Goal: Task Accomplishment & Management: Complete application form

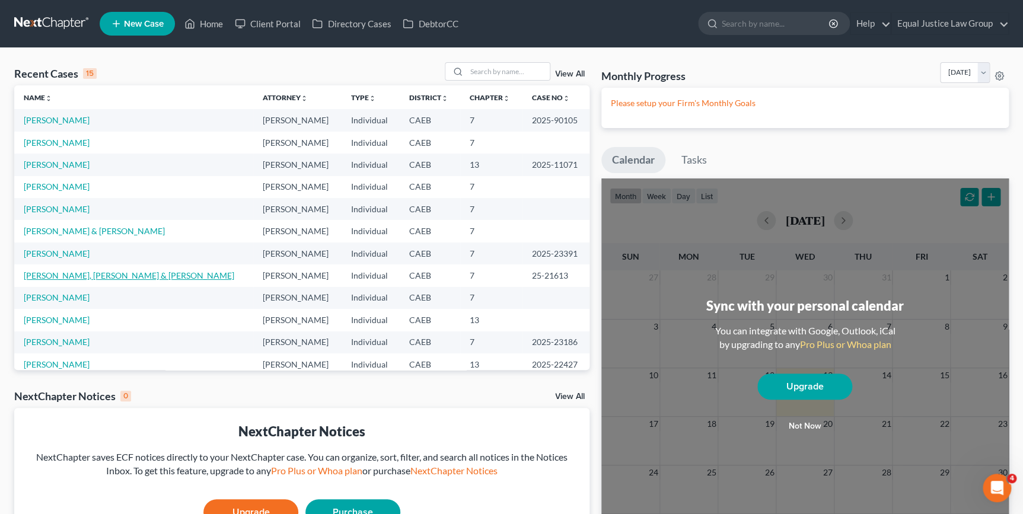
click at [102, 276] on link "[PERSON_NAME], [PERSON_NAME] & [PERSON_NAME]" at bounding box center [129, 275] width 211 height 10
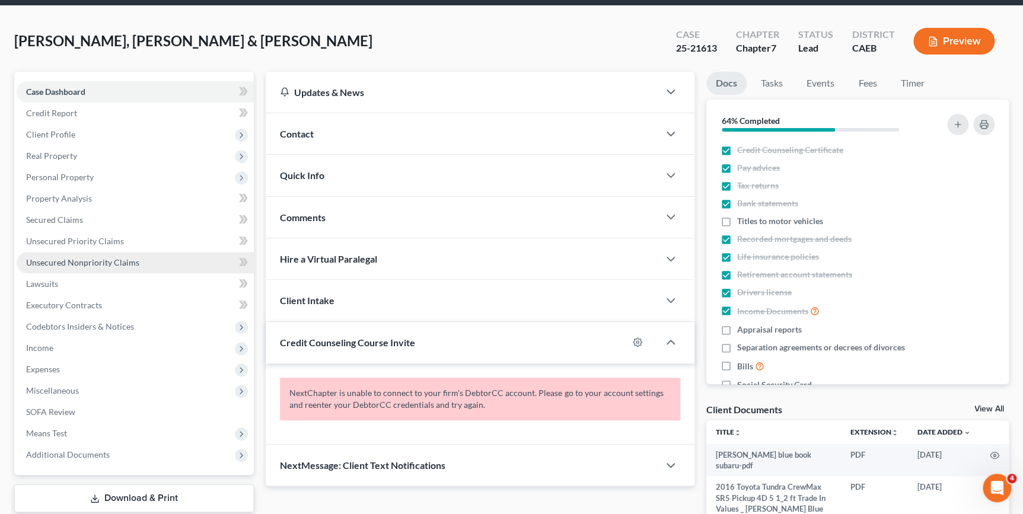
scroll to position [53, 0]
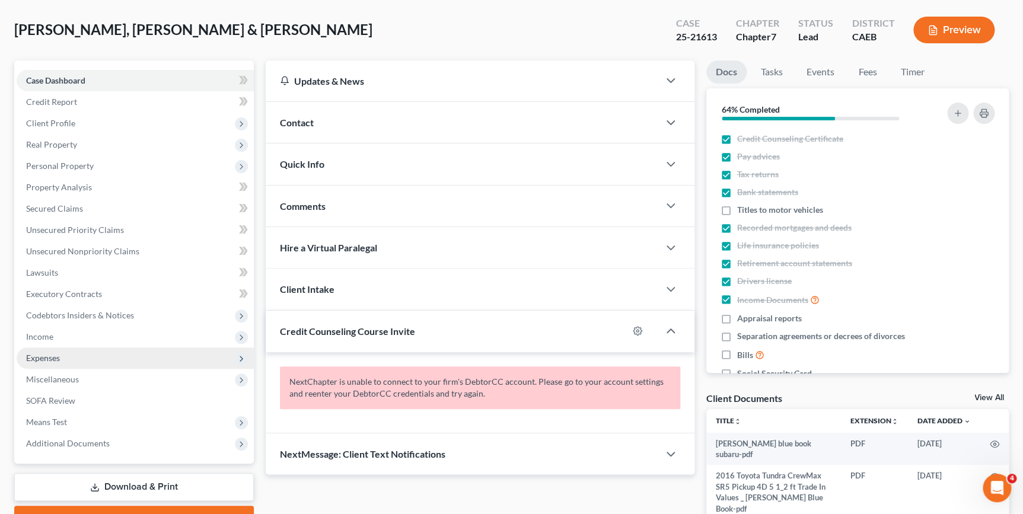
click at [61, 357] on span "Expenses" at bounding box center [135, 358] width 237 height 21
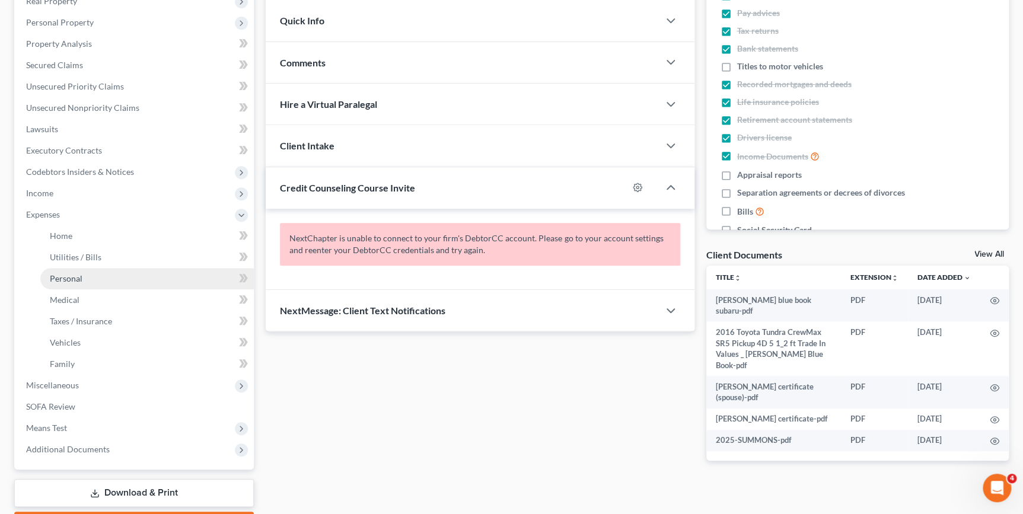
scroll to position [215, 0]
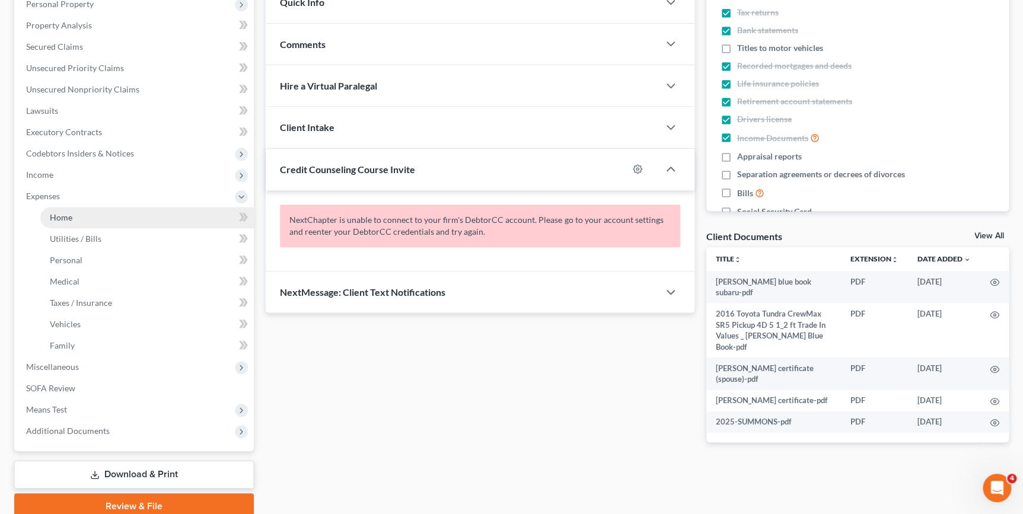
click at [81, 218] on link "Home" at bounding box center [147, 217] width 214 height 21
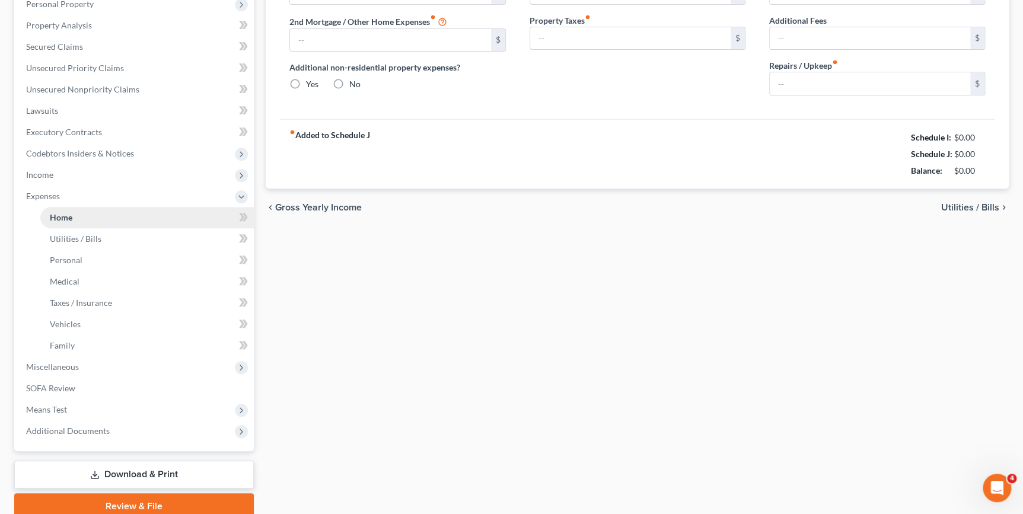
scroll to position [55, 0]
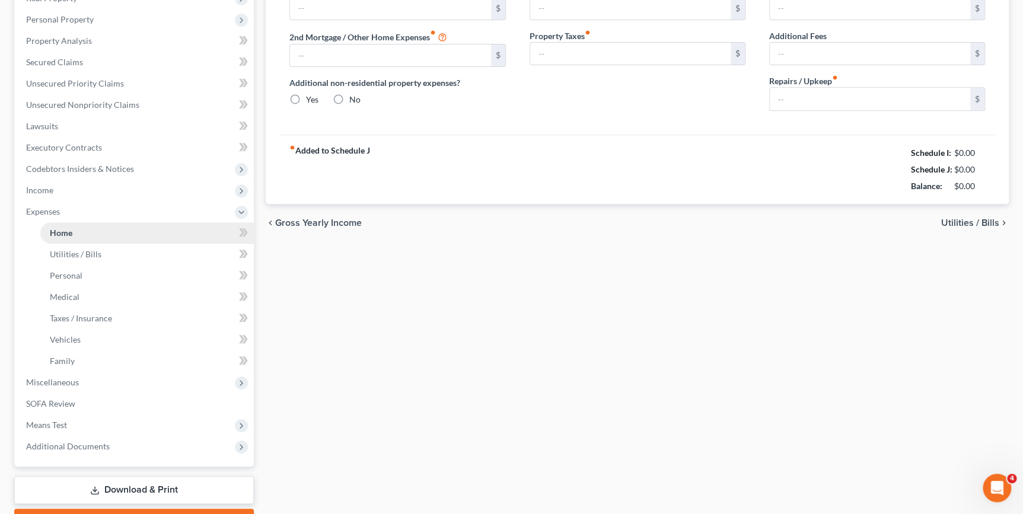
type input "3,384.00"
radio input "true"
type input "80.00"
type input "0.00"
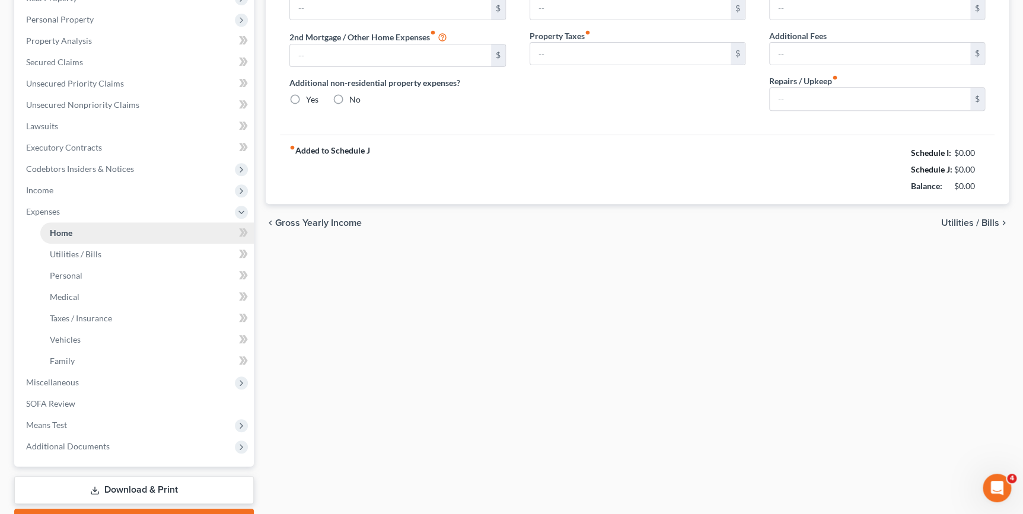
type input "400.00"
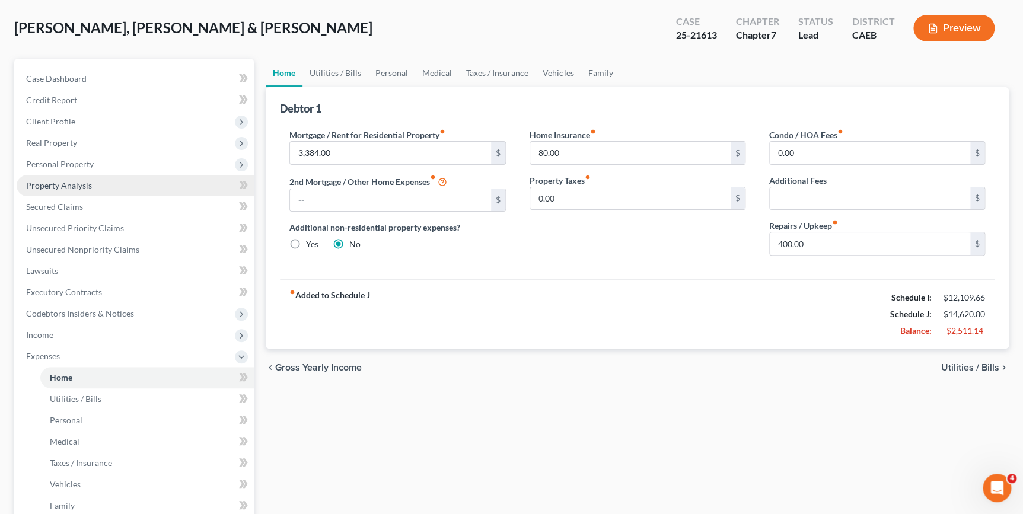
scroll to position [0, 0]
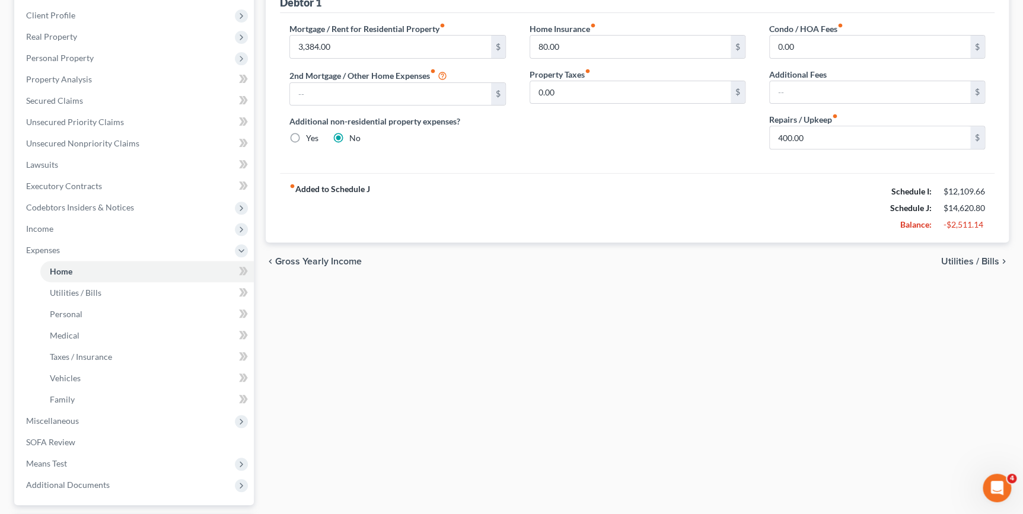
click at [996, 259] on span "Utilities / Bills" at bounding box center [970, 261] width 58 height 9
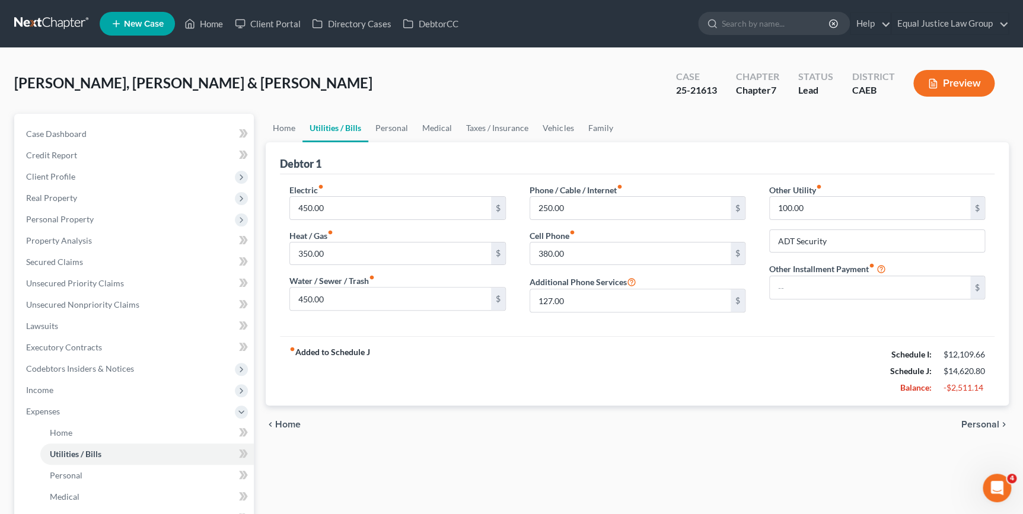
click at [975, 423] on span "Personal" at bounding box center [981, 424] width 38 height 9
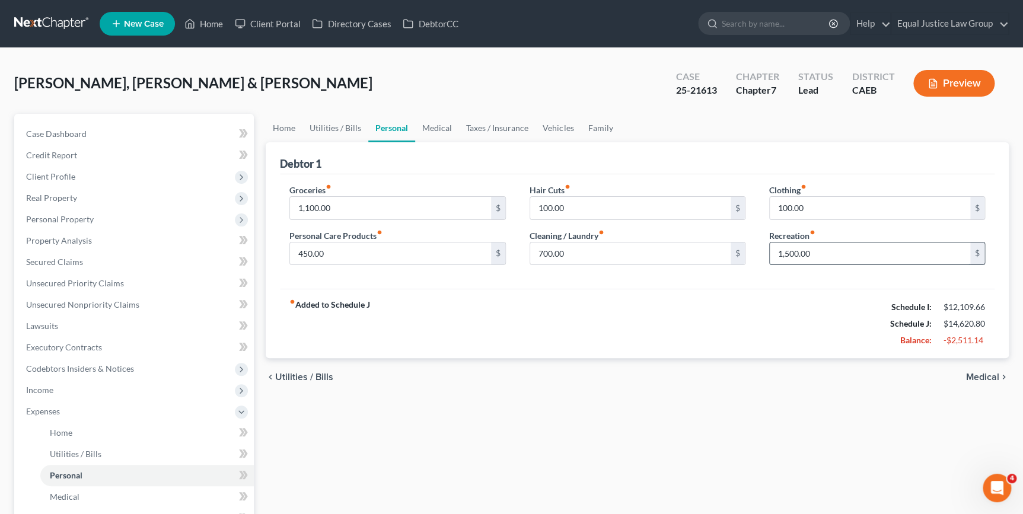
click at [813, 251] on input "1,500.00" at bounding box center [870, 254] width 200 height 23
type input "210.00"
click at [284, 377] on span "Utilities / Bills" at bounding box center [304, 377] width 58 height 9
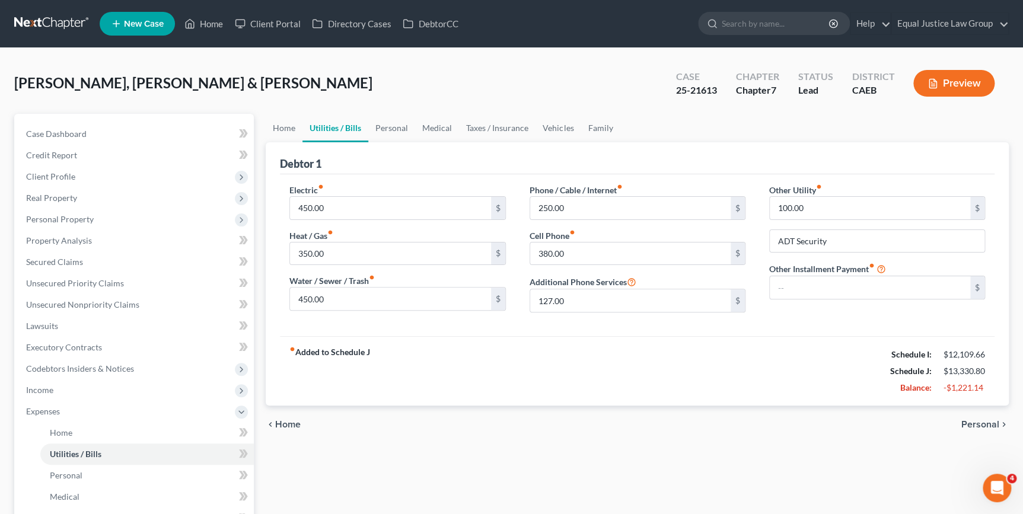
click at [284, 377] on div "fiber_manual_record Added to Schedule J Schedule I: $12,109.66 Schedule J: $13,…" at bounding box center [637, 370] width 715 height 69
click at [982, 422] on span "Personal" at bounding box center [981, 424] width 38 height 9
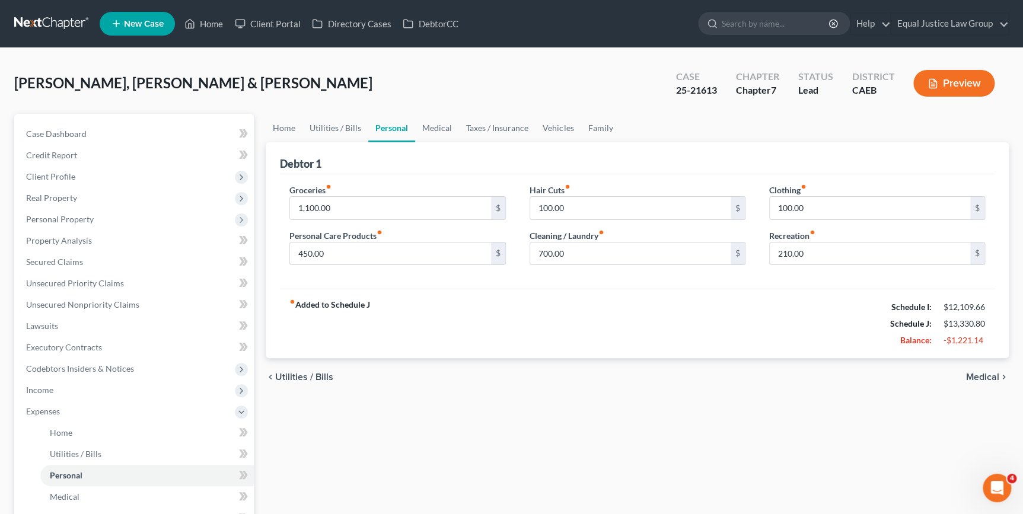
click at [985, 380] on span "Medical" at bounding box center [982, 377] width 33 height 9
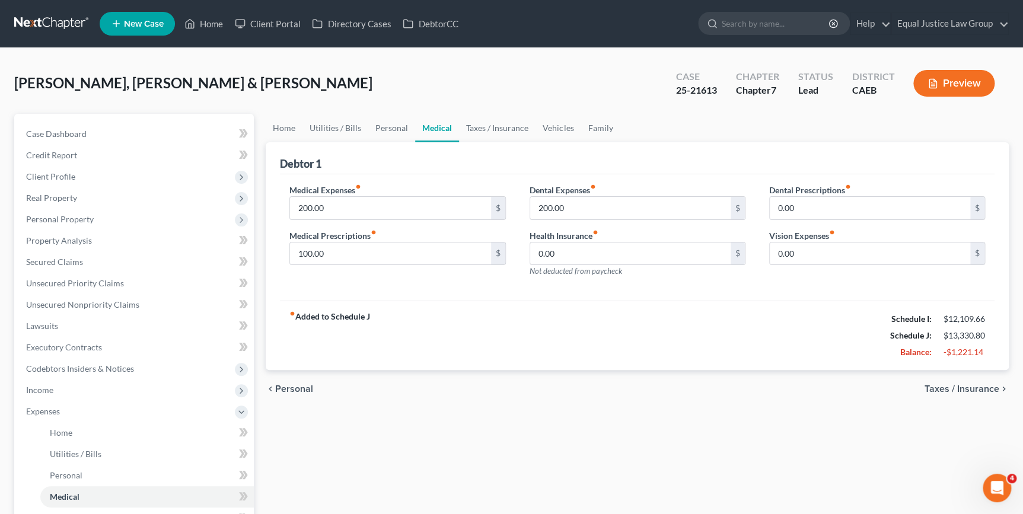
click at [985, 380] on div "chevron_left Personal Taxes / Insurance chevron_right" at bounding box center [637, 389] width 743 height 38
click at [984, 384] on span "Taxes / Insurance" at bounding box center [962, 388] width 75 height 9
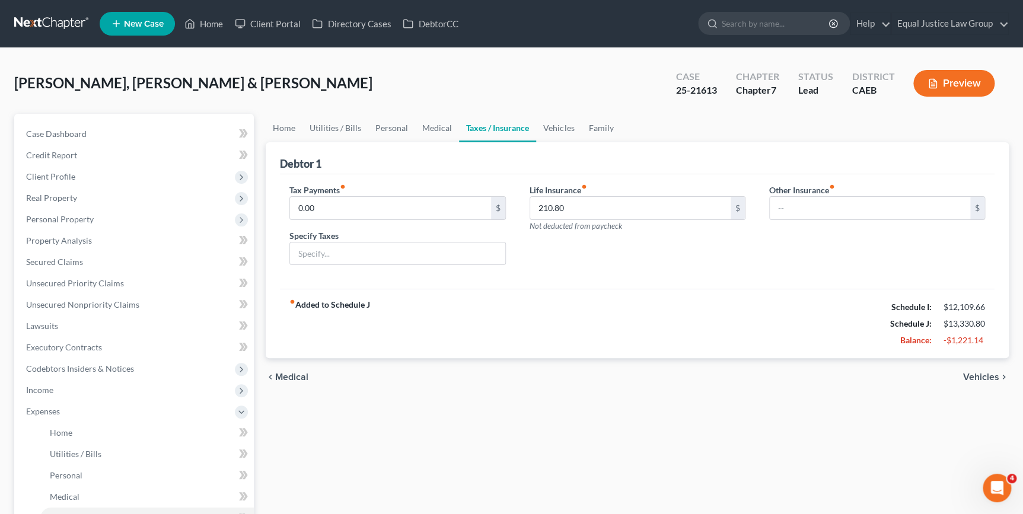
click at [984, 384] on div "chevron_left Medical Vehicles chevron_right" at bounding box center [637, 377] width 743 height 38
click at [289, 376] on span "Medical" at bounding box center [291, 377] width 33 height 9
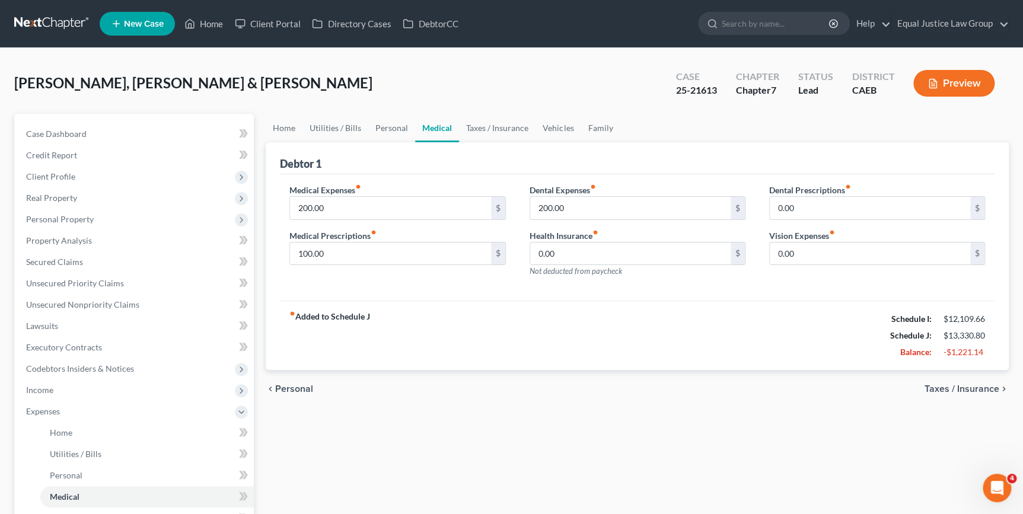
click at [290, 374] on div "chevron_left Personal Taxes / Insurance chevron_right" at bounding box center [637, 389] width 743 height 38
click at [596, 127] on link "Family" at bounding box center [600, 128] width 39 height 28
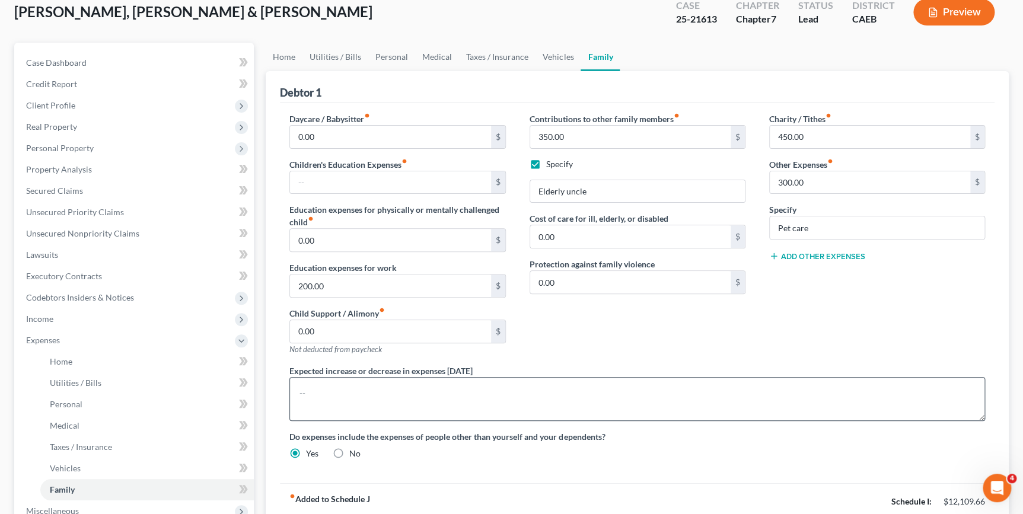
scroll to position [53, 0]
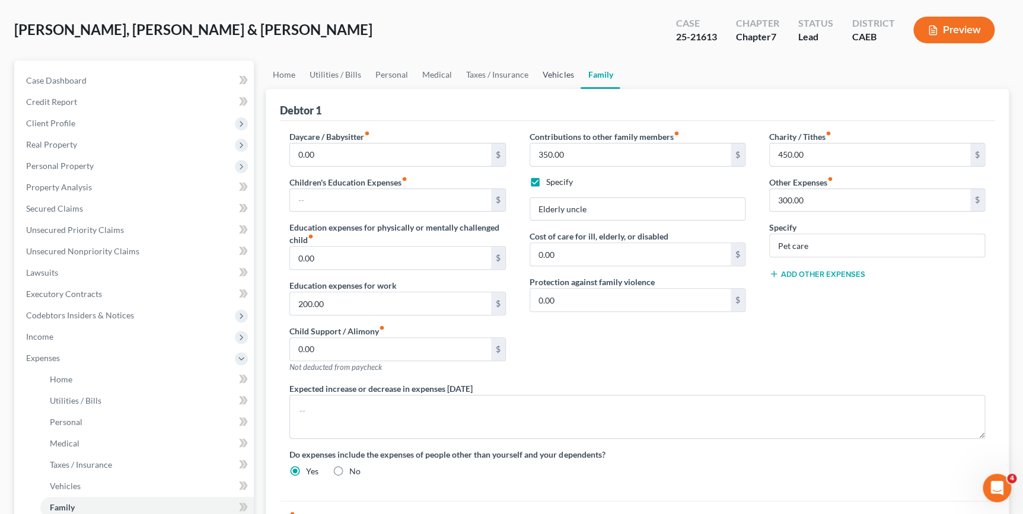
drag, startPoint x: 556, startPoint y: 72, endPoint x: 544, endPoint y: 75, distance: 12.2
click at [556, 72] on link "Vehicles" at bounding box center [558, 75] width 45 height 28
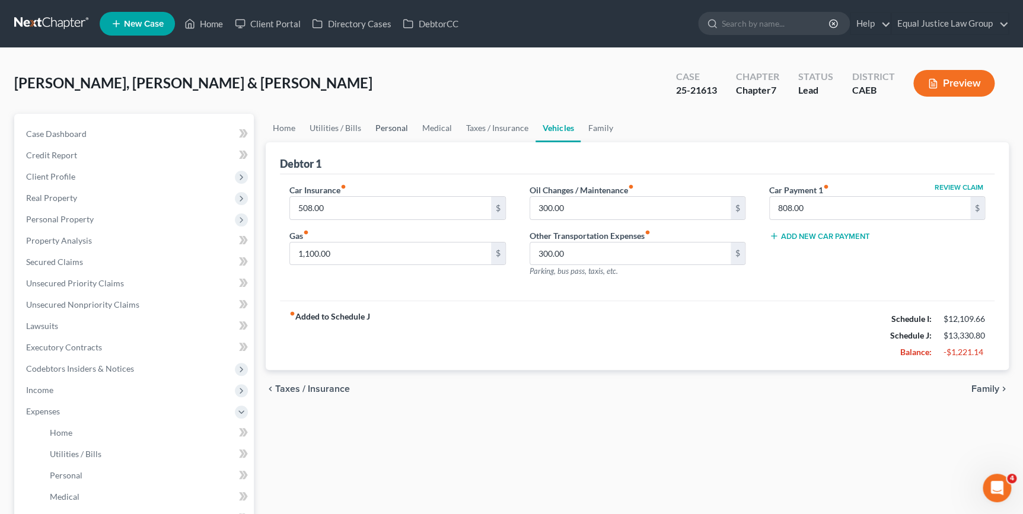
click at [379, 129] on link "Personal" at bounding box center [391, 128] width 47 height 28
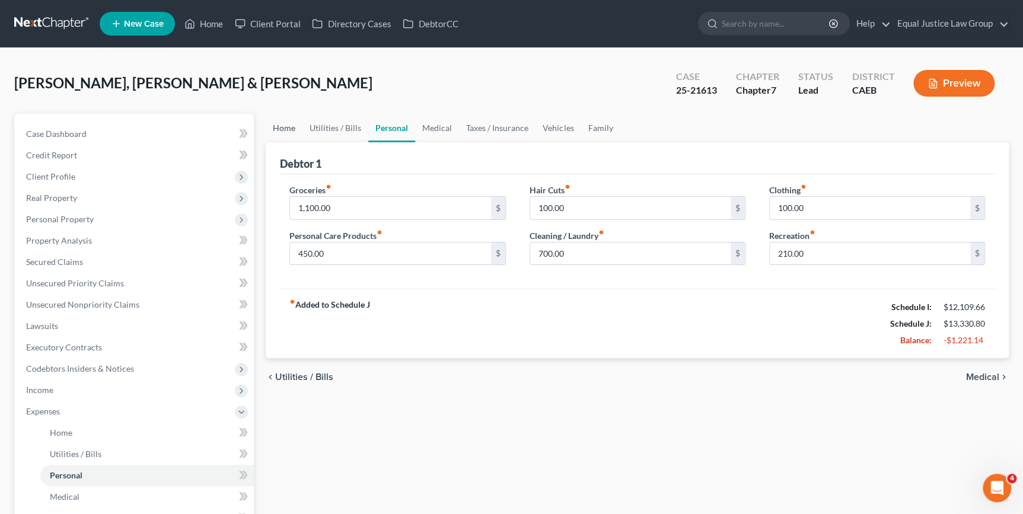
click at [285, 129] on link "Home" at bounding box center [284, 128] width 37 height 28
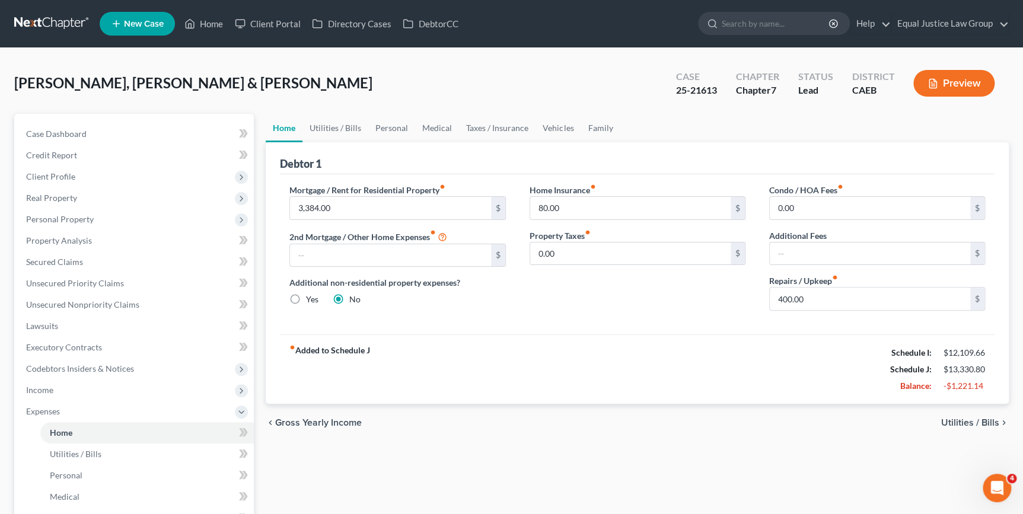
click at [994, 422] on span "Utilities / Bills" at bounding box center [970, 422] width 58 height 9
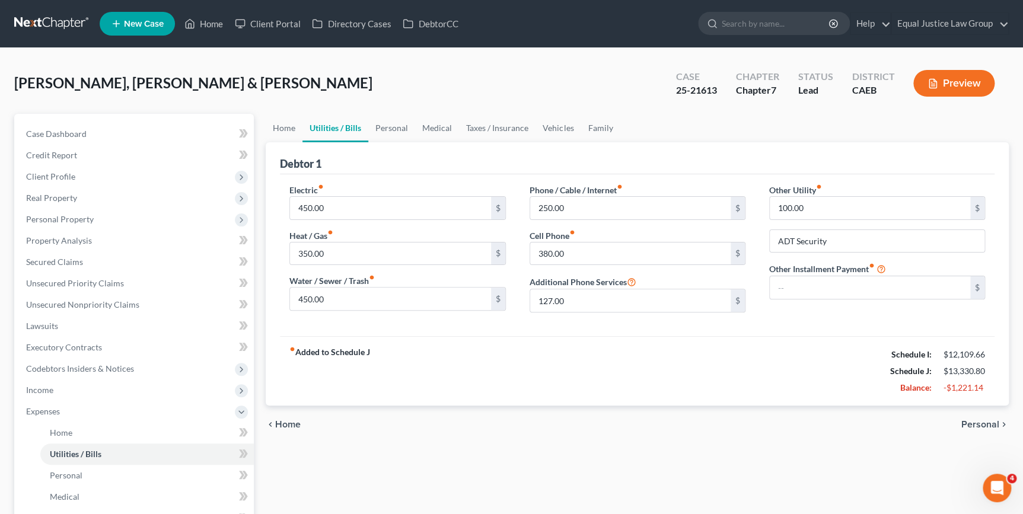
drag, startPoint x: 985, startPoint y: 424, endPoint x: 985, endPoint y: 429, distance: 6.0
click at [986, 424] on span "Personal" at bounding box center [981, 424] width 38 height 9
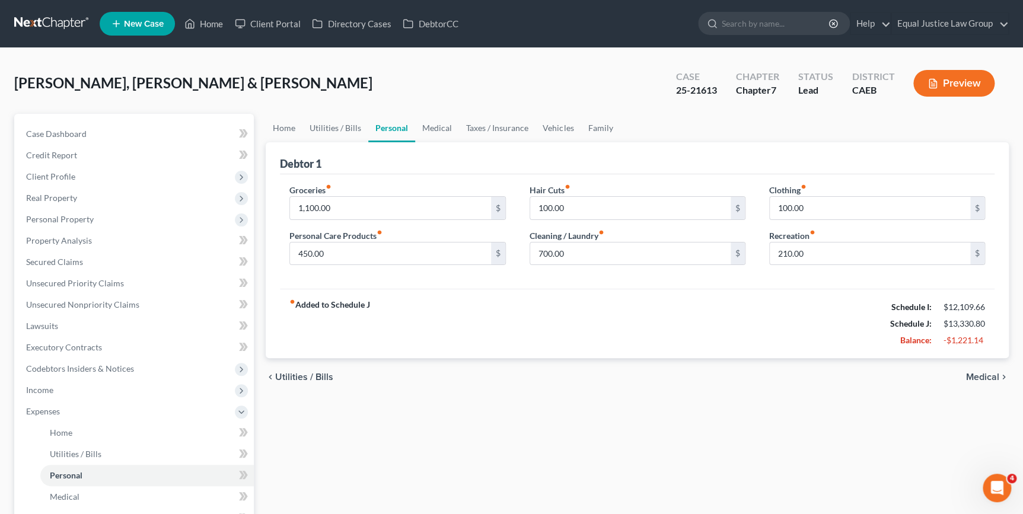
click at [978, 375] on span "Medical" at bounding box center [982, 377] width 33 height 9
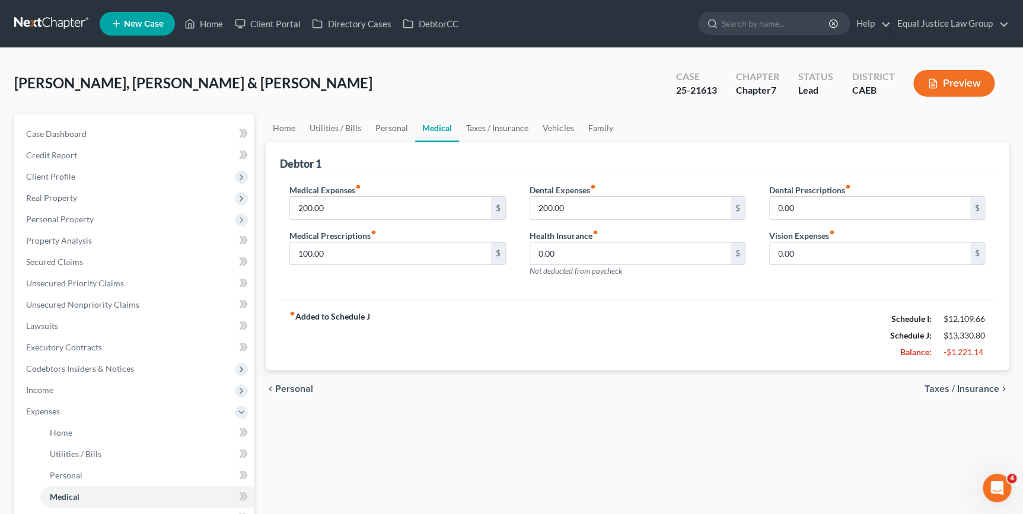
click at [968, 389] on span "Taxes / Insurance" at bounding box center [962, 388] width 75 height 9
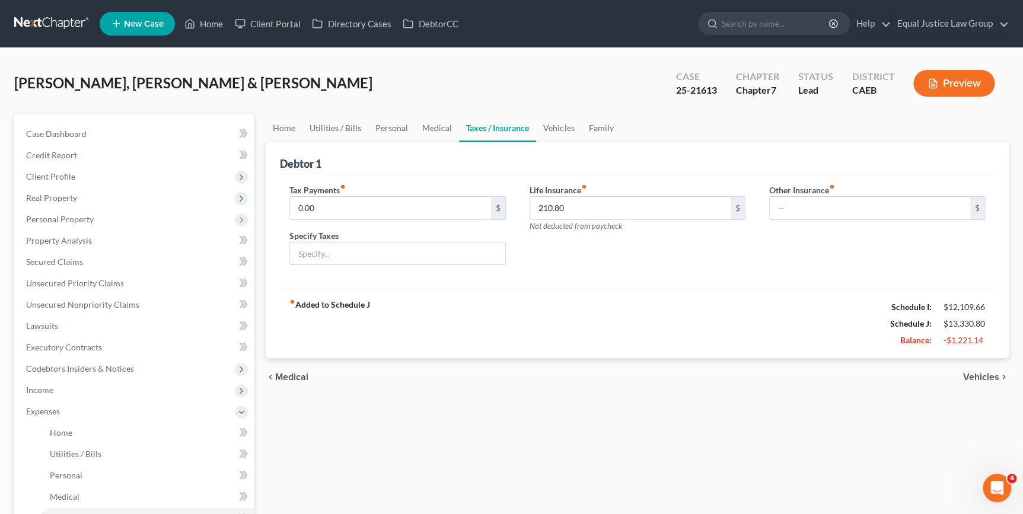
click at [967, 390] on div "chevron_left Medical Vehicles chevron_right" at bounding box center [637, 377] width 743 height 38
click at [973, 378] on span "Vehicles" at bounding box center [981, 377] width 36 height 9
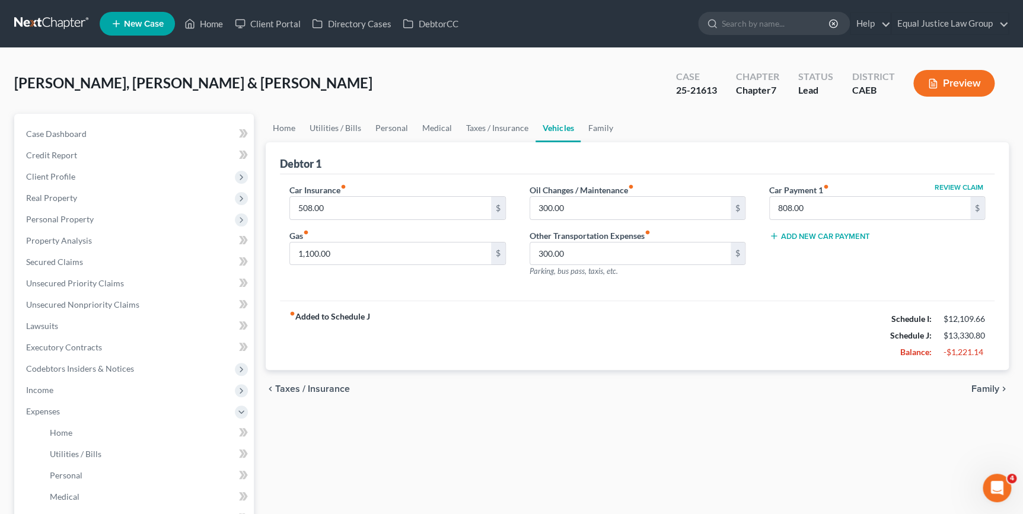
click at [974, 389] on span "Family" at bounding box center [986, 388] width 28 height 9
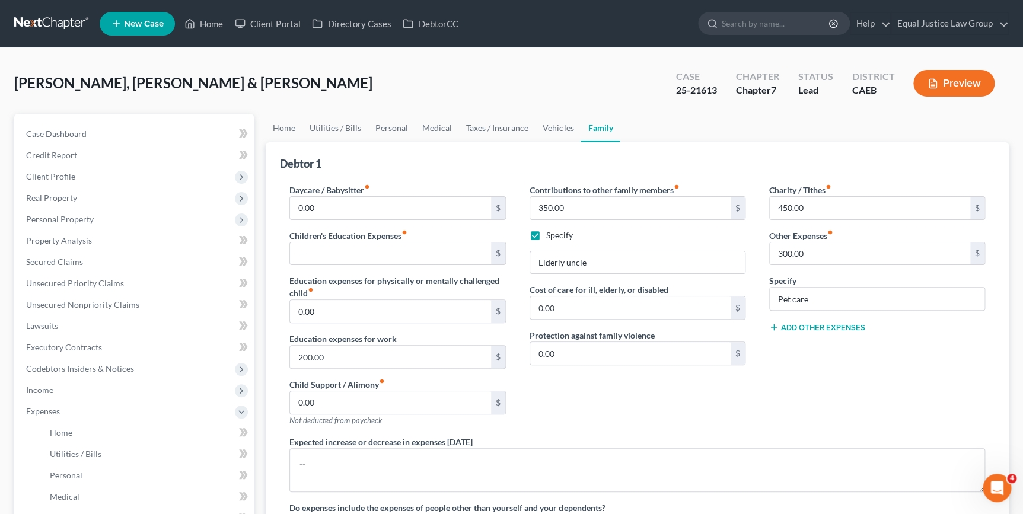
click at [822, 325] on button "Add Other Expenses" at bounding box center [817, 327] width 96 height 9
click at [805, 339] on input "0.00" at bounding box center [870, 344] width 200 height 23
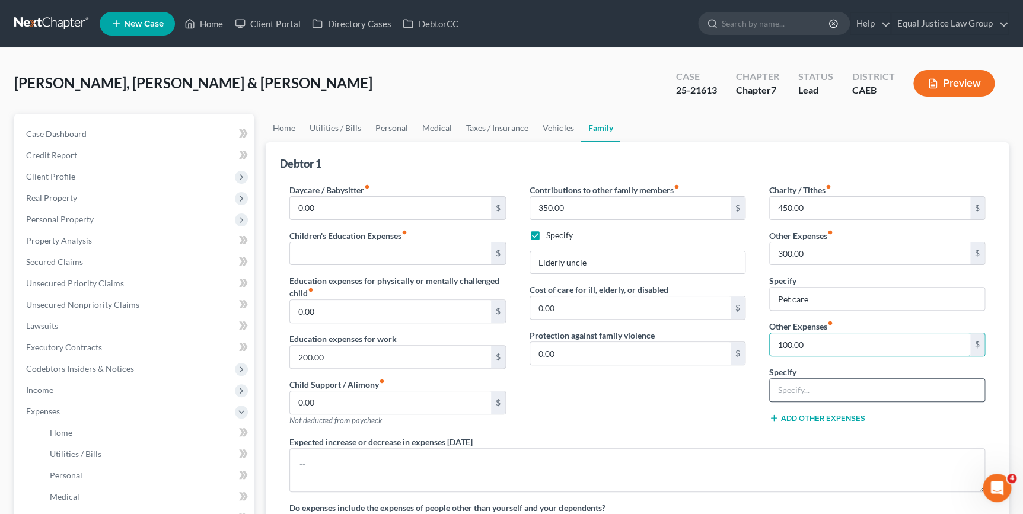
type input "100.00"
click at [802, 392] on input "text" at bounding box center [877, 390] width 215 height 23
type input "Hobby Supplies"
click at [828, 415] on button "Add Other Expenses" at bounding box center [817, 417] width 96 height 9
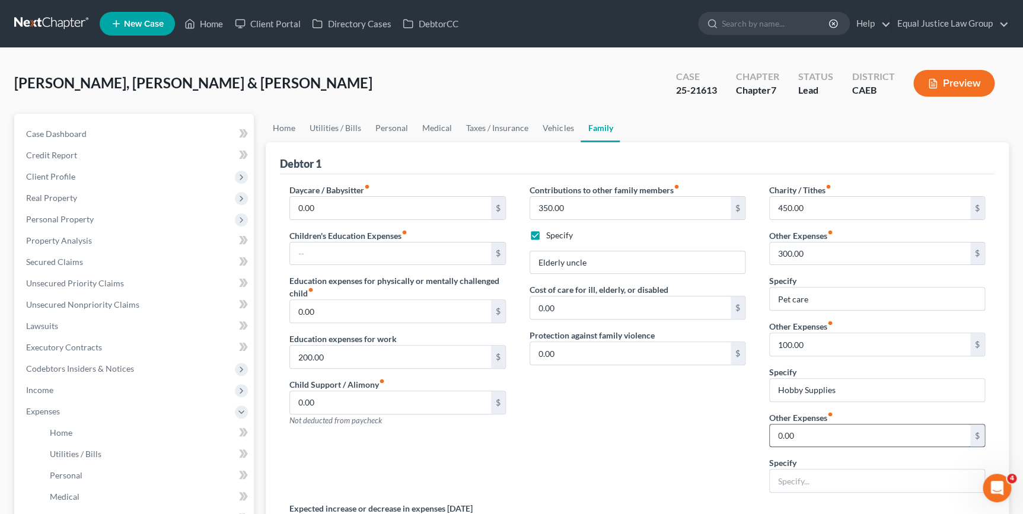
click at [810, 432] on input "0.00" at bounding box center [870, 436] width 200 height 23
type input "290.00"
click at [794, 479] on input "text" at bounding box center [877, 481] width 215 height 23
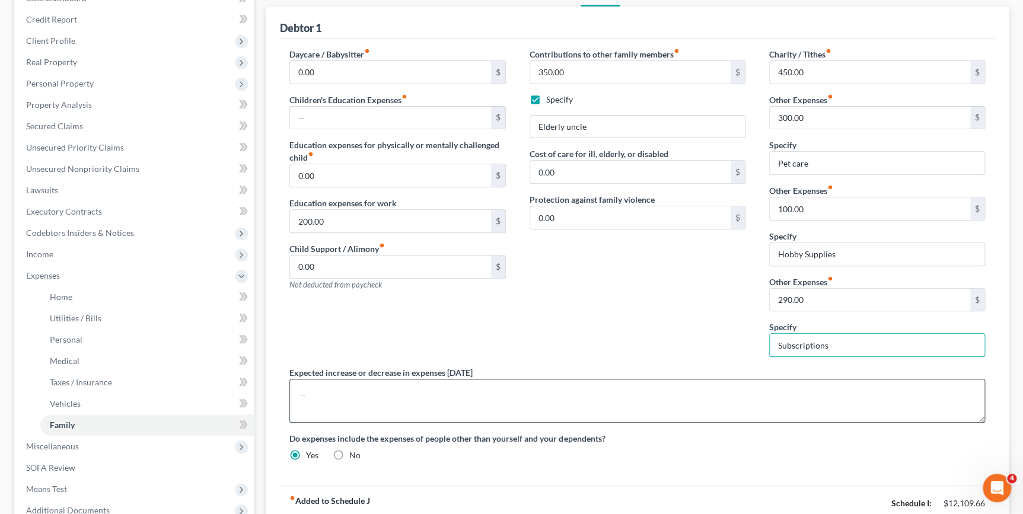
scroll to position [161, 0]
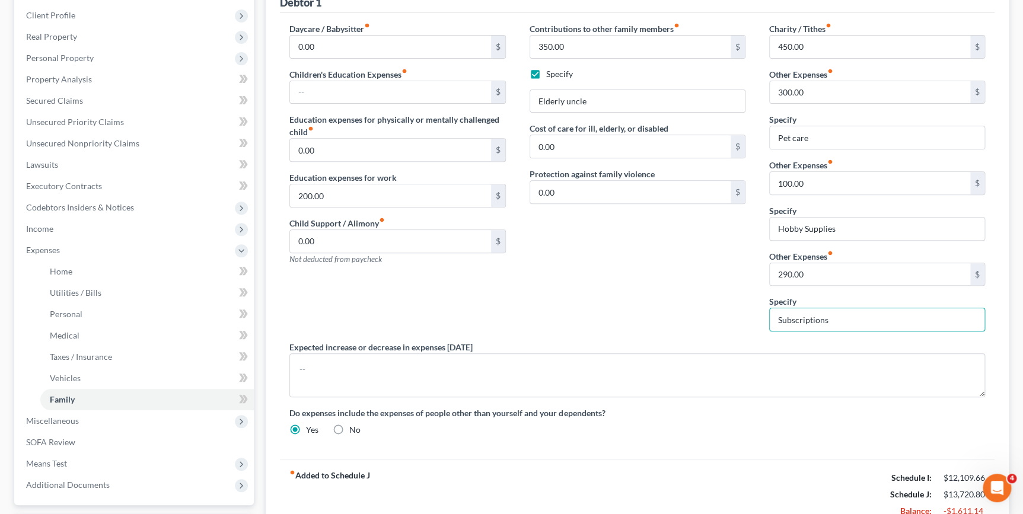
type input "Subscriptions"
drag, startPoint x: 735, startPoint y: 314, endPoint x: 731, endPoint y: 308, distance: 7.2
click at [735, 313] on div "Contributions to other family members fiber_manual_record 350.00 $ Specify Elde…" at bounding box center [638, 182] width 240 height 319
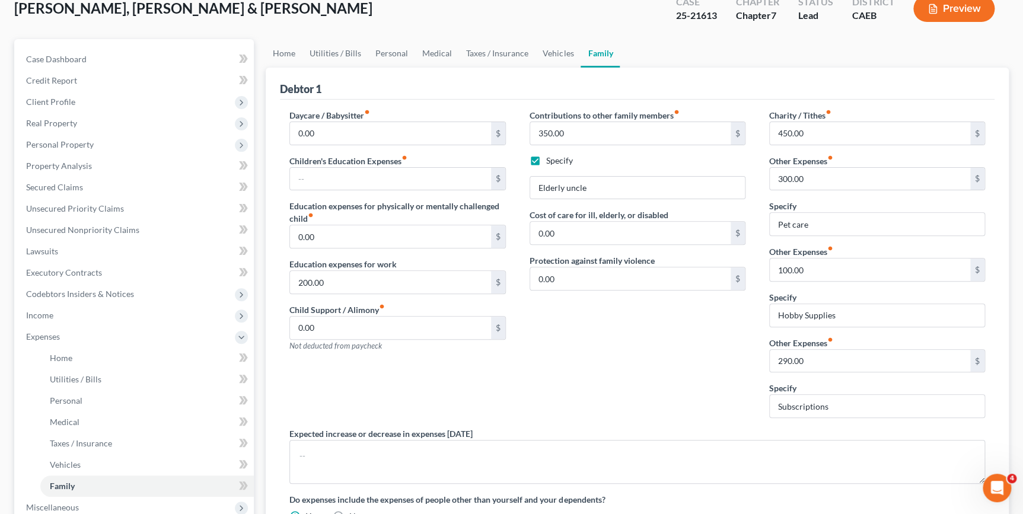
scroll to position [48, 0]
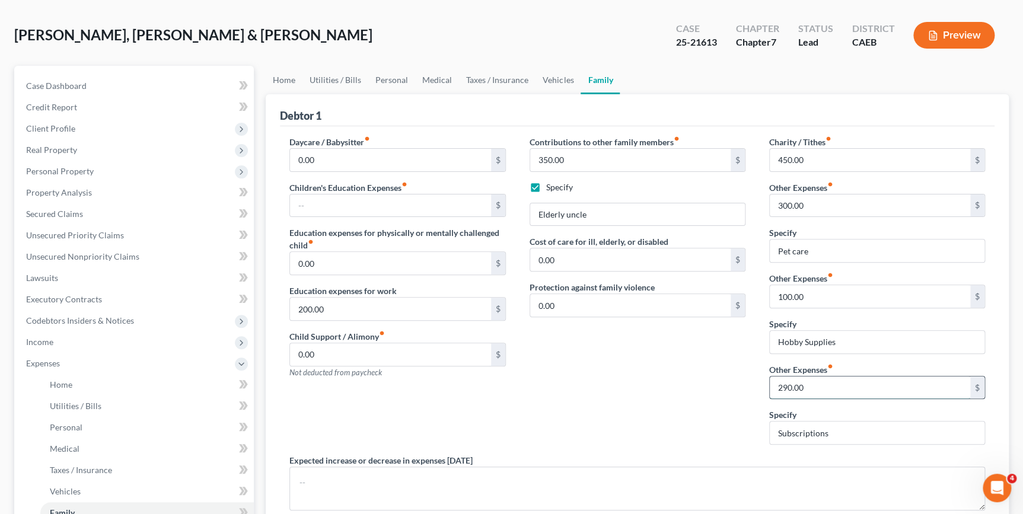
click at [847, 380] on input "290.00" at bounding box center [870, 388] width 200 height 23
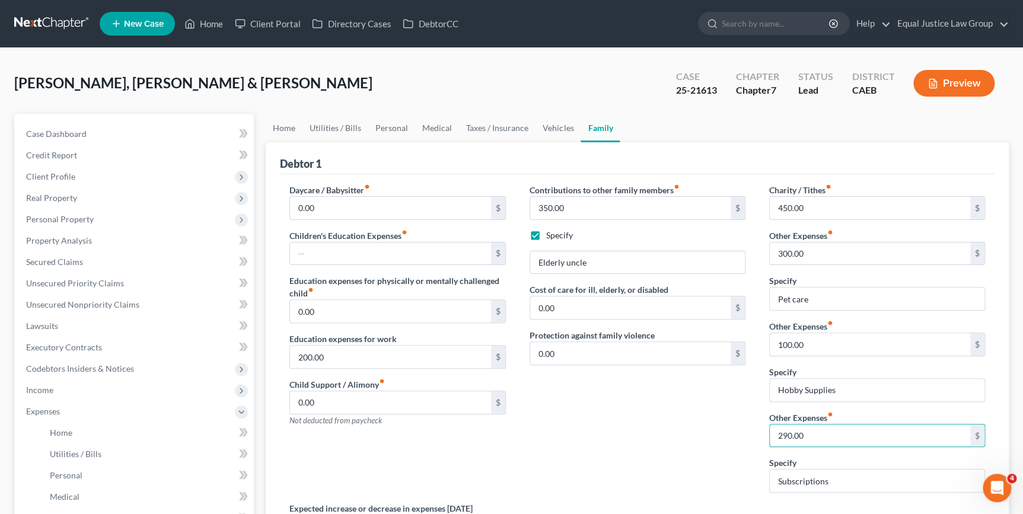
click at [681, 426] on div "Contributions to other family members fiber_manual_record 350.00 $ Specify Elde…" at bounding box center [638, 343] width 240 height 319
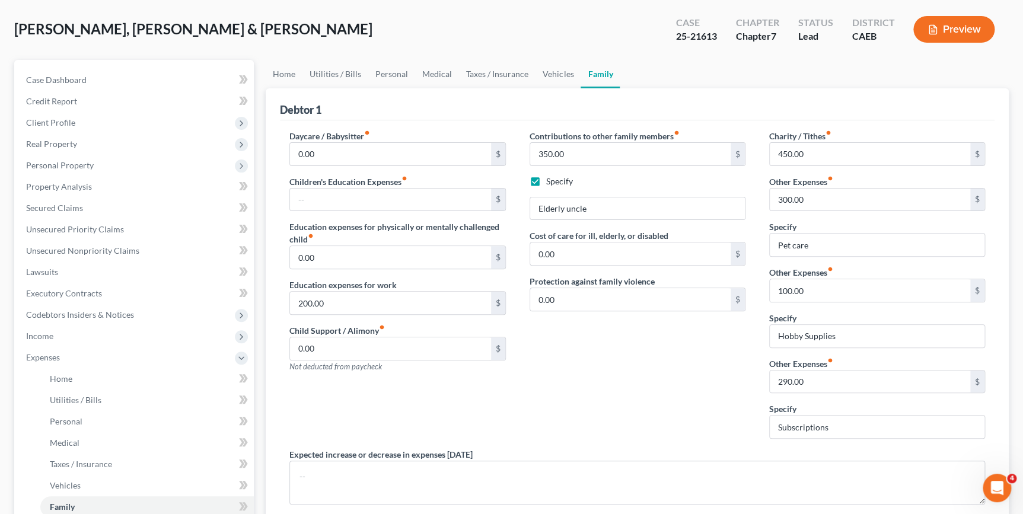
scroll to position [53, 0]
click at [819, 289] on input "100.00" at bounding box center [870, 291] width 200 height 23
type input "790.00"
drag, startPoint x: 842, startPoint y: 339, endPoint x: 852, endPoint y: 332, distance: 11.5
click at [842, 339] on input "Hobby Supplies" at bounding box center [877, 337] width 215 height 23
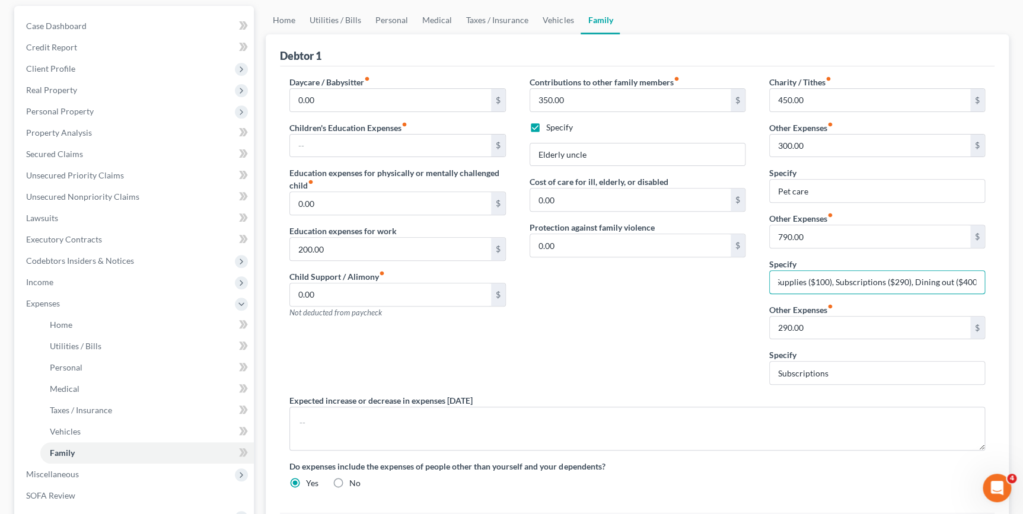
scroll to position [107, 0]
click at [910, 281] on input "Hobby Supplies ($100), Subscriptions ($290), Dining out ($400)" at bounding box center [877, 283] width 215 height 23
type input "Hobby Supplies ($100), Subscriptions ($290)"
click at [824, 323] on input "290.00" at bounding box center [870, 328] width 200 height 23
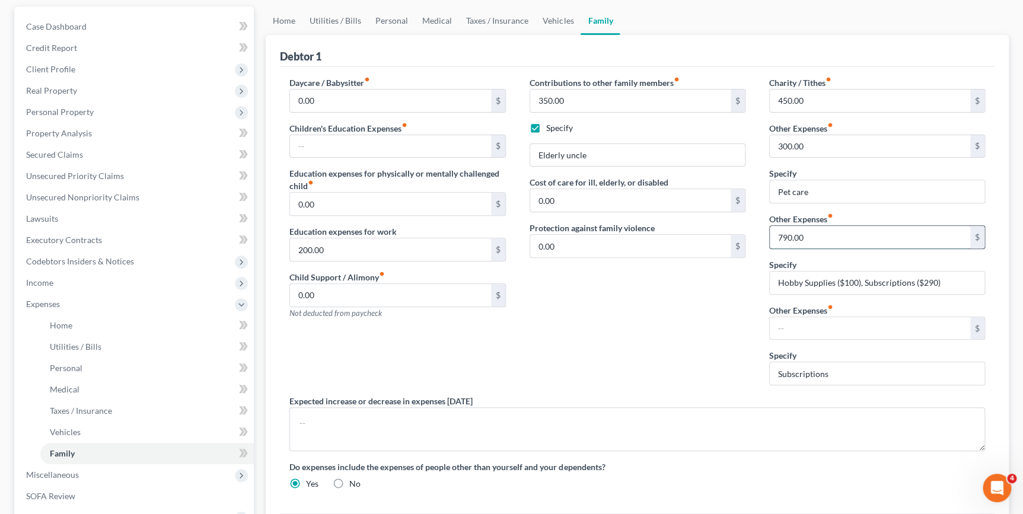
click at [813, 235] on input "790.00" at bounding box center [870, 237] width 200 height 23
type input "390.00"
click at [792, 330] on input "text" at bounding box center [870, 328] width 200 height 23
type input "0"
type input "400.00"
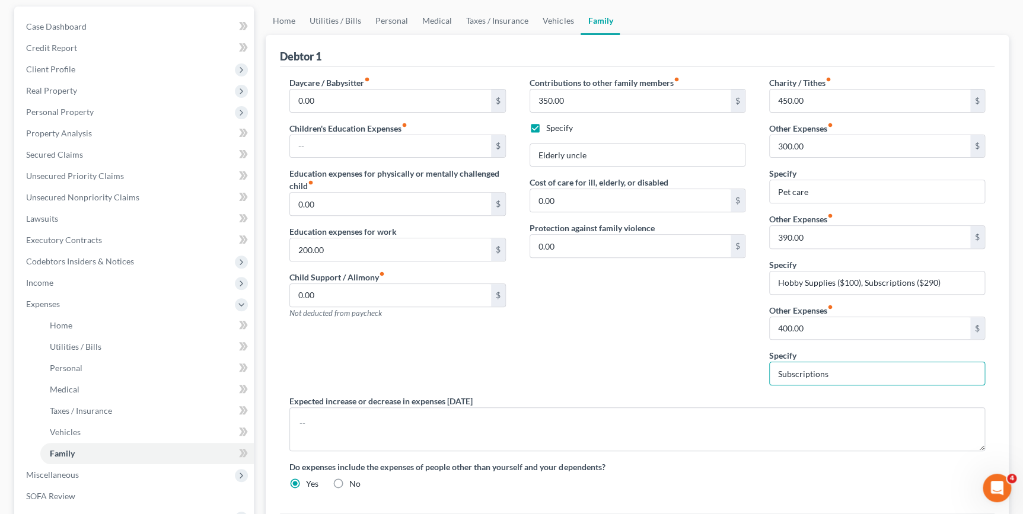
drag, startPoint x: 833, startPoint y: 373, endPoint x: 733, endPoint y: 371, distance: 100.3
click at [733, 371] on div "Daycare / Babysitter fiber_manual_record 0.00 $ Children's Education Expenses f…" at bounding box center [638, 288] width 720 height 423
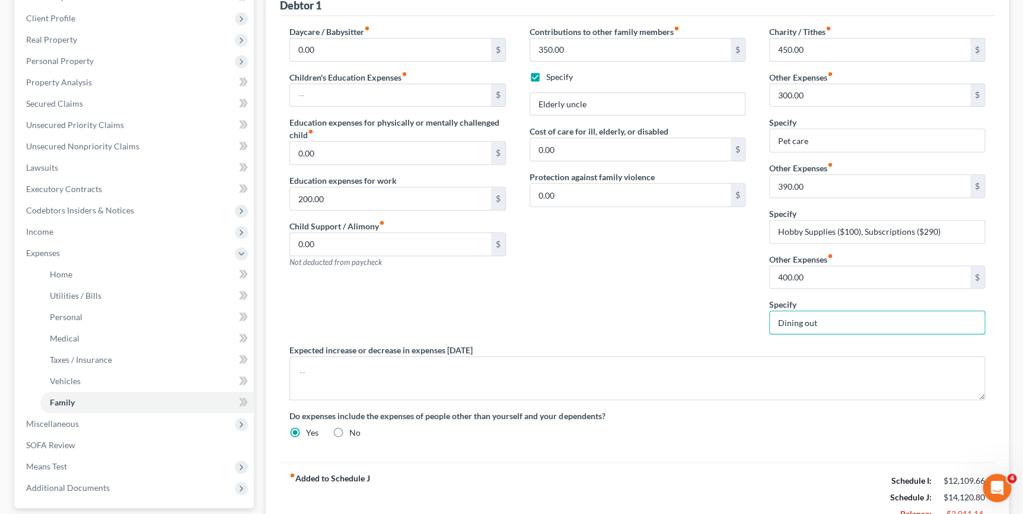
scroll to position [264, 0]
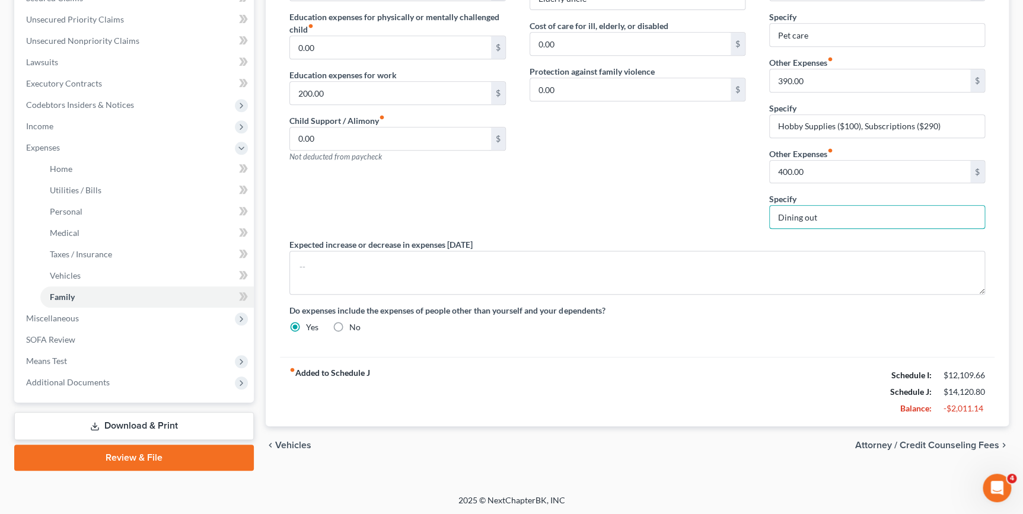
type input "Dining out"
click at [690, 380] on div "fiber_manual_record Added to Schedule J Schedule I: $12,109.66 Schedule J: $14,…" at bounding box center [637, 391] width 715 height 69
click at [291, 442] on span "Vehicles" at bounding box center [293, 445] width 36 height 9
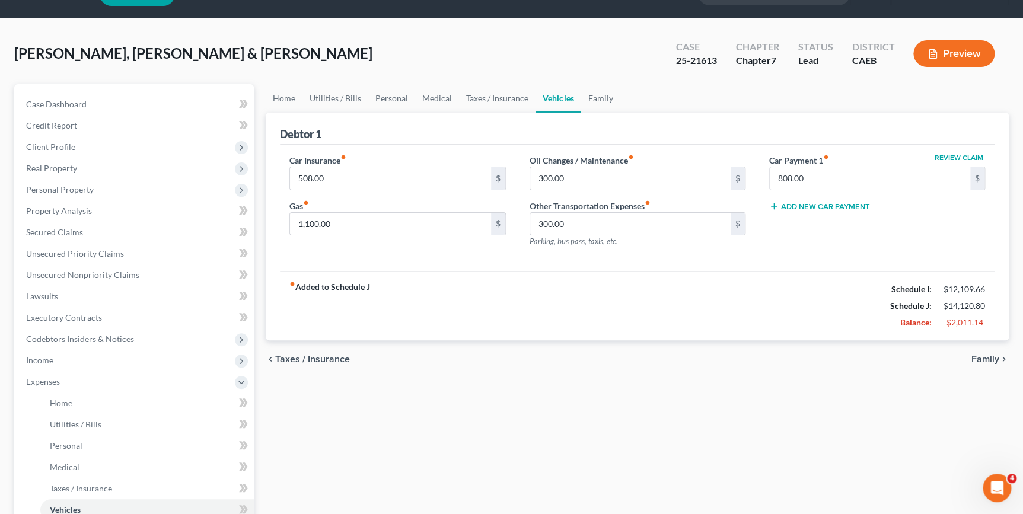
scroll to position [53, 0]
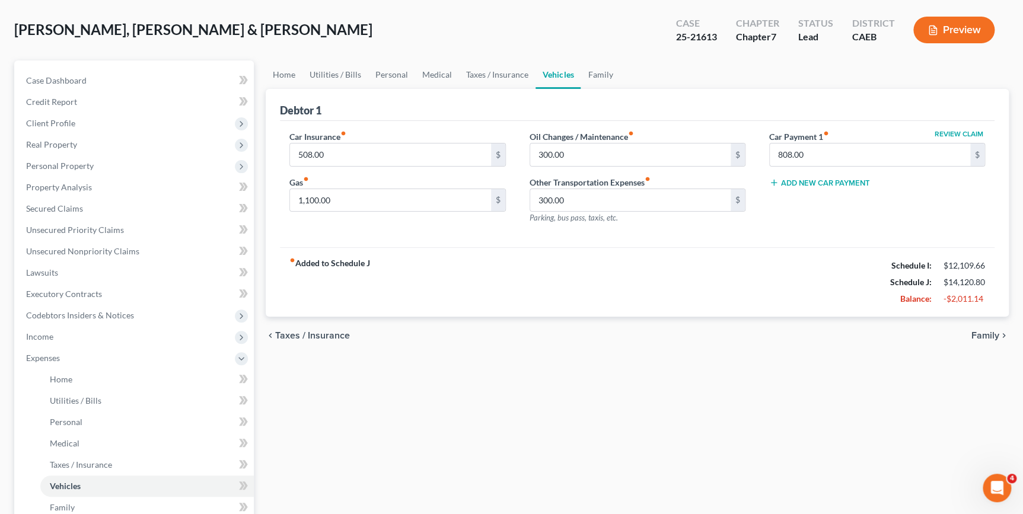
click at [294, 338] on span "Taxes / Insurance" at bounding box center [312, 335] width 75 height 9
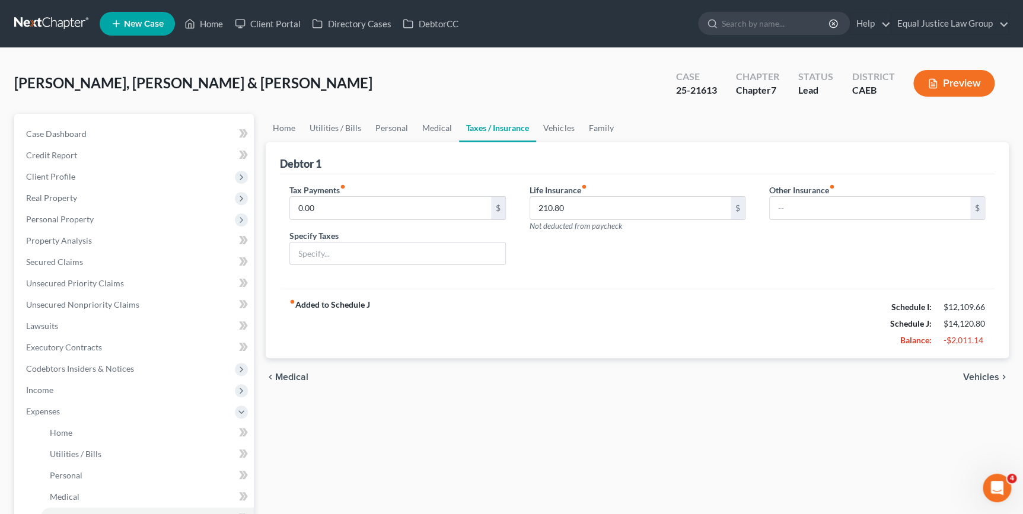
click at [294, 338] on strong "fiber_manual_record Added to Schedule J" at bounding box center [329, 324] width 81 height 50
click at [289, 375] on span "Medical" at bounding box center [291, 377] width 33 height 9
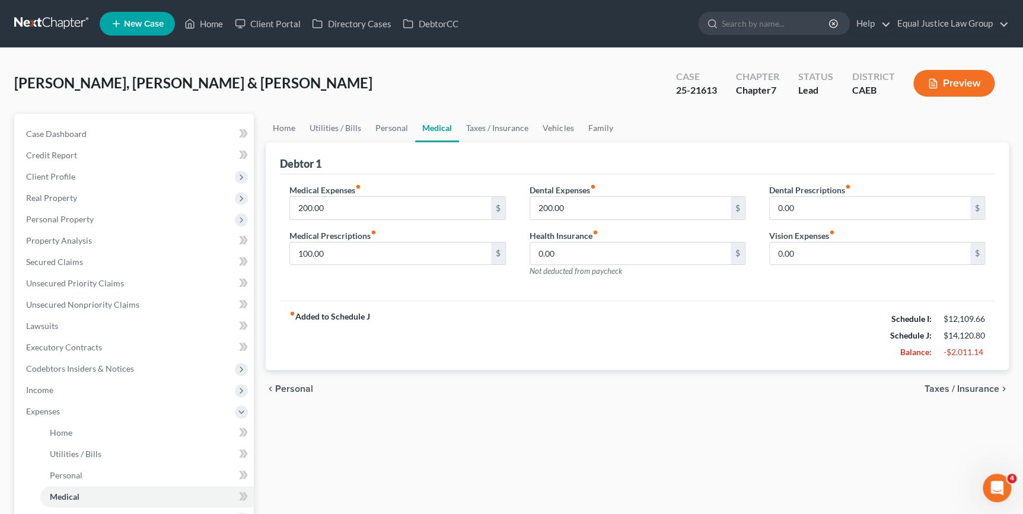
click at [289, 375] on div "chevron_left Personal Taxes / Insurance chevron_right" at bounding box center [637, 389] width 743 height 38
click at [286, 387] on span "Personal" at bounding box center [294, 388] width 38 height 9
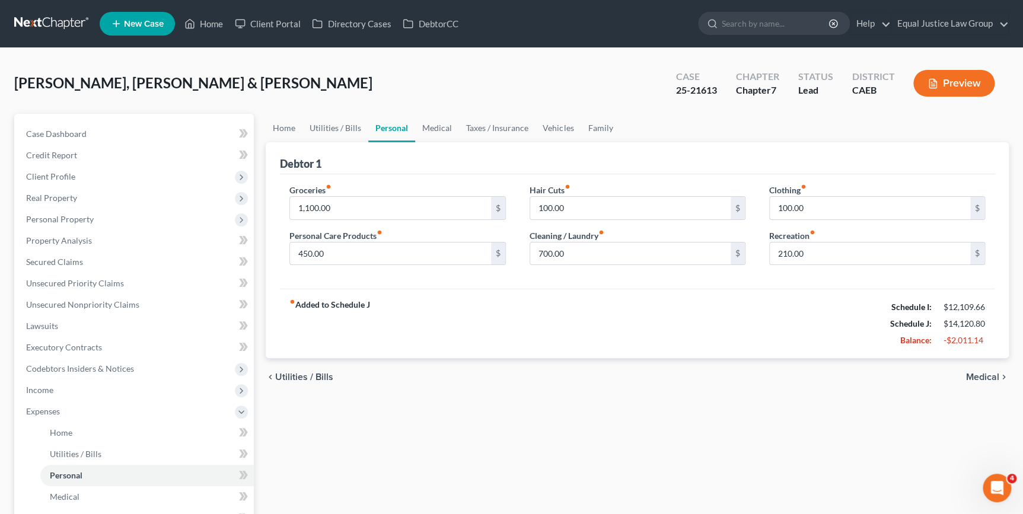
click at [286, 387] on div "chevron_left Utilities / Bills Medical chevron_right" at bounding box center [637, 377] width 743 height 38
click at [285, 379] on span "Utilities / Bills" at bounding box center [304, 377] width 58 height 9
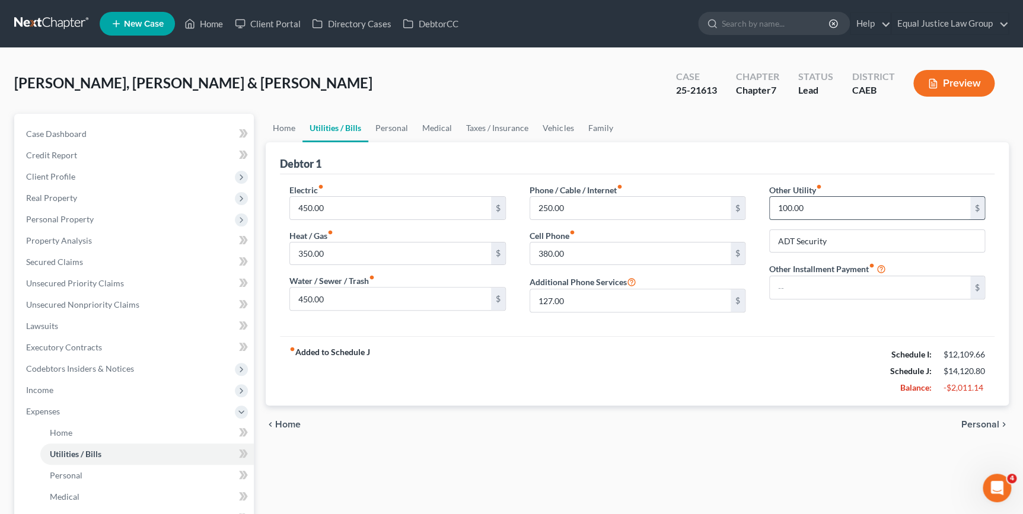
click at [807, 212] on input "100.00" at bounding box center [870, 208] width 200 height 23
type input "200.00"
click at [737, 304] on div "$" at bounding box center [738, 300] width 14 height 23
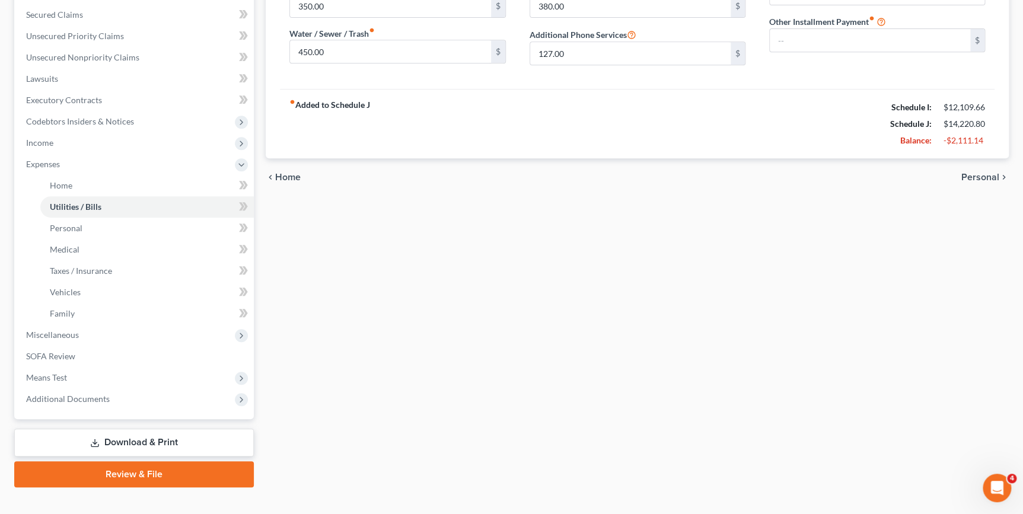
scroll to position [264, 0]
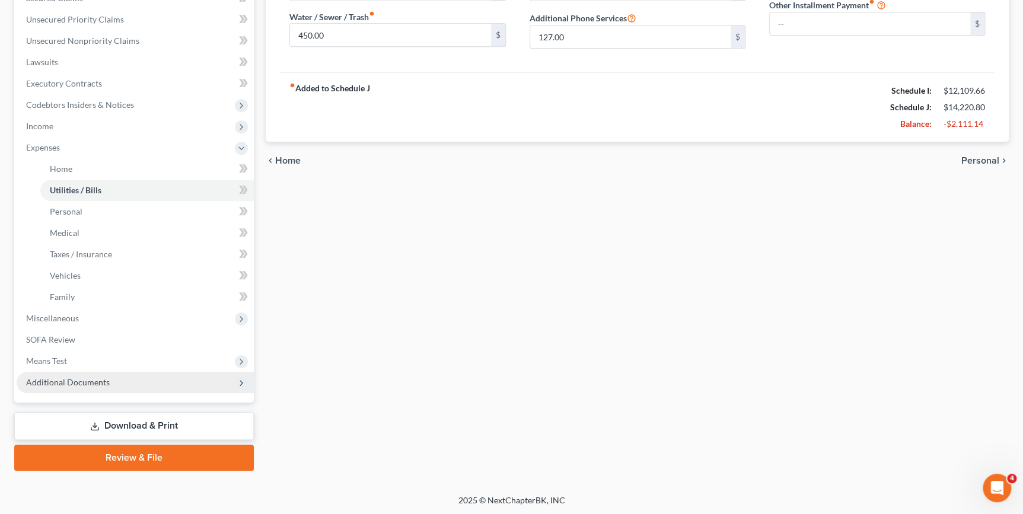
click at [107, 380] on span "Additional Documents" at bounding box center [68, 382] width 84 height 10
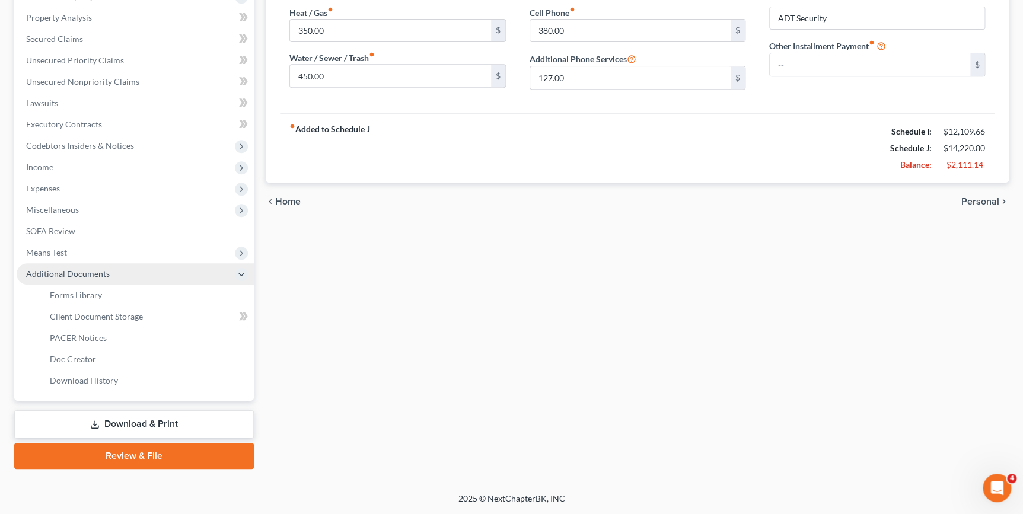
scroll to position [221, 0]
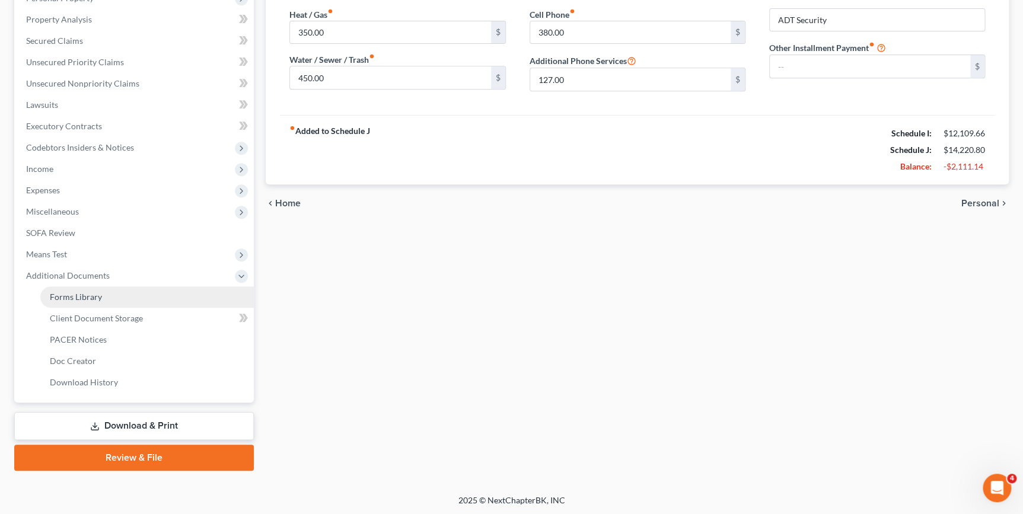
click at [104, 300] on link "Forms Library" at bounding box center [147, 297] width 214 height 21
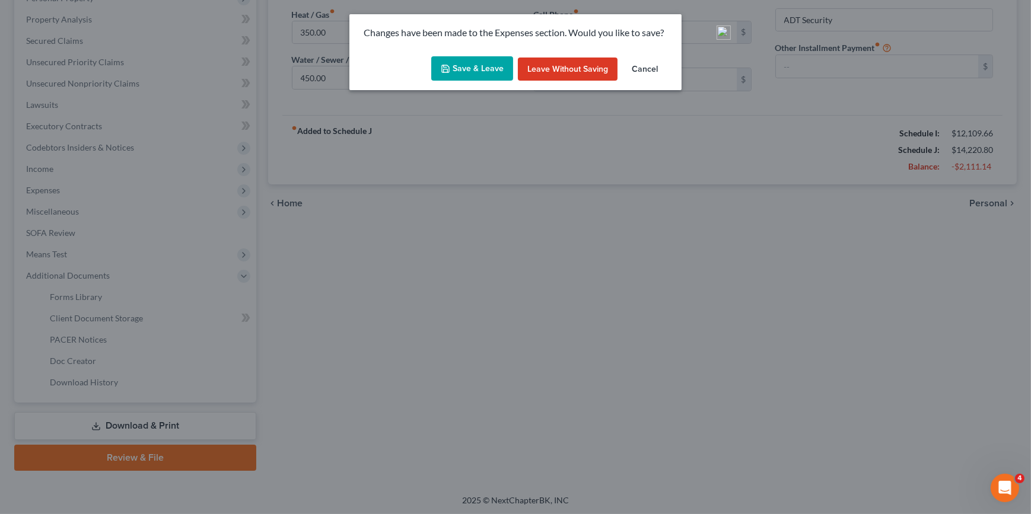
click at [480, 61] on button "Save & Leave" at bounding box center [472, 68] width 82 height 25
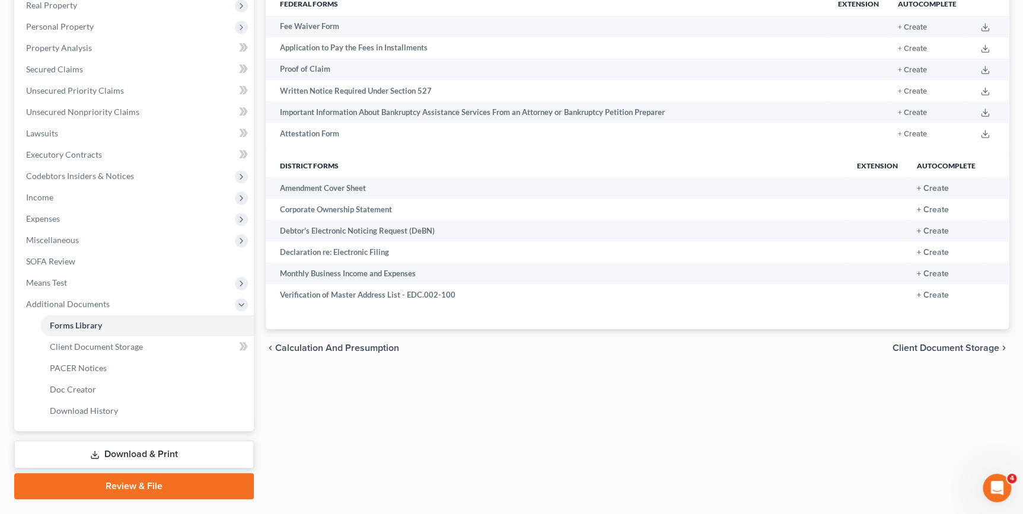
scroll to position [221, 0]
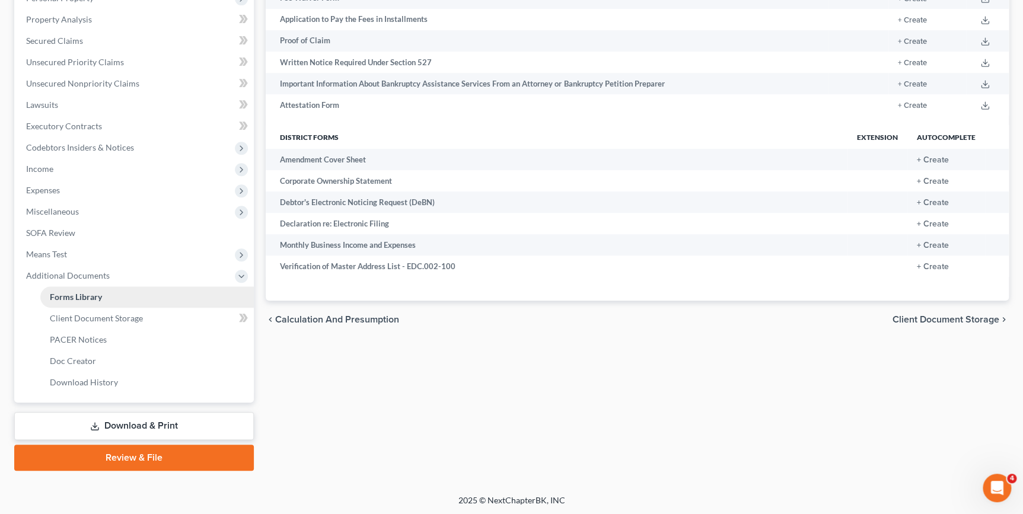
click at [98, 292] on span "Forms Library" at bounding box center [76, 297] width 52 height 10
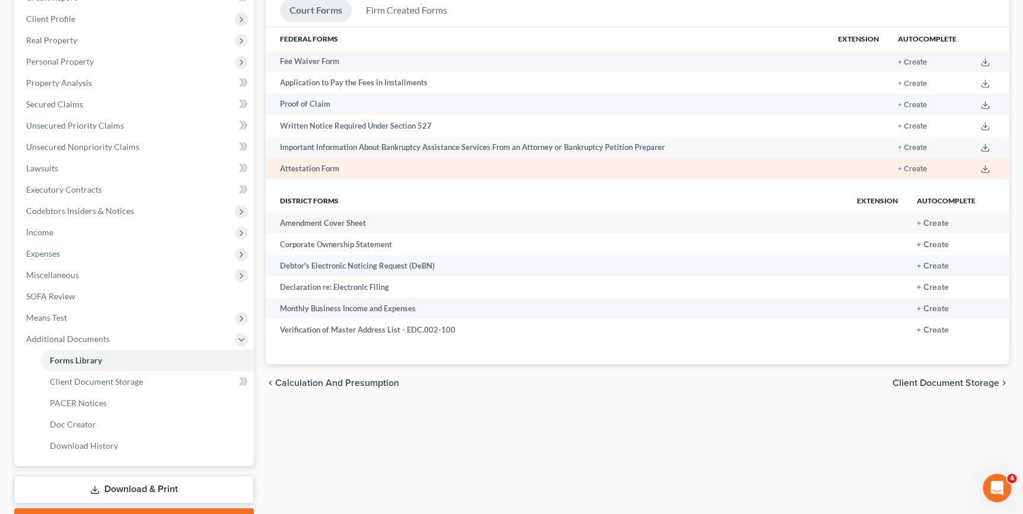
scroll to position [6, 0]
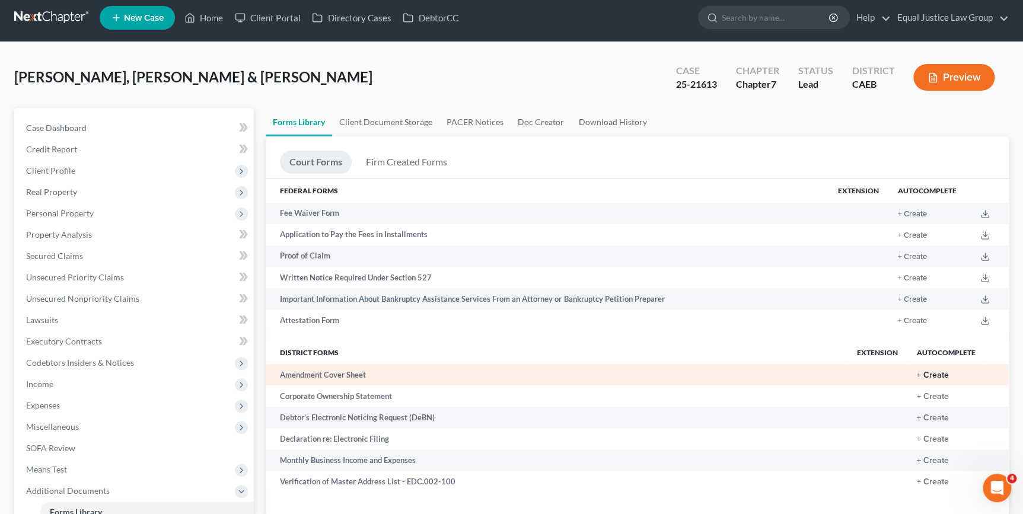
click at [940, 375] on button "+ Create" at bounding box center [933, 375] width 32 height 8
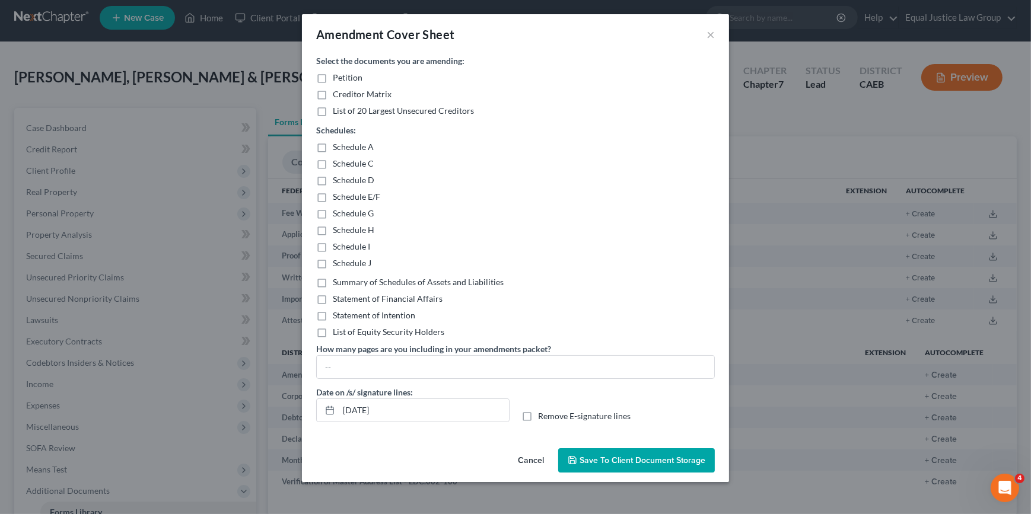
click at [333, 147] on label "Schedule A" at bounding box center [353, 147] width 41 height 12
click at [338, 147] on input "Schedule A" at bounding box center [342, 145] width 8 height 8
checkbox input "true"
click at [333, 264] on label "Schedule J" at bounding box center [352, 263] width 39 height 12
click at [338, 264] on input "Schedule J" at bounding box center [342, 261] width 8 height 8
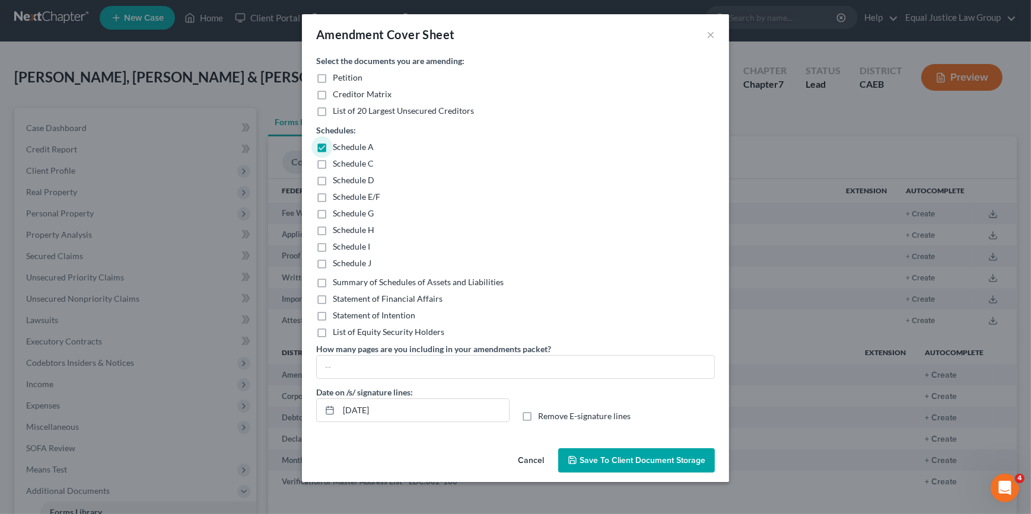
checkbox input "true"
click at [600, 459] on span "Save to Client Document Storage" at bounding box center [643, 461] width 126 height 10
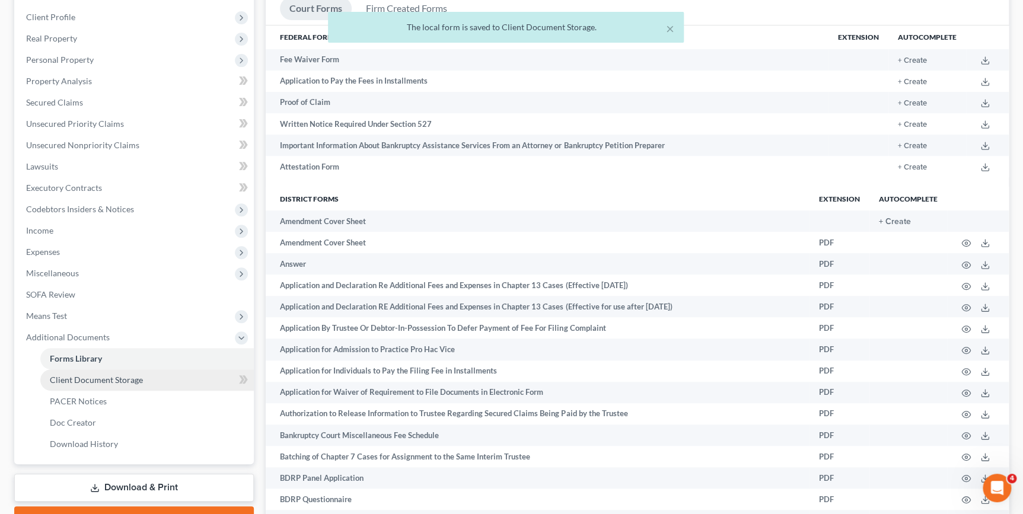
scroll to position [221, 0]
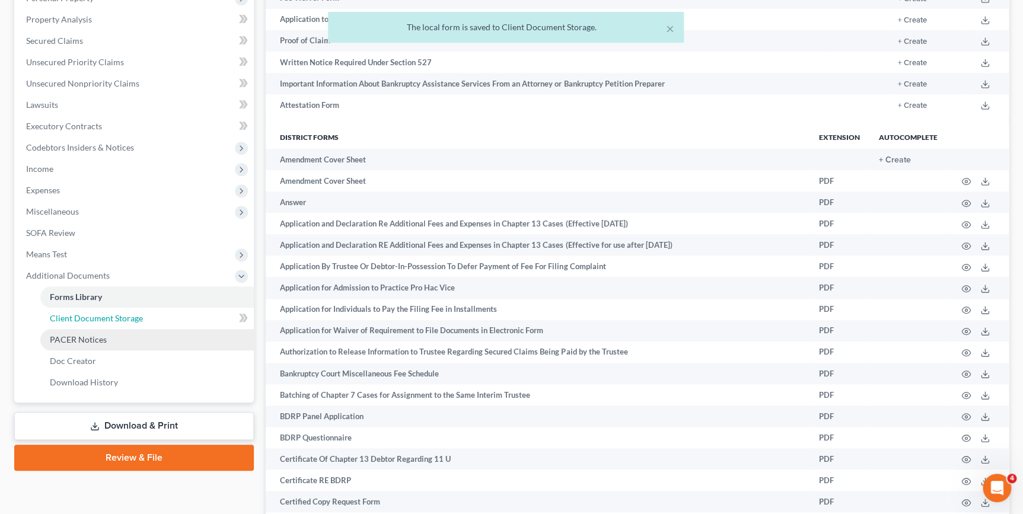
drag, startPoint x: 136, startPoint y: 318, endPoint x: 229, endPoint y: 327, distance: 93.6
click at [136, 318] on span "Client Document Storage" at bounding box center [96, 318] width 93 height 10
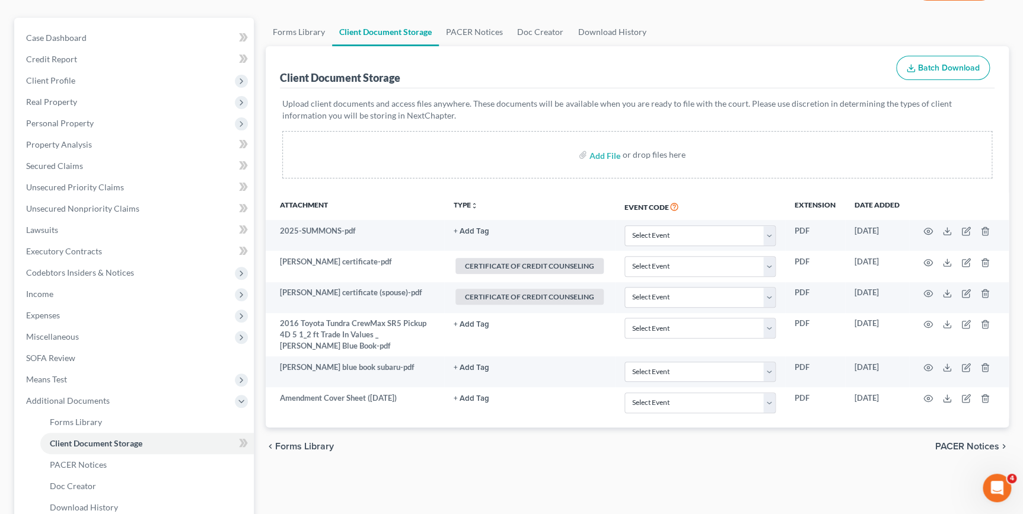
scroll to position [161, 0]
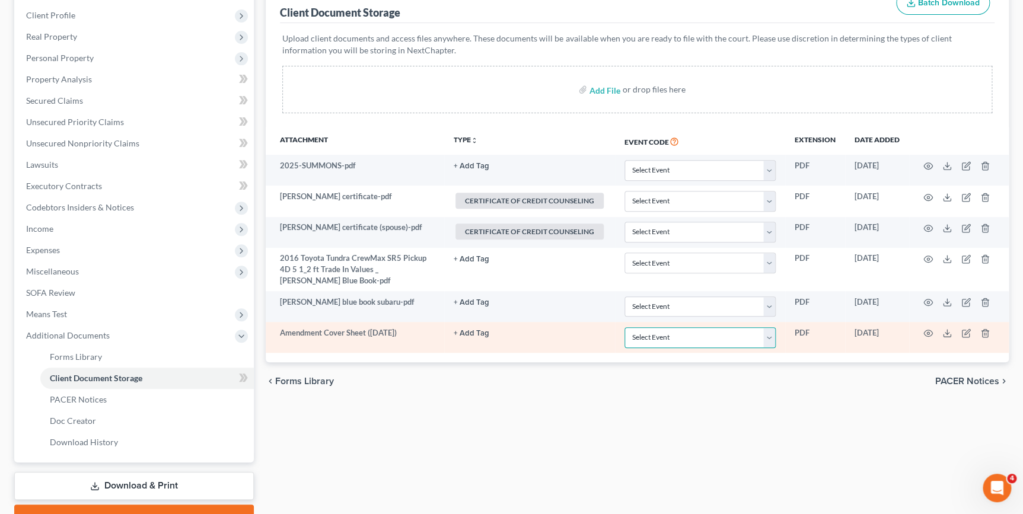
click at [765, 340] on select "Select Event Verification of Master Address List Form" at bounding box center [700, 337] width 151 height 21
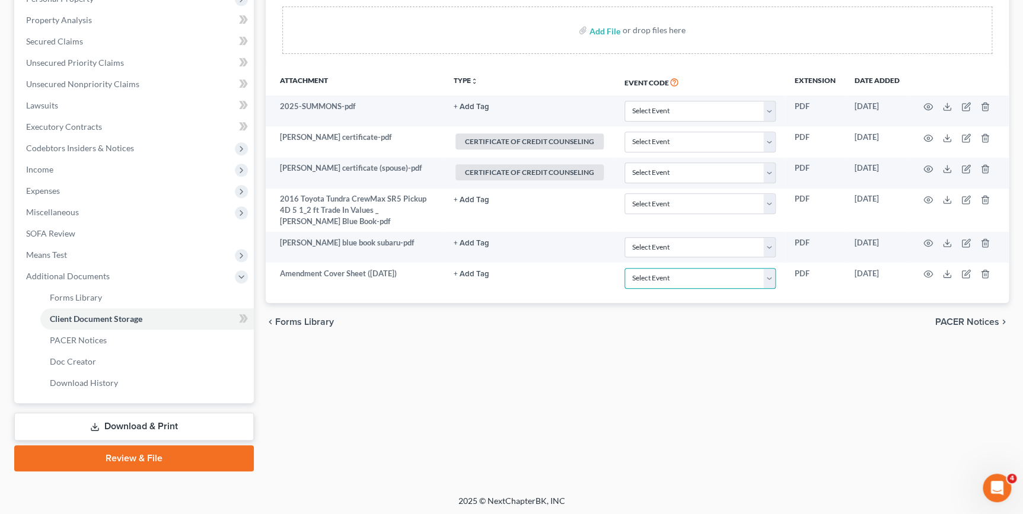
scroll to position [221, 0]
click at [183, 424] on link "Download & Print" at bounding box center [134, 426] width 240 height 28
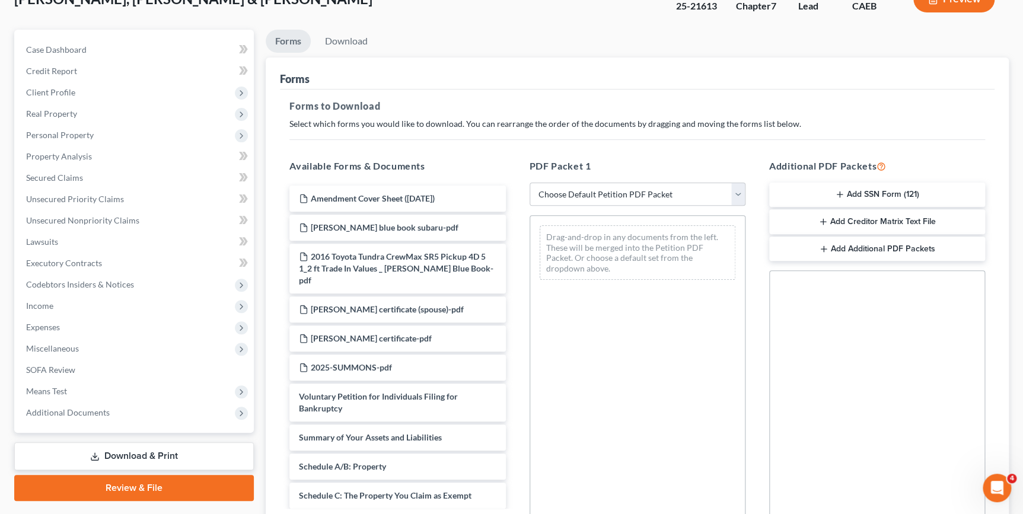
scroll to position [107, 0]
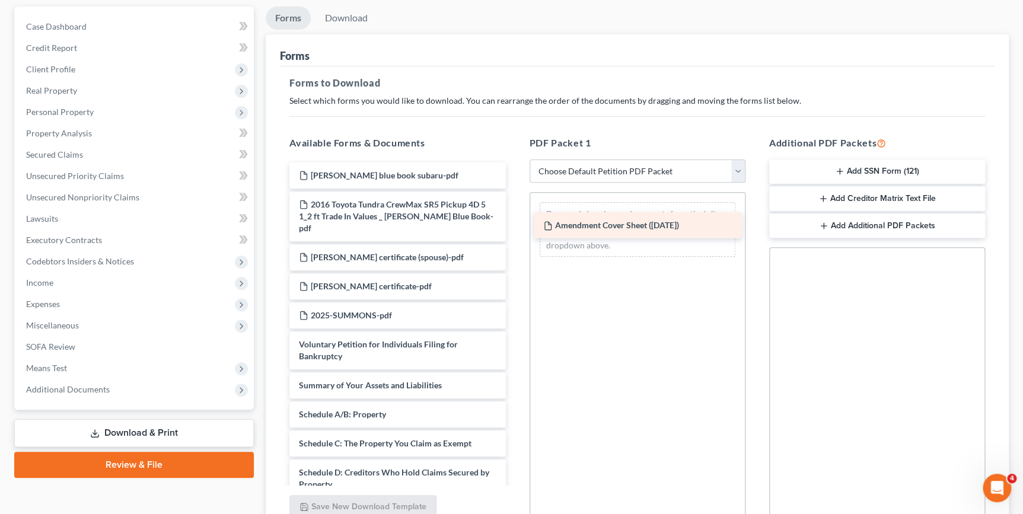
drag, startPoint x: 409, startPoint y: 170, endPoint x: 653, endPoint y: 218, distance: 247.8
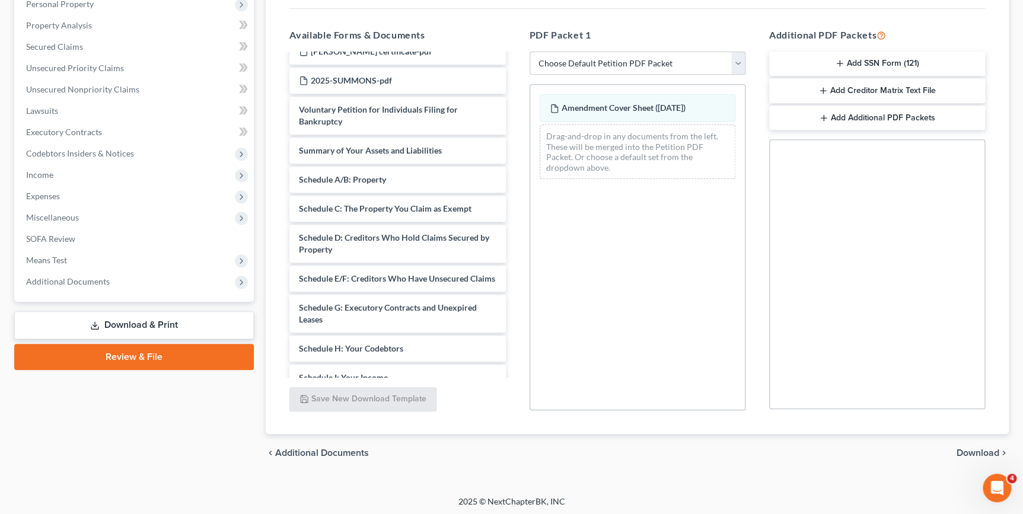
scroll to position [129, 0]
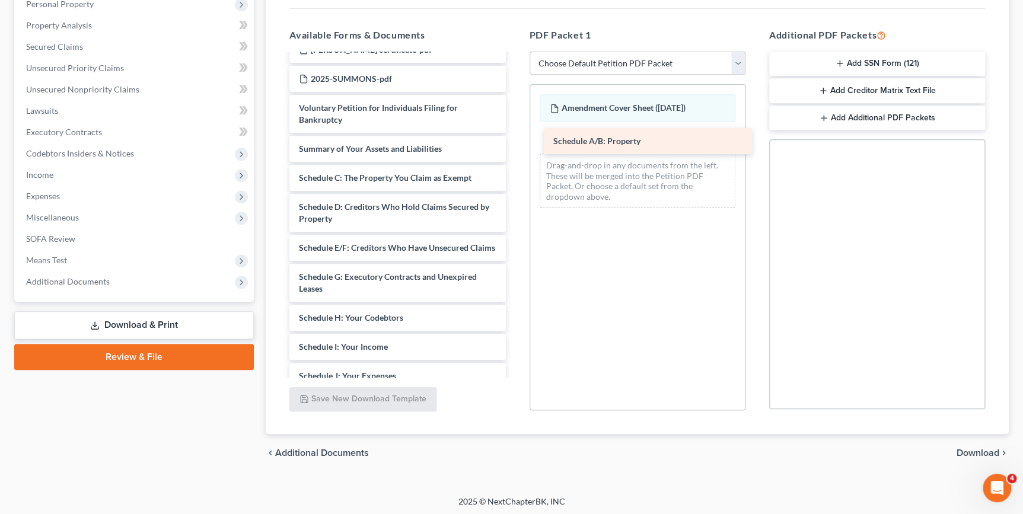
drag, startPoint x: 427, startPoint y: 164, endPoint x: 681, endPoint y: 140, distance: 255.6
click at [515, 140] on div "Schedule A/B: Property [PERSON_NAME] blue book subaru-pdf 2016 Toyota Tundra Cr…" at bounding box center [397, 312] width 235 height 772
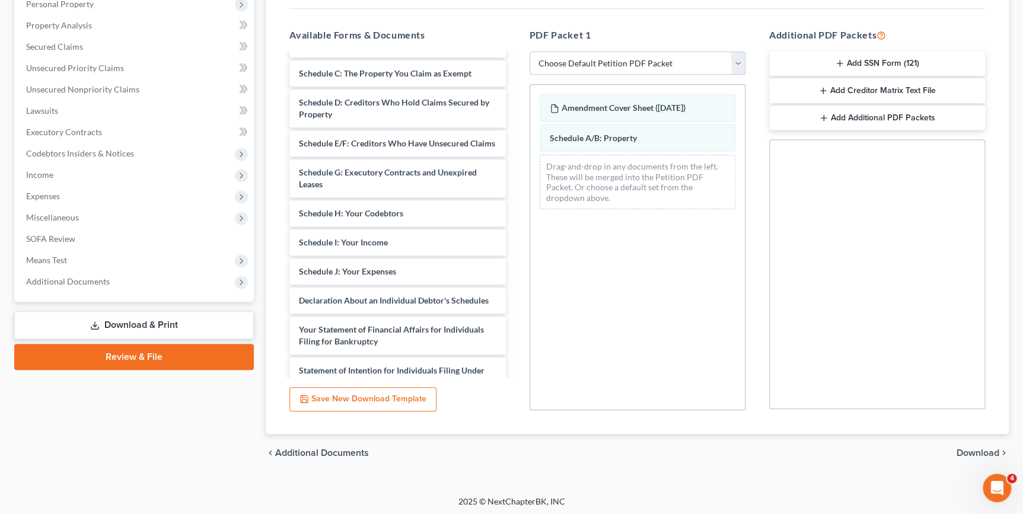
scroll to position [237, 0]
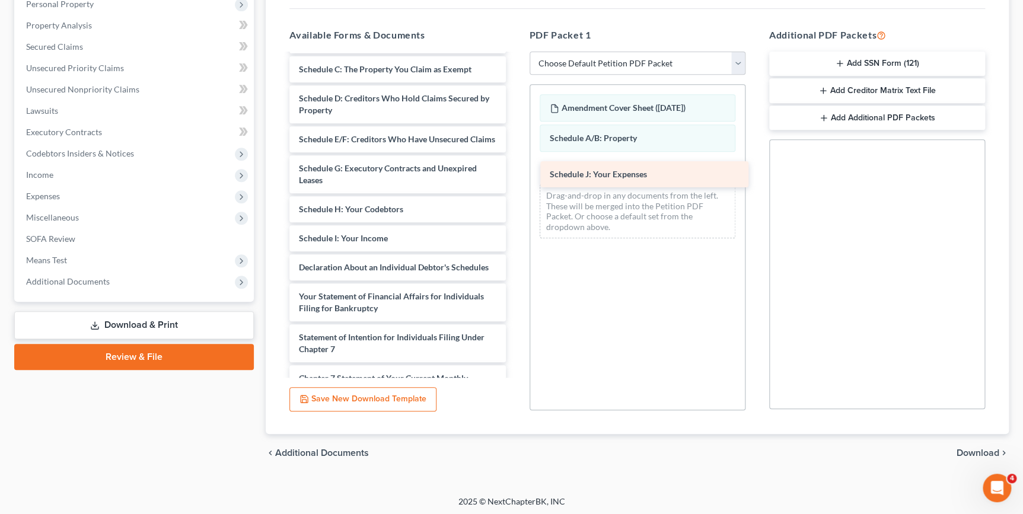
drag, startPoint x: 439, startPoint y: 263, endPoint x: 688, endPoint y: 169, distance: 266.4
click at [515, 170] on div "Schedule J: Your Expenses [PERSON_NAME] blue book subaru-pdf 2016 Toyota Tundra…" at bounding box center [397, 188] width 235 height 743
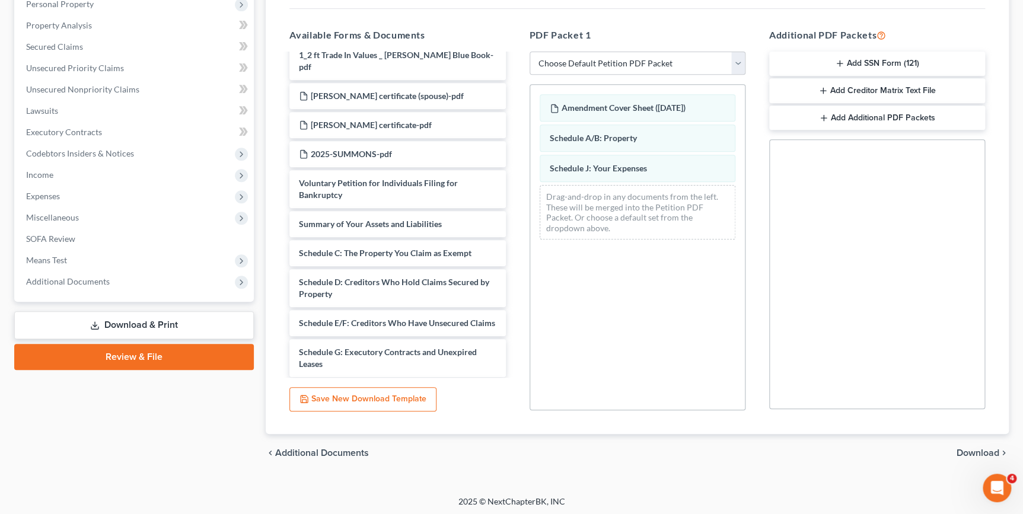
scroll to position [48, 0]
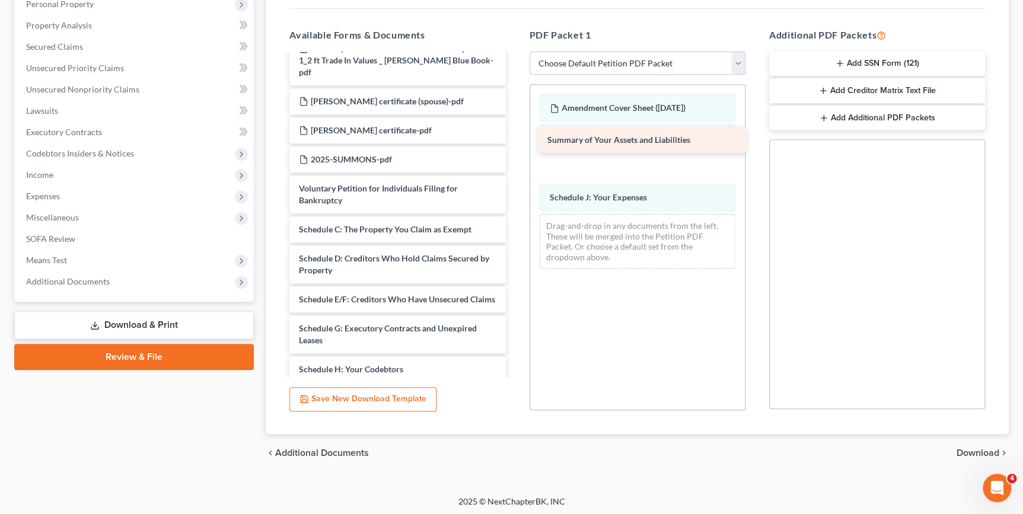
drag, startPoint x: 421, startPoint y: 217, endPoint x: 671, endPoint y: 133, distance: 263.6
click at [515, 135] on div "Summary of Your Assets and Liabilities [PERSON_NAME] blue book subaru-pdf 2016 …" at bounding box center [397, 364] width 235 height 714
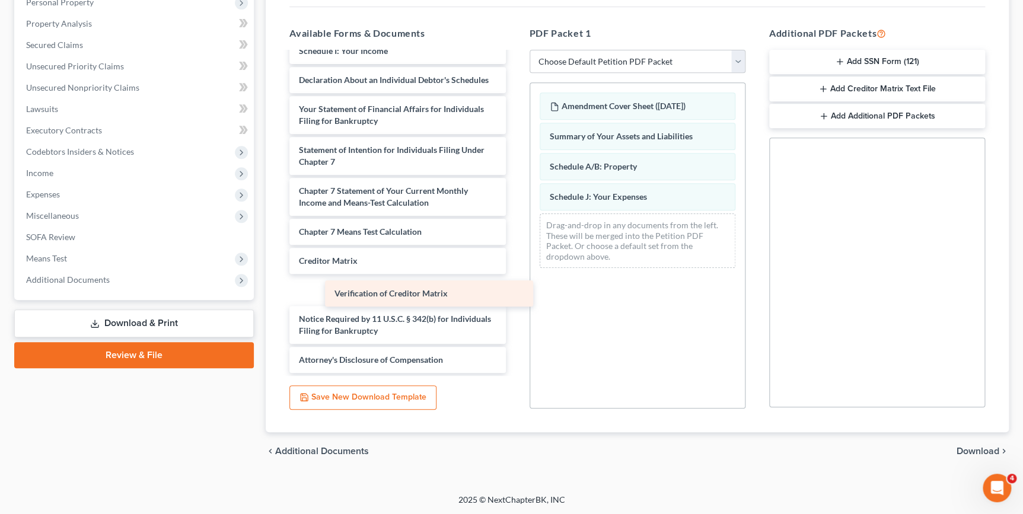
scroll to position [376, 0]
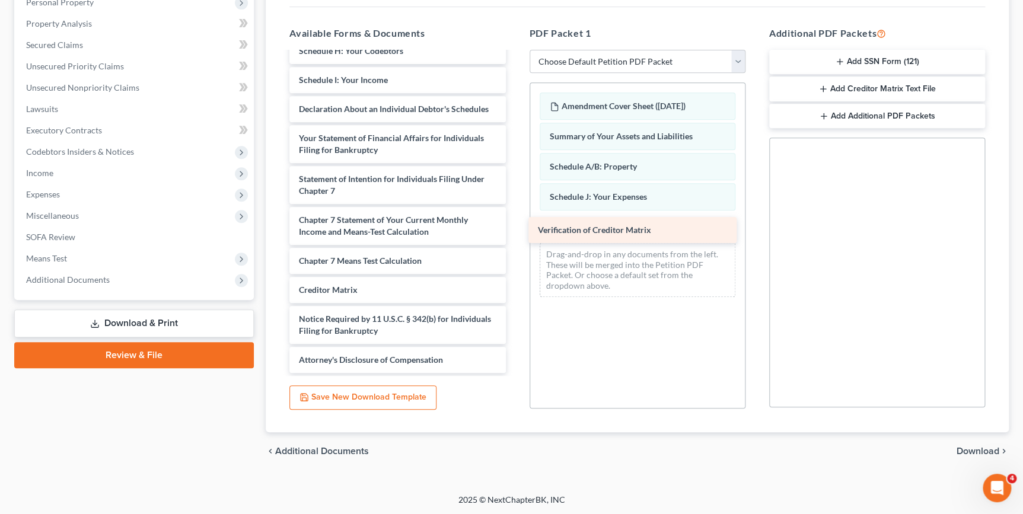
drag, startPoint x: 427, startPoint y: 285, endPoint x: 669, endPoint y: 221, distance: 249.9
click at [515, 221] on div "Verification of Creditor Matrix [PERSON_NAME] blue book subaru-pdf 2016 Toyota …" at bounding box center [397, 30] width 235 height 685
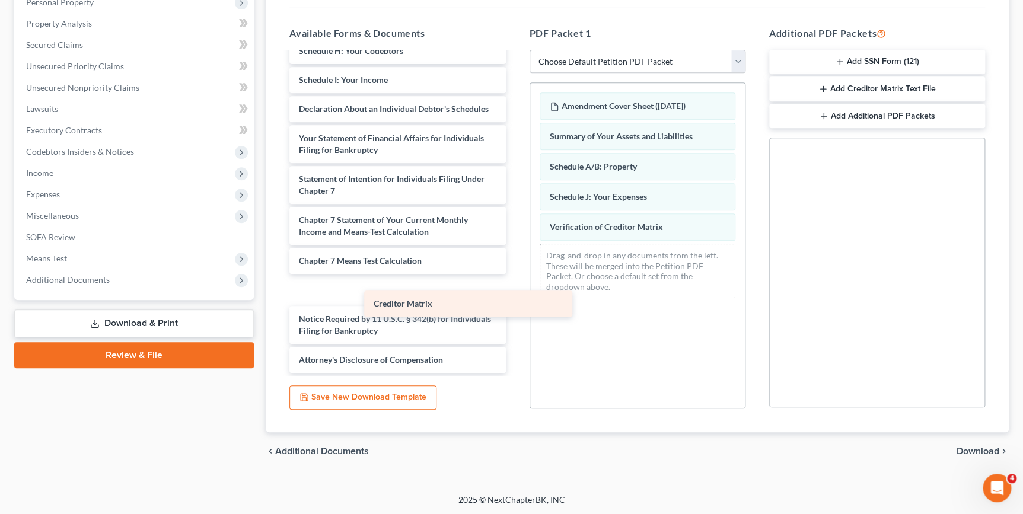
scroll to position [347, 0]
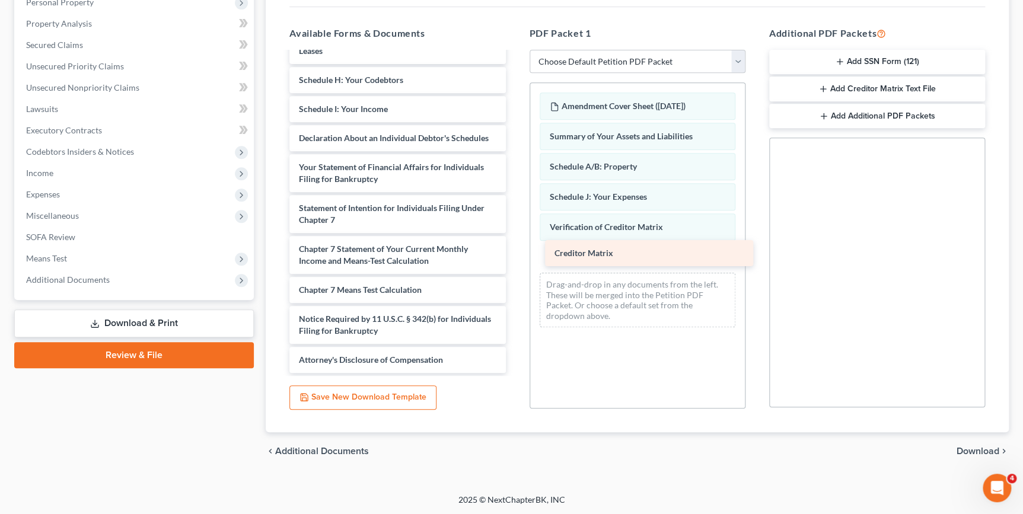
drag, startPoint x: 386, startPoint y: 284, endPoint x: 637, endPoint y: 249, distance: 253.9
click at [515, 249] on div "Creditor Matrix [PERSON_NAME] blue book subaru-pdf 2016 Toyota Tundra CrewMax S…" at bounding box center [397, 45] width 235 height 656
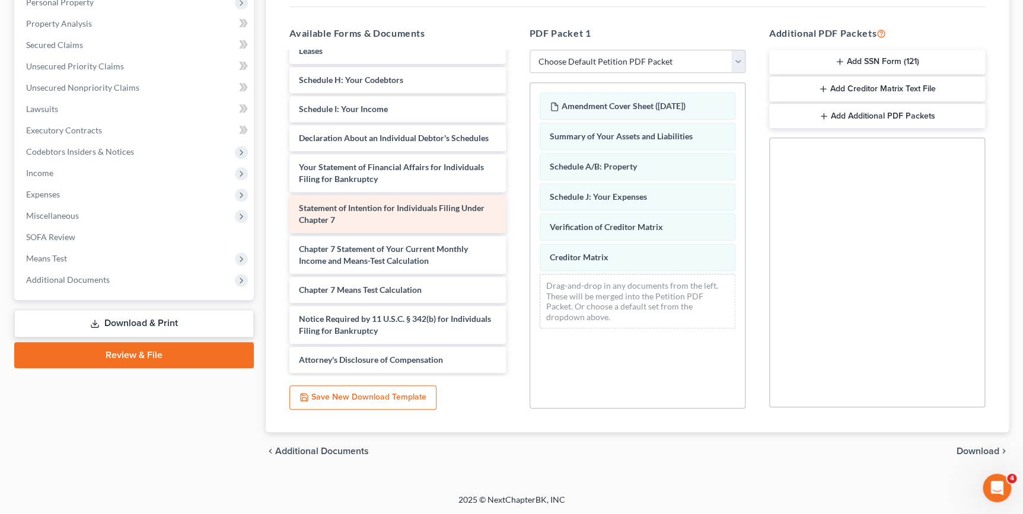
click at [421, 215] on div "[PERSON_NAME] blue book subaru-pdf 2016 Toyota Tundra CrewMax SR5 Pickup 4D 5 1…" at bounding box center [397, 45] width 235 height 656
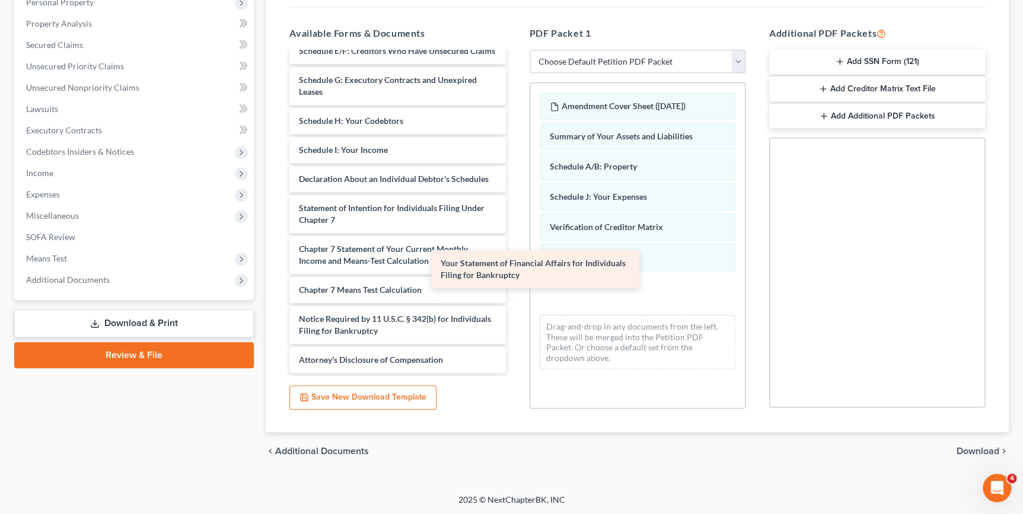
scroll to position [306, 0]
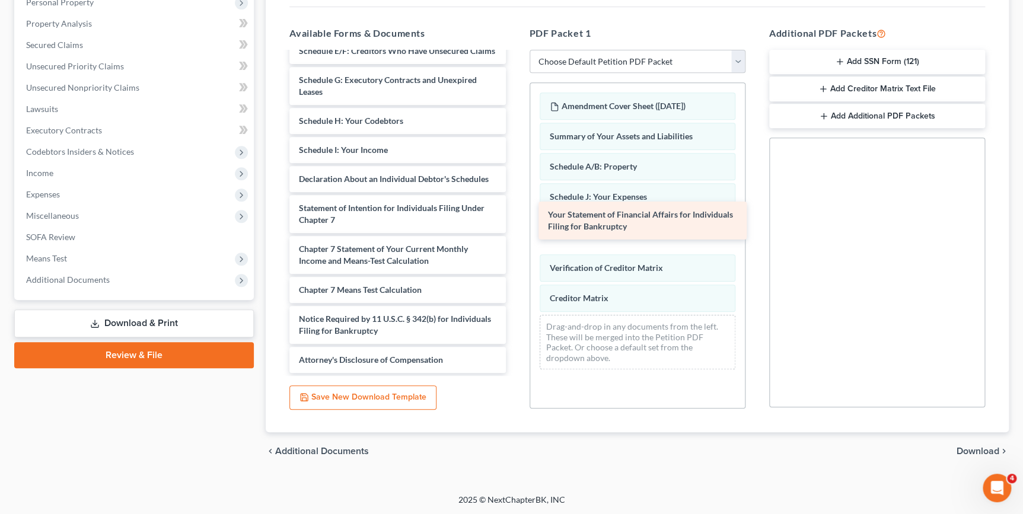
drag, startPoint x: 393, startPoint y: 176, endPoint x: 642, endPoint y: 225, distance: 253.8
click at [515, 225] on div "Your Statement of Financial Affairs for Individuals Filing for Bankruptcy [PERS…" at bounding box center [397, 65] width 235 height 615
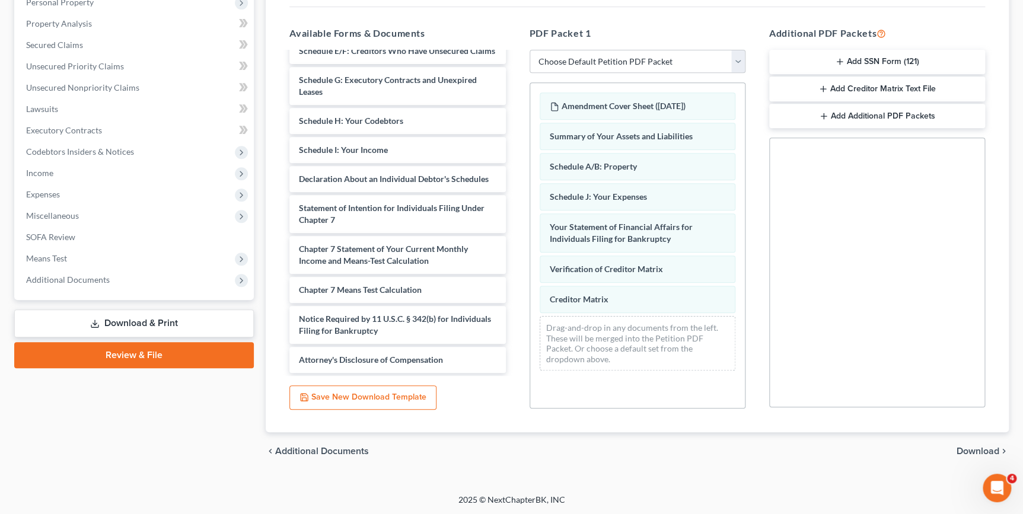
click at [854, 89] on button "Add Creditor Matrix Text File" at bounding box center [877, 89] width 216 height 25
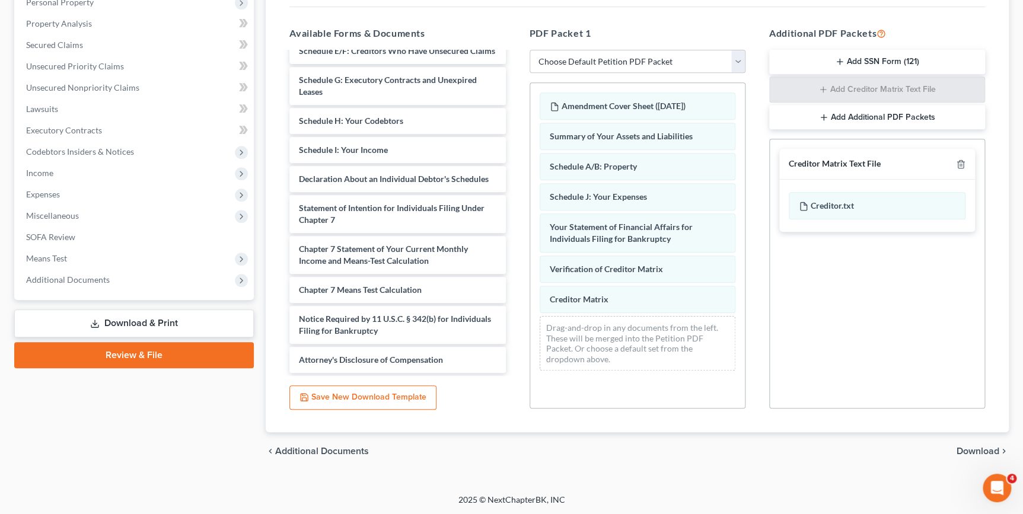
click at [991, 450] on span "Download" at bounding box center [978, 451] width 43 height 9
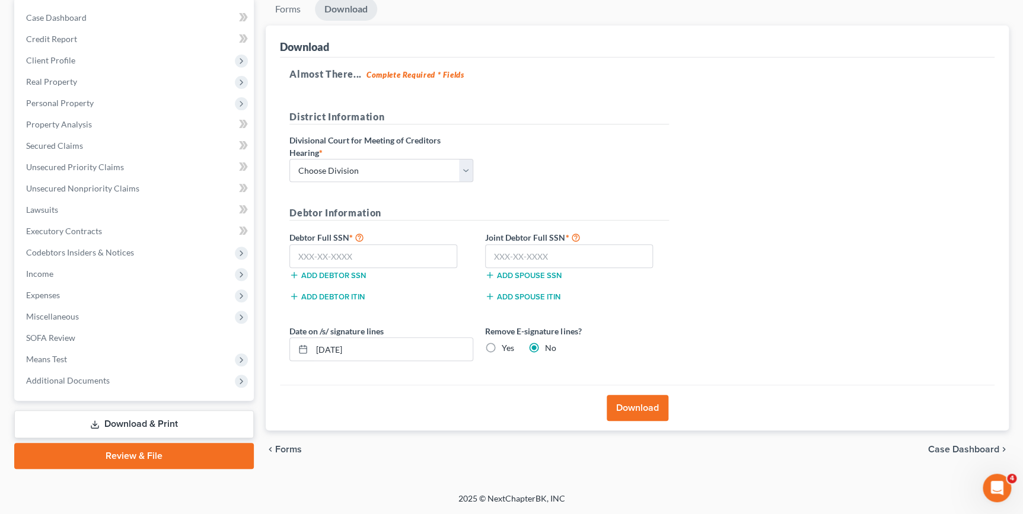
scroll to position [114, 0]
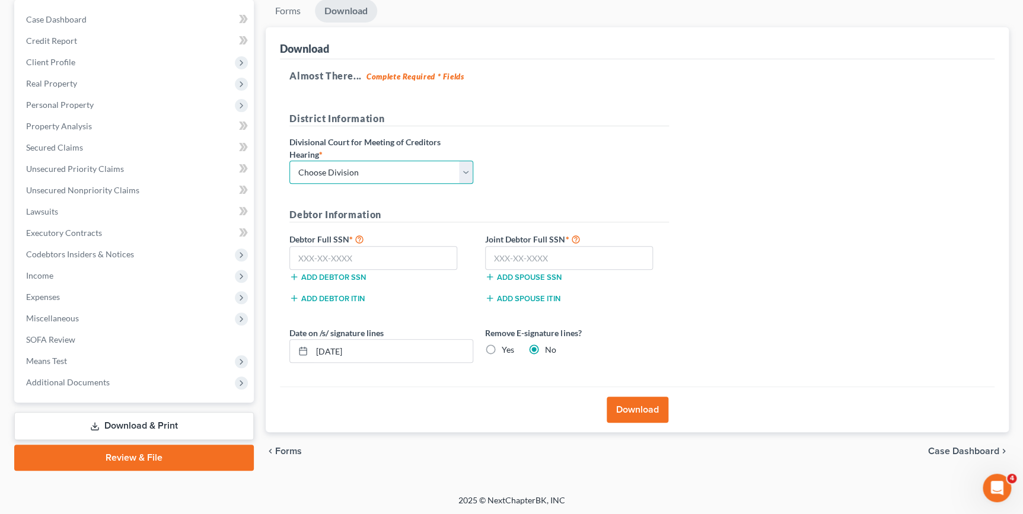
click at [463, 172] on select "Choose Division Fresno Modesto [GEOGRAPHIC_DATA]" at bounding box center [381, 173] width 184 height 24
select select "2"
click at [289, 161] on select "Choose Division Fresno Modesto [GEOGRAPHIC_DATA]" at bounding box center [381, 173] width 184 height 24
click at [295, 256] on input "text" at bounding box center [373, 258] width 168 height 24
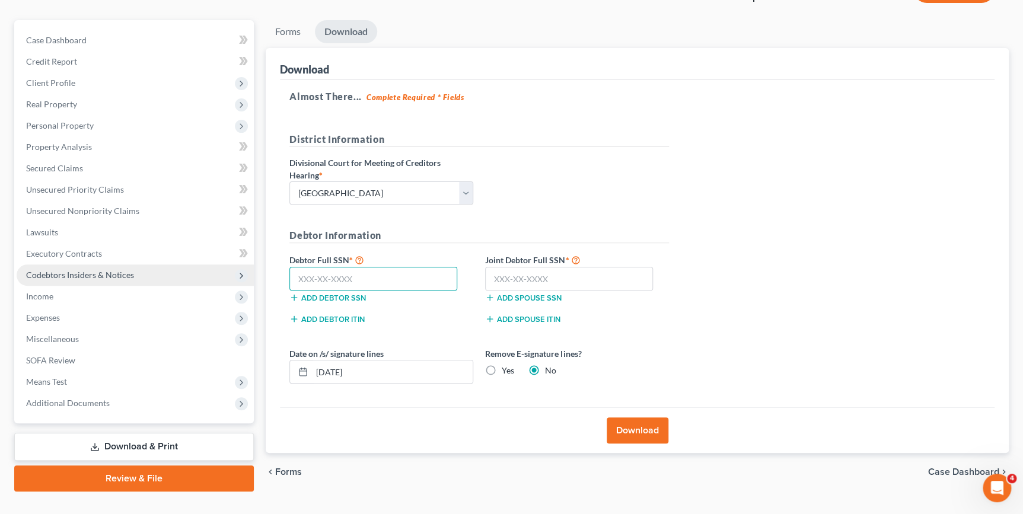
scroll to position [107, 0]
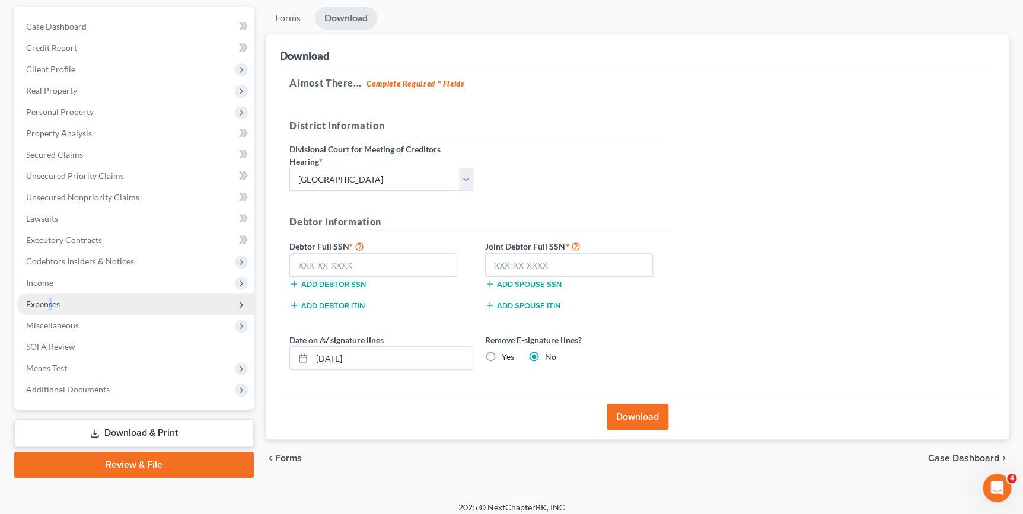
drag, startPoint x: 50, startPoint y: 304, endPoint x: 64, endPoint y: 307, distance: 14.7
click at [53, 305] on span "Expenses" at bounding box center [43, 304] width 34 height 10
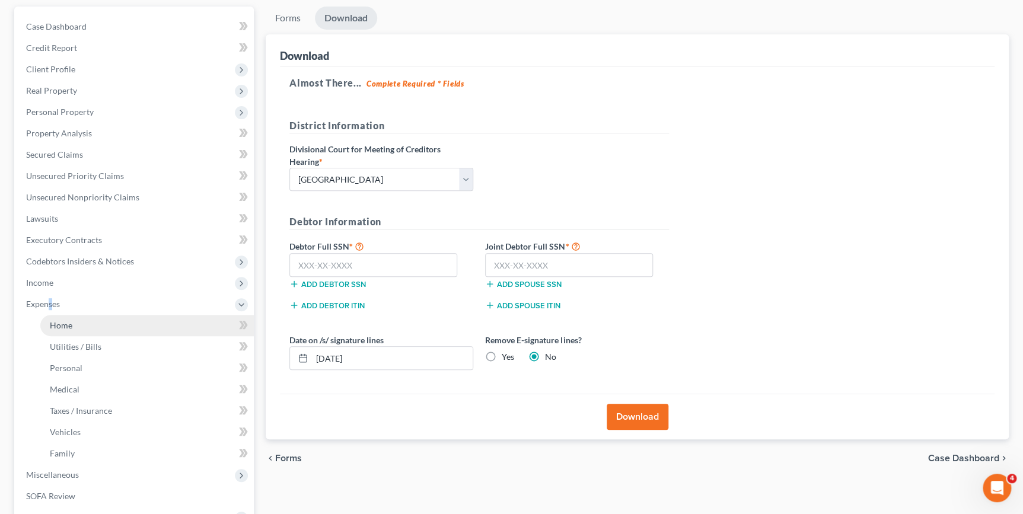
click at [76, 329] on link "Home" at bounding box center [147, 325] width 214 height 21
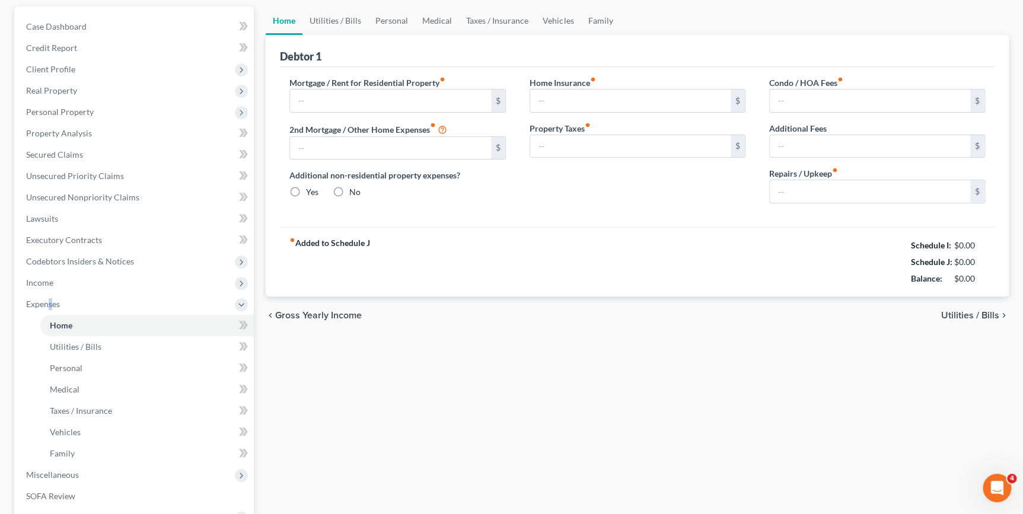
scroll to position [19, 0]
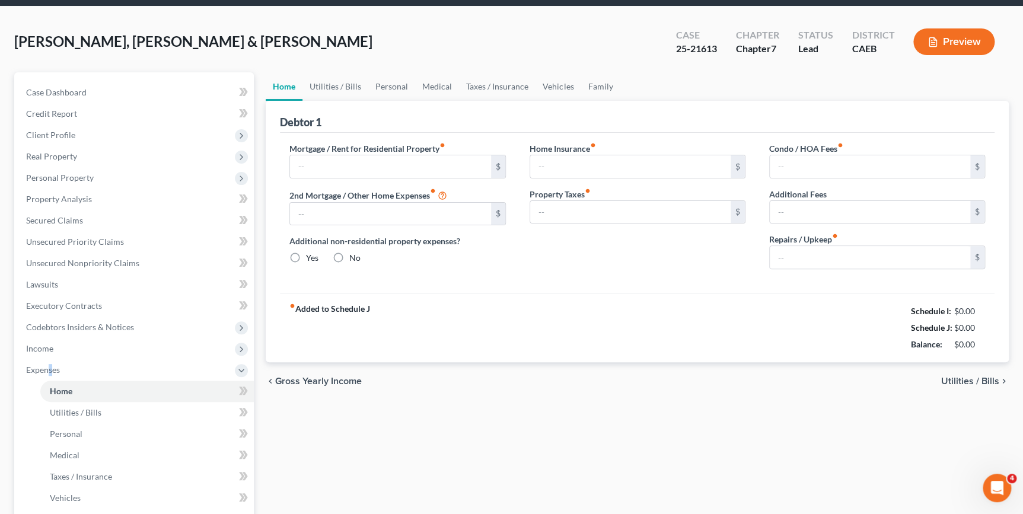
type input "3,384.00"
radio input "true"
type input "80.00"
type input "0.00"
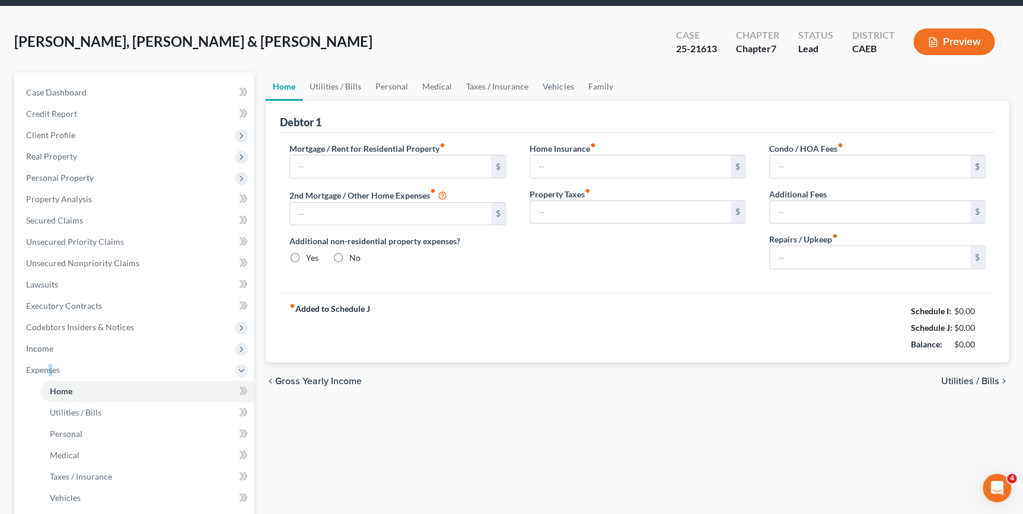
type input "400.00"
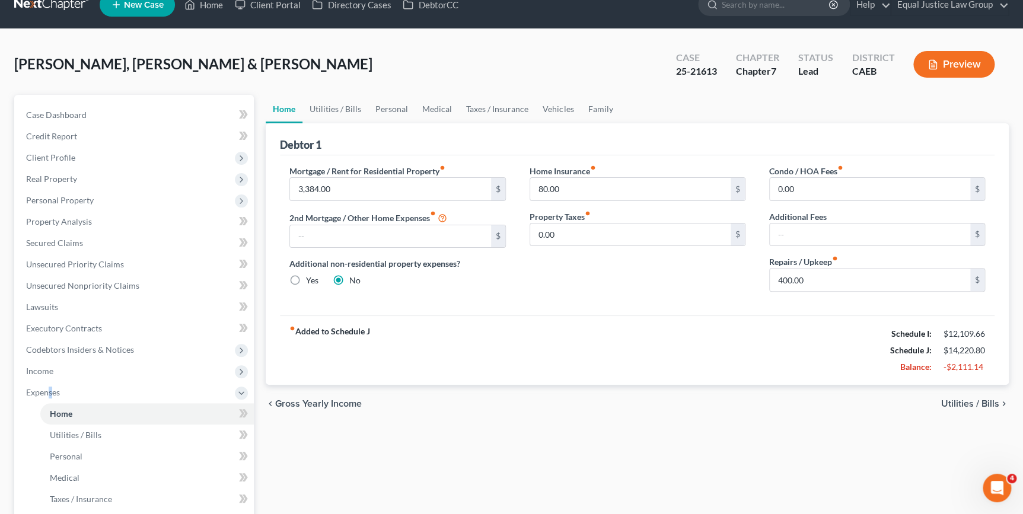
scroll to position [0, 0]
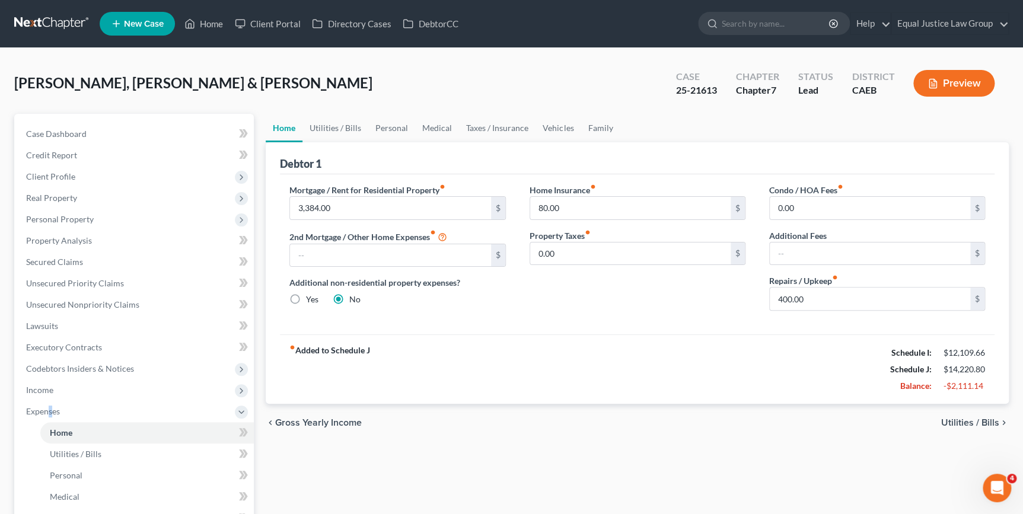
click at [992, 419] on span "Utilities / Bills" at bounding box center [970, 422] width 58 height 9
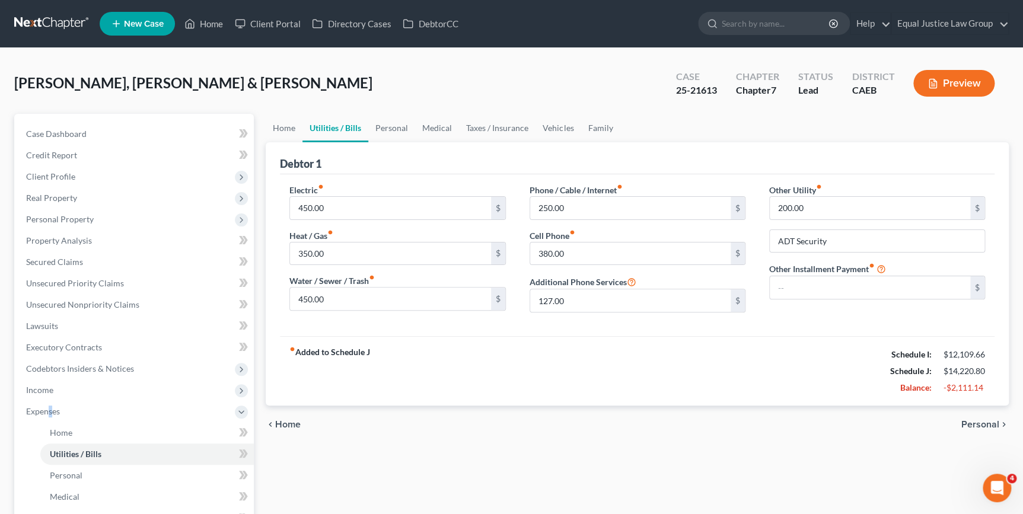
click at [297, 421] on span "Home" at bounding box center [288, 424] width 26 height 9
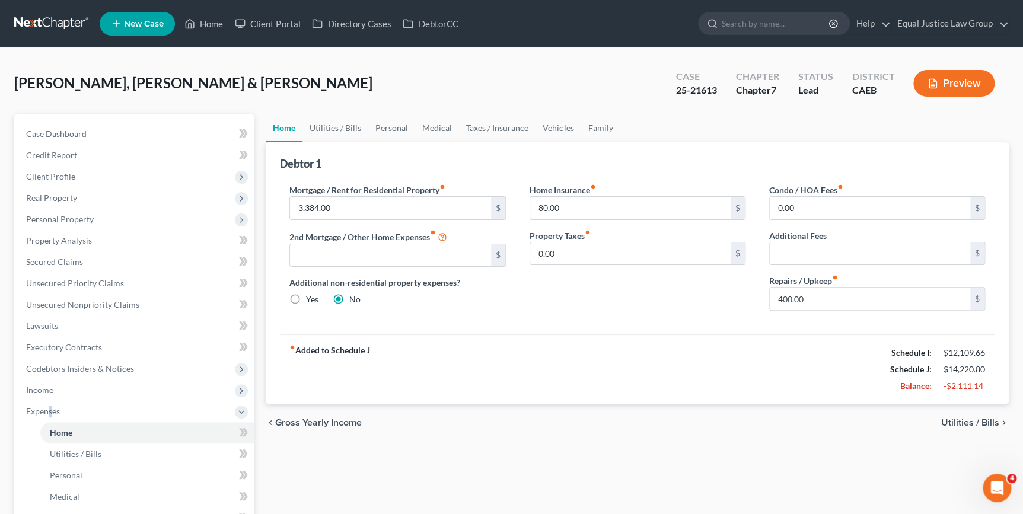
drag, startPoint x: 995, startPoint y: 421, endPoint x: 985, endPoint y: 421, distance: 10.7
click at [996, 421] on span "Utilities / Bills" at bounding box center [970, 422] width 58 height 9
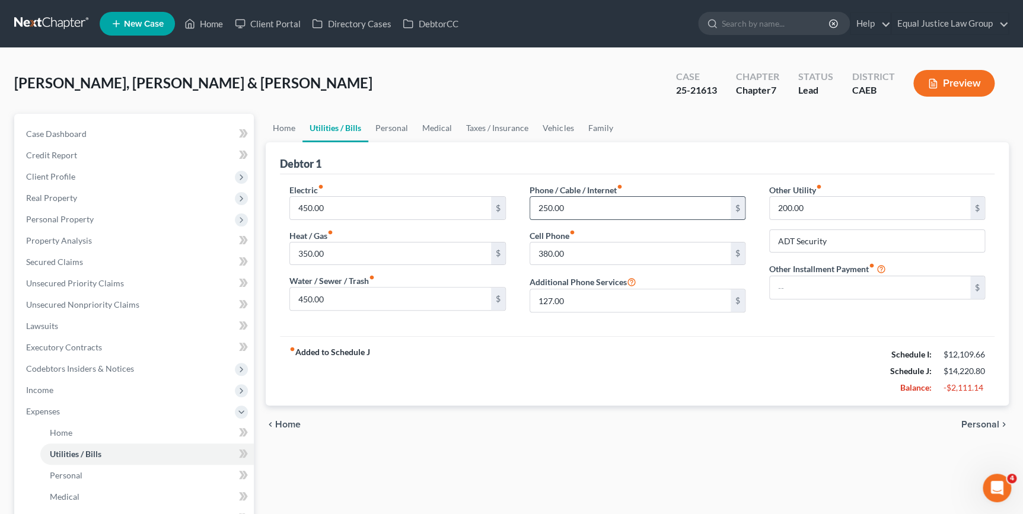
click at [569, 206] on input "250.00" at bounding box center [630, 208] width 200 height 23
type input "300.00"
click at [577, 254] on input "380.00" at bounding box center [630, 254] width 200 height 23
type input "480.00"
click at [581, 212] on input "300.00" at bounding box center [630, 208] width 200 height 23
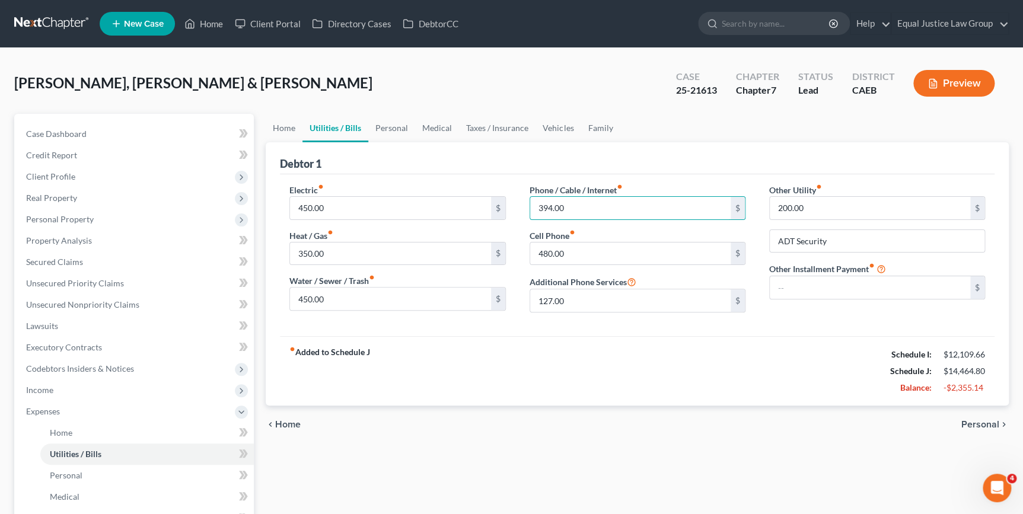
type input "394.00"
click at [647, 356] on div "fiber_manual_record Added to Schedule J Schedule I: $12,109.66 Schedule J: $14,…" at bounding box center [637, 370] width 715 height 69
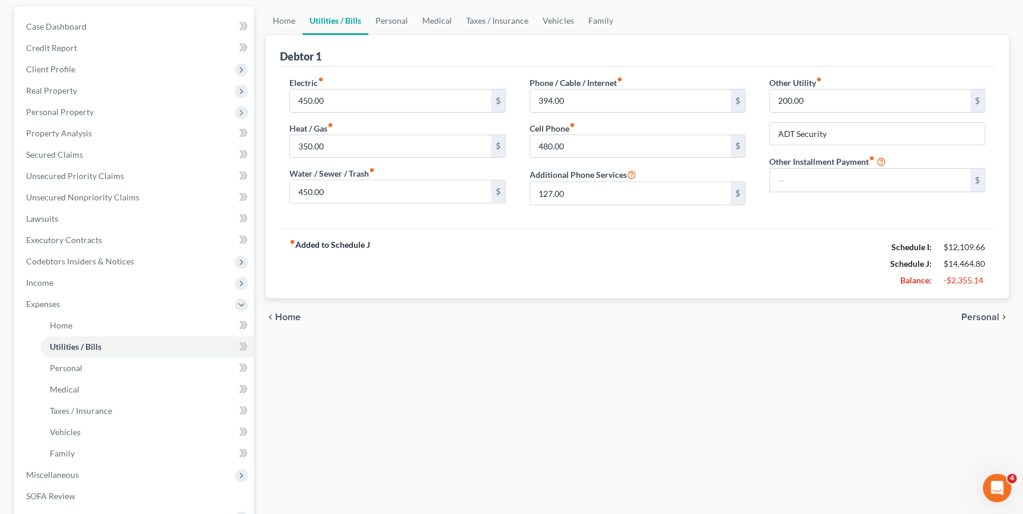
scroll to position [161, 0]
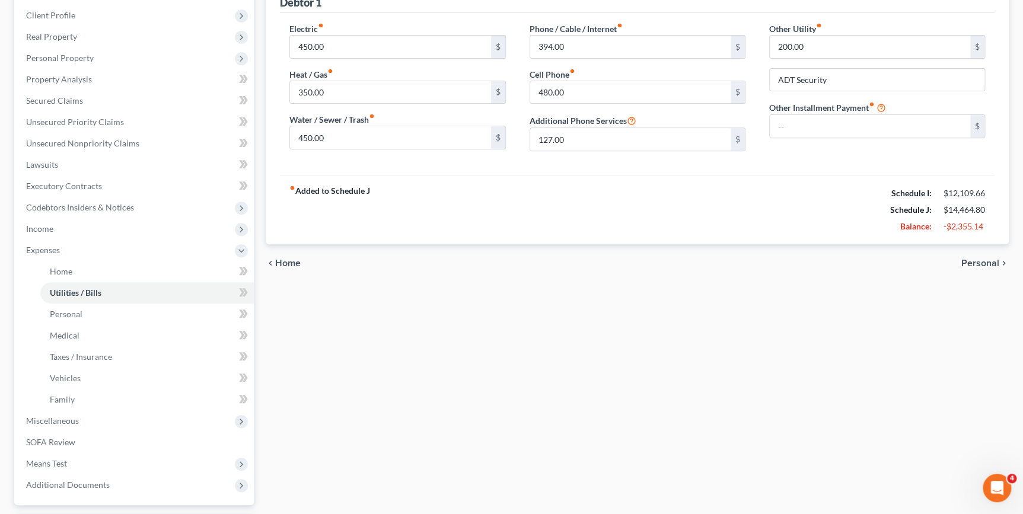
click at [612, 344] on div "Home Utilities / Bills Personal Medical Taxes / Insurance Vehicles Family Debto…" at bounding box center [637, 263] width 755 height 621
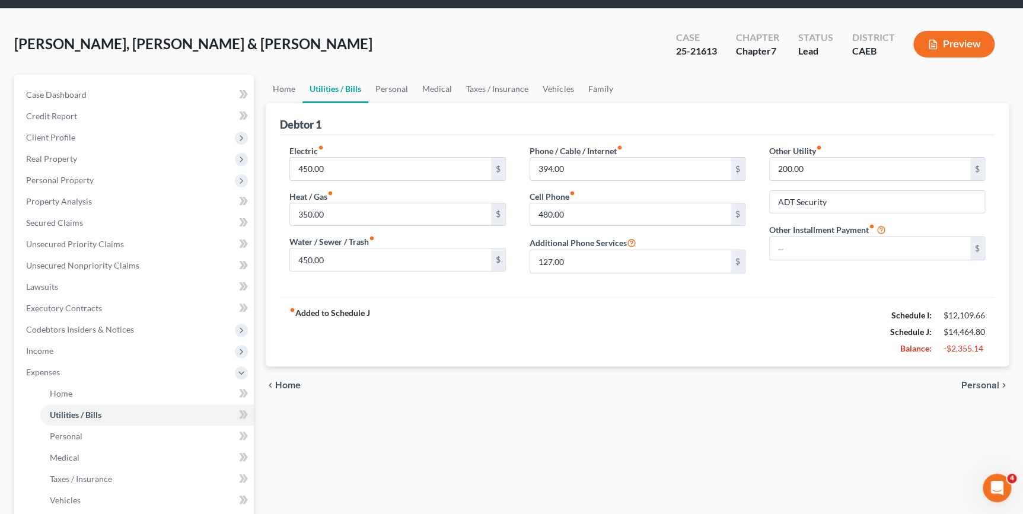
scroll to position [107, 0]
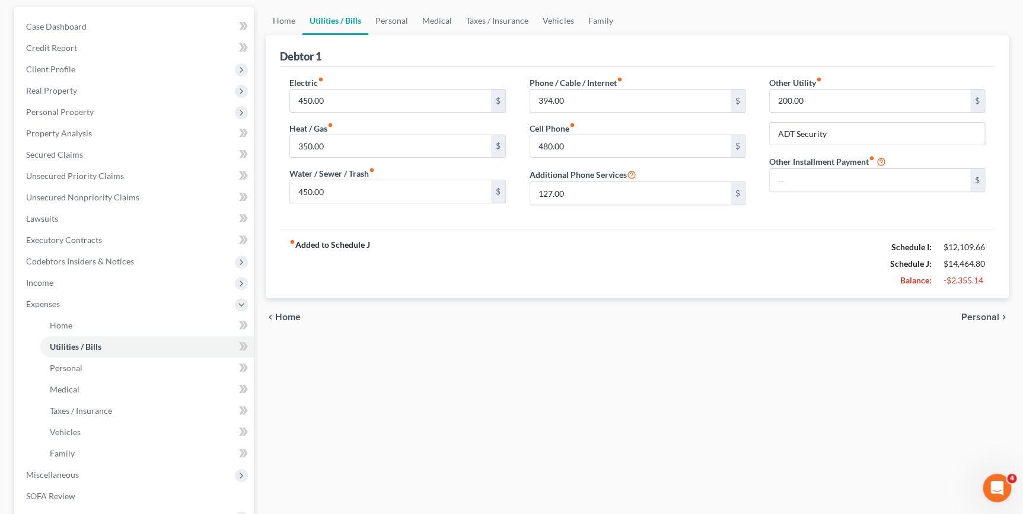
click at [978, 314] on span "Personal" at bounding box center [981, 317] width 38 height 9
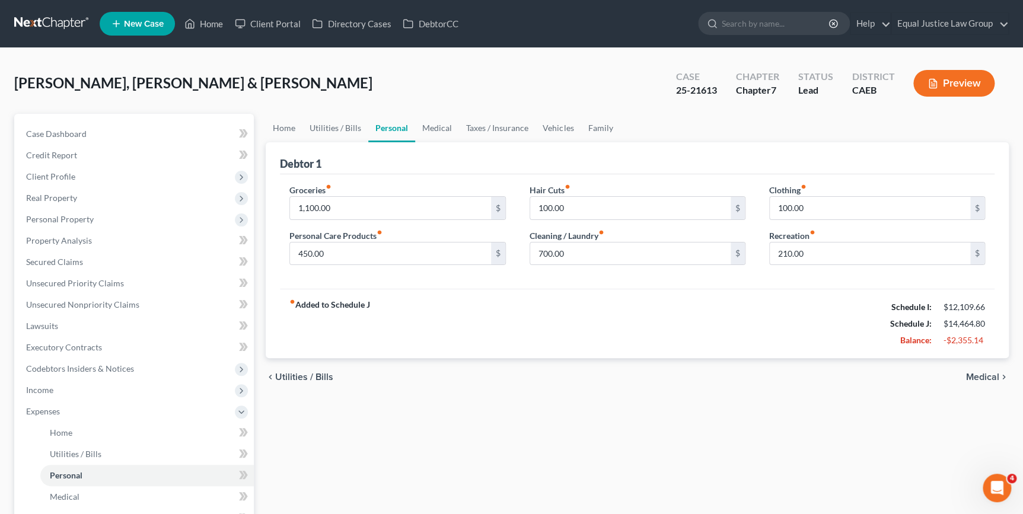
click at [980, 383] on div "chevron_left Utilities / Bills Medical chevron_right" at bounding box center [637, 377] width 743 height 38
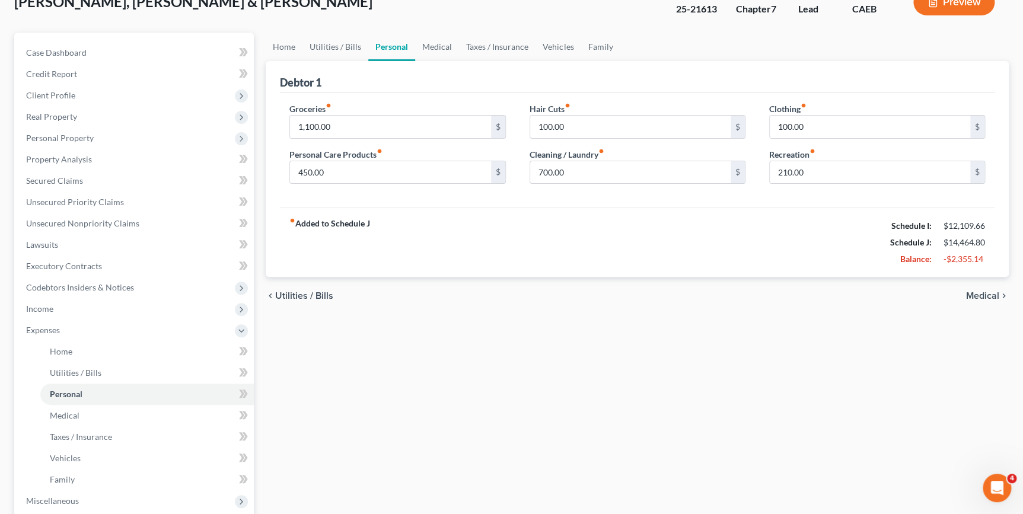
scroll to position [264, 0]
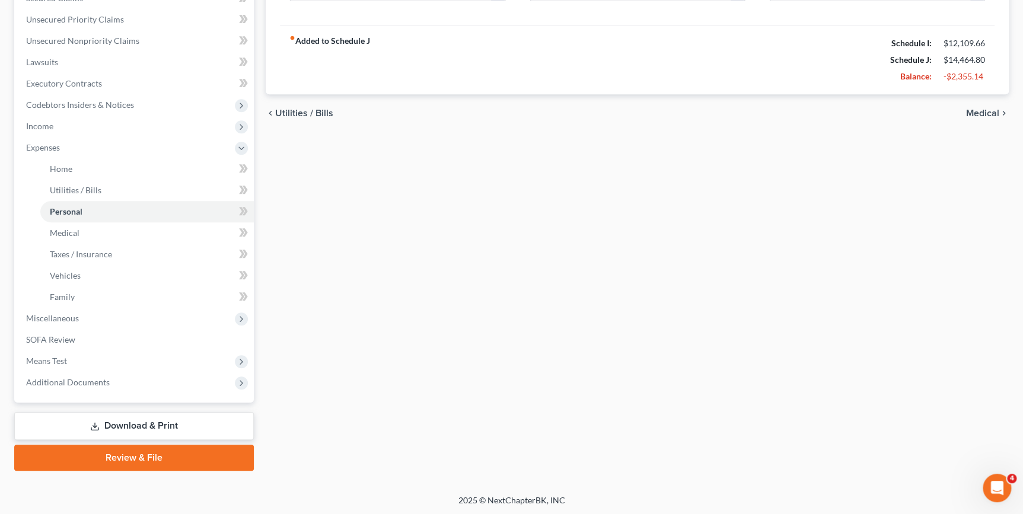
click at [184, 422] on link "Download & Print" at bounding box center [134, 426] width 240 height 28
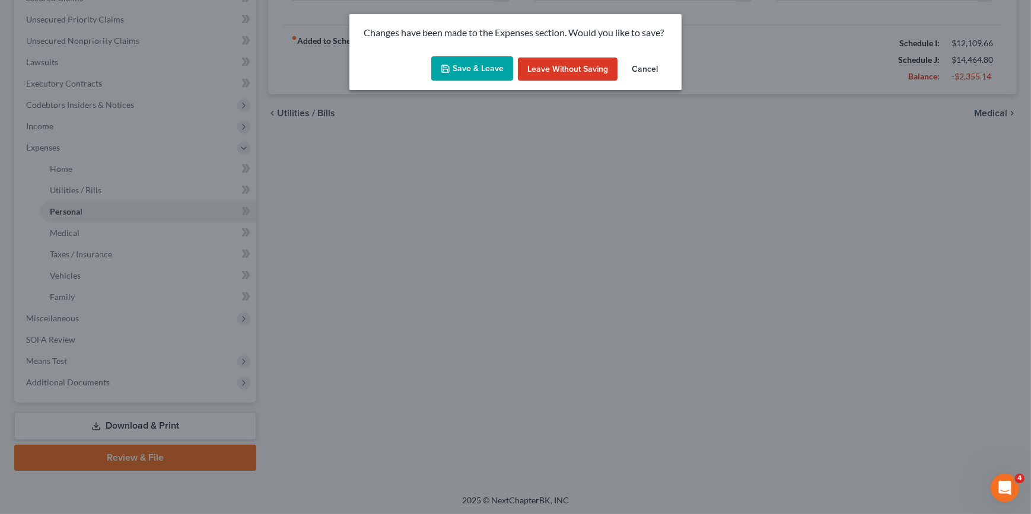
click at [441, 65] on button "Save & Leave" at bounding box center [472, 68] width 82 height 25
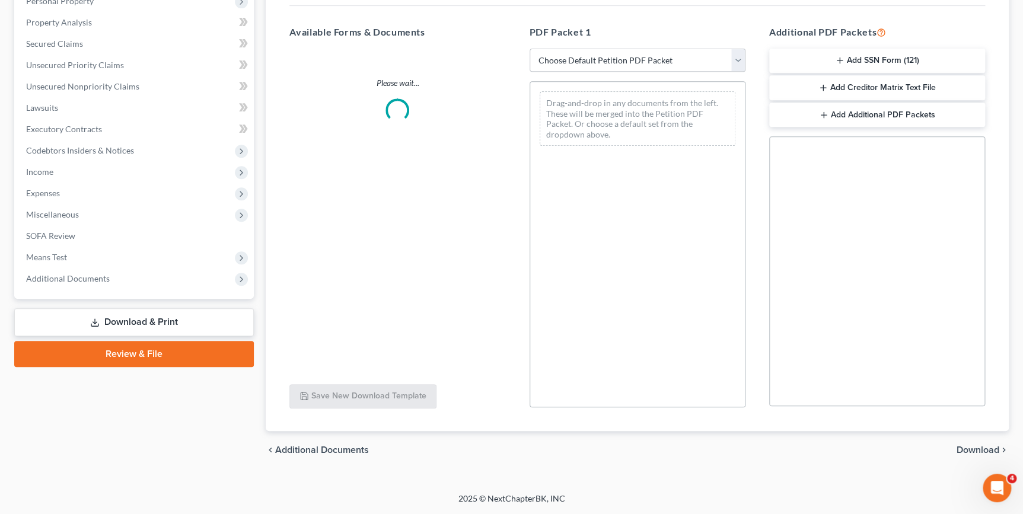
scroll to position [42, 0]
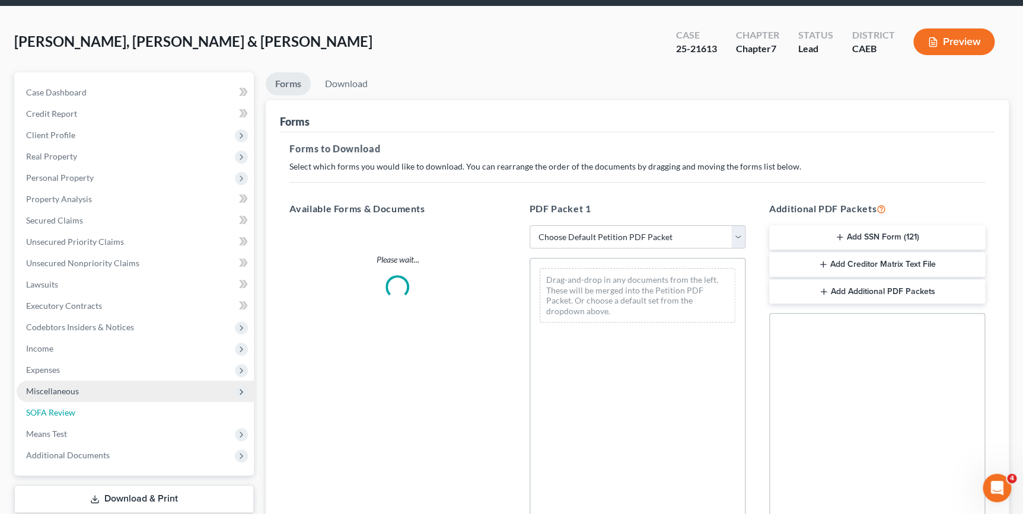
click at [179, 427] on ul "Case Dashboard Payments Invoices Payments Payments Credit Report Client Profile" at bounding box center [135, 274] width 237 height 384
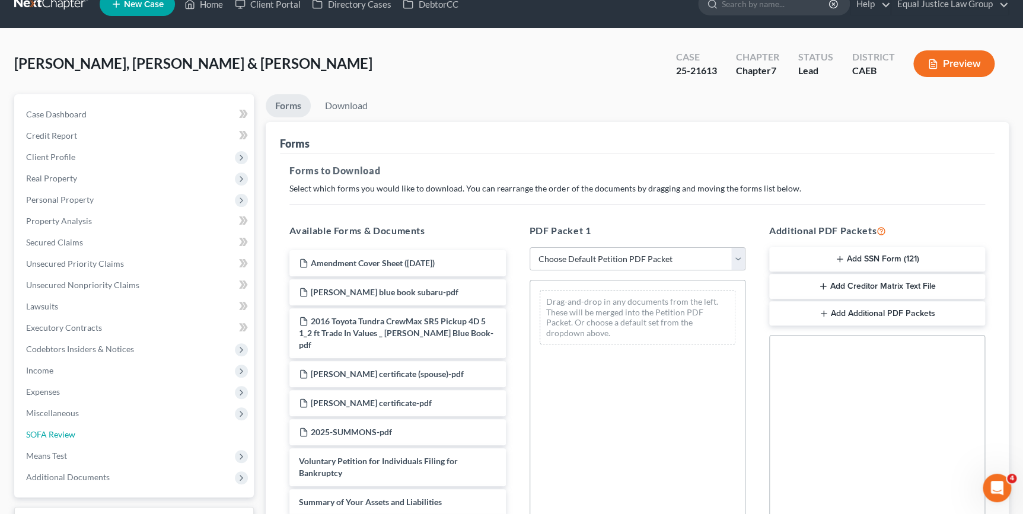
scroll to position [0, 0]
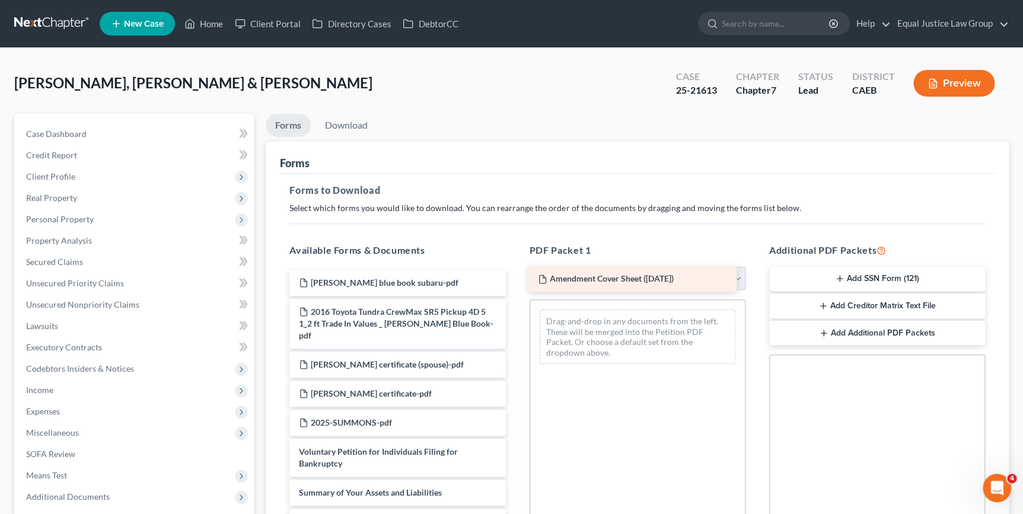
drag, startPoint x: 408, startPoint y: 281, endPoint x: 648, endPoint y: 280, distance: 240.2
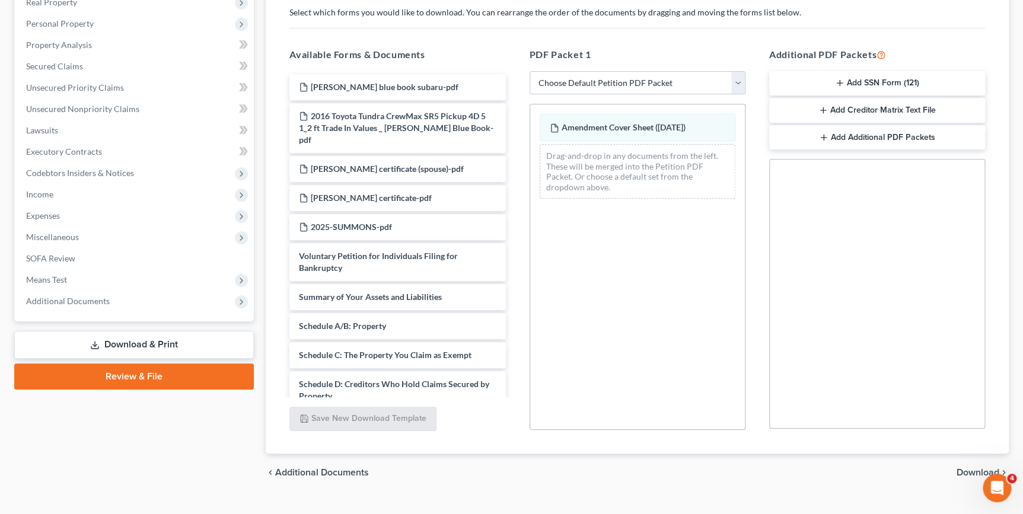
scroll to position [217, 0]
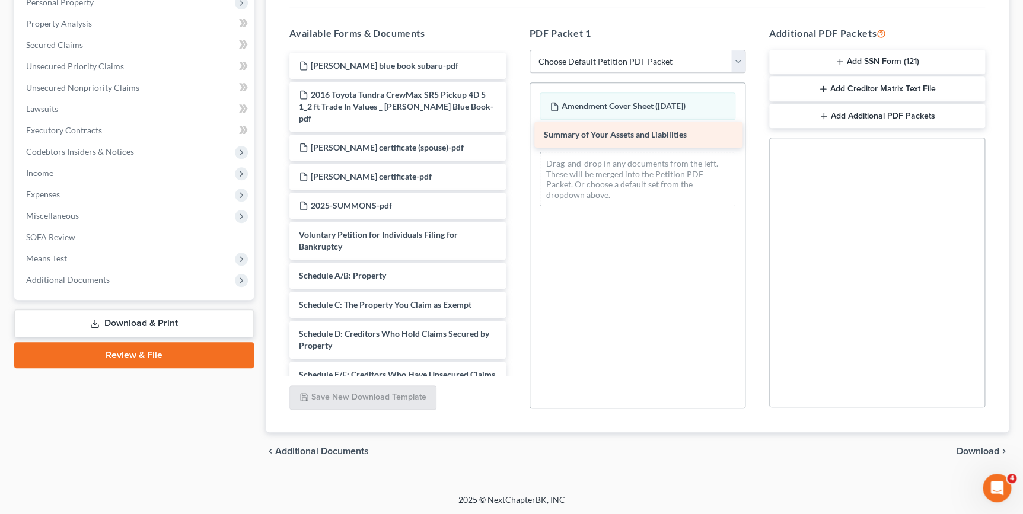
drag, startPoint x: 434, startPoint y: 261, endPoint x: 679, endPoint y: 133, distance: 276.2
click at [515, 133] on div "Summary of Your Assets and Liabilities [PERSON_NAME] blue book subaru-pdf 2016 …" at bounding box center [397, 439] width 235 height 772
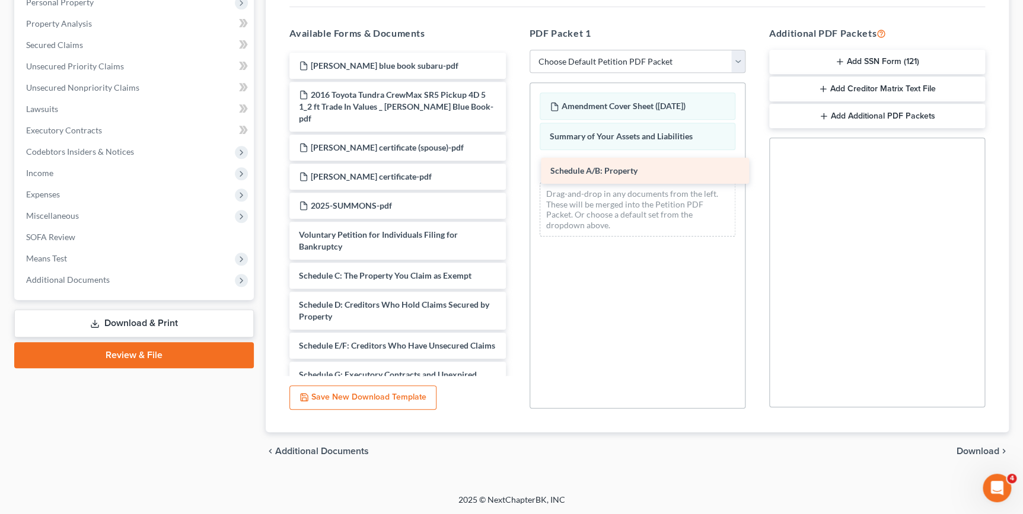
drag, startPoint x: 424, startPoint y: 261, endPoint x: 676, endPoint y: 170, distance: 267.6
click at [515, 170] on div "Schedule A/B: Property [PERSON_NAME] blue book subaru-pdf 2016 Toyota Tundra Cr…" at bounding box center [397, 424] width 235 height 743
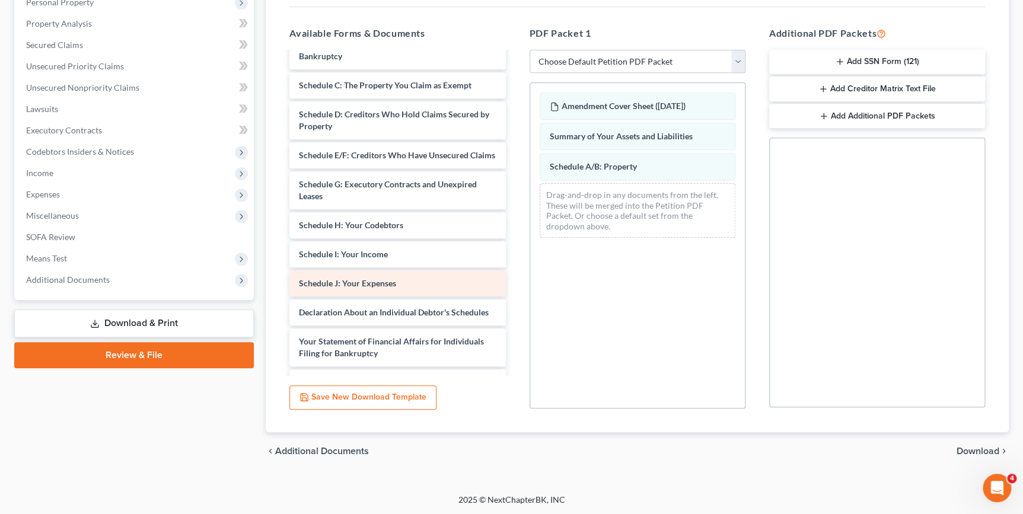
scroll to position [215, 0]
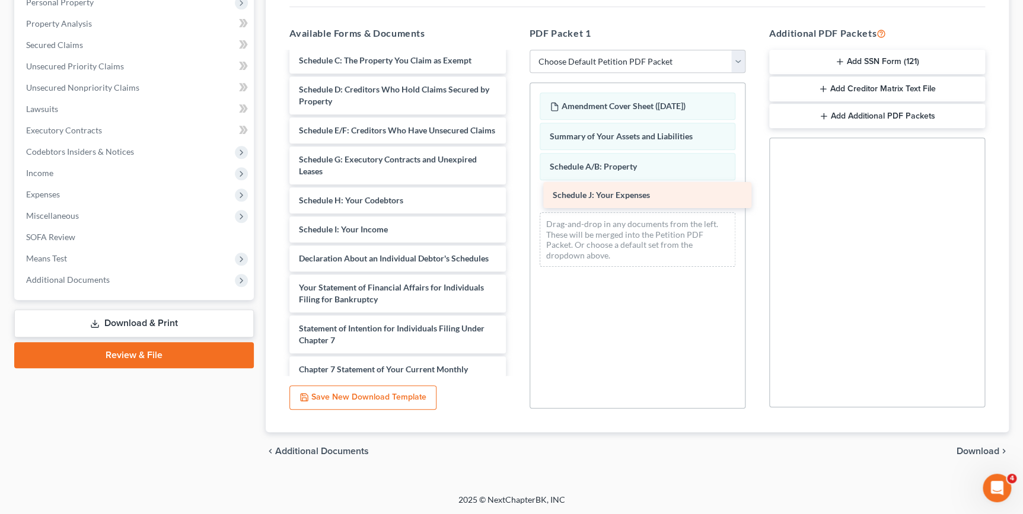
drag, startPoint x: 413, startPoint y: 256, endPoint x: 664, endPoint y: 194, distance: 259.1
click at [515, 194] on div "Schedule J: Your Expenses [PERSON_NAME] blue book subaru-pdf 2016 Toyota Tundra…" at bounding box center [397, 194] width 235 height 714
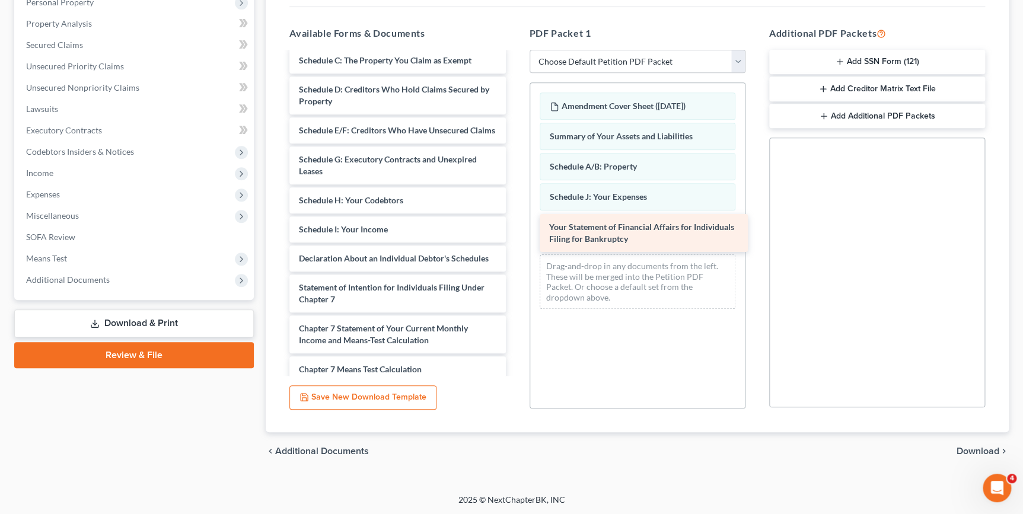
drag, startPoint x: 457, startPoint y: 307, endPoint x: 706, endPoint y: 235, distance: 259.1
click at [515, 236] on div "Your Statement of Financial Affairs for Individuals Filing for Bankruptcy [PERS…" at bounding box center [397, 173] width 235 height 673
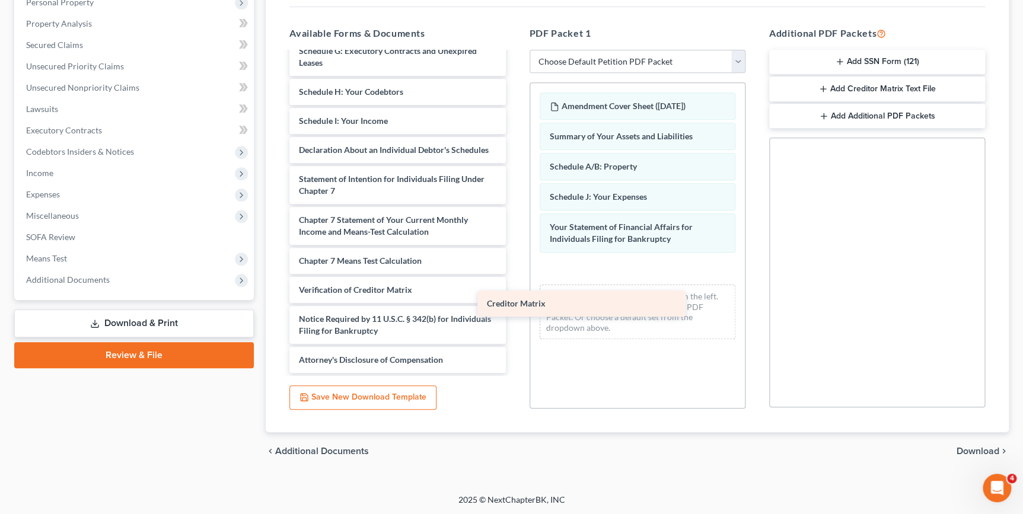
scroll to position [335, 0]
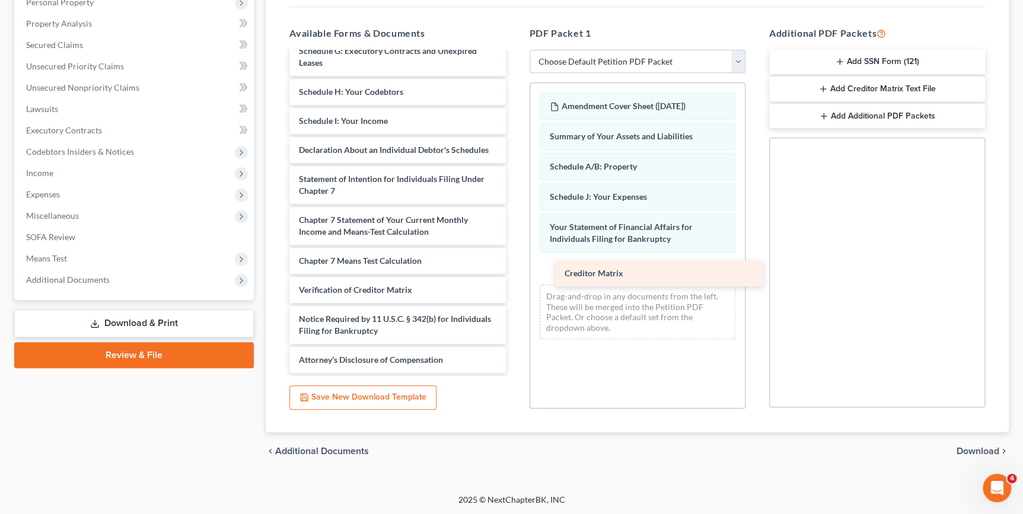
drag, startPoint x: 396, startPoint y: 265, endPoint x: 651, endPoint y: 274, distance: 255.8
click at [515, 274] on div "Creditor Matrix [PERSON_NAME] blue book subaru-pdf 2016 Toyota Tundra CrewMax S…" at bounding box center [397, 51] width 235 height 644
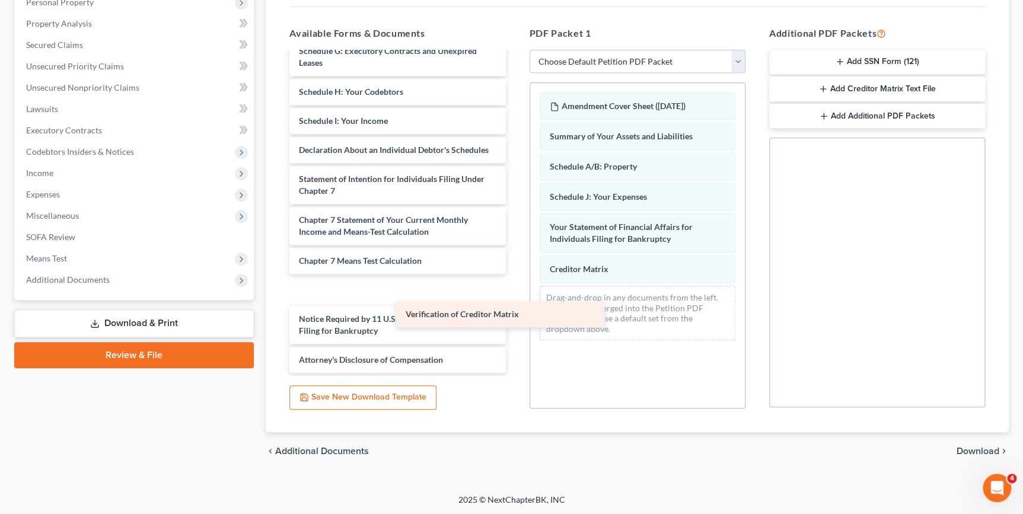
scroll to position [306, 0]
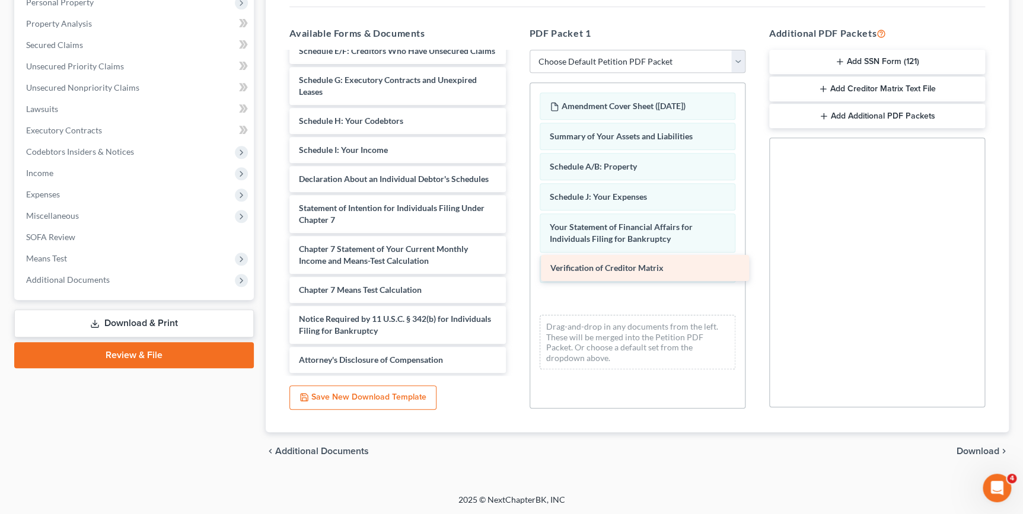
drag, startPoint x: 409, startPoint y: 289, endPoint x: 660, endPoint y: 268, distance: 252.4
click at [515, 268] on div "Verification of Creditor Matrix [PERSON_NAME] blue book subaru-pdf 2016 Toyota …" at bounding box center [397, 65] width 235 height 615
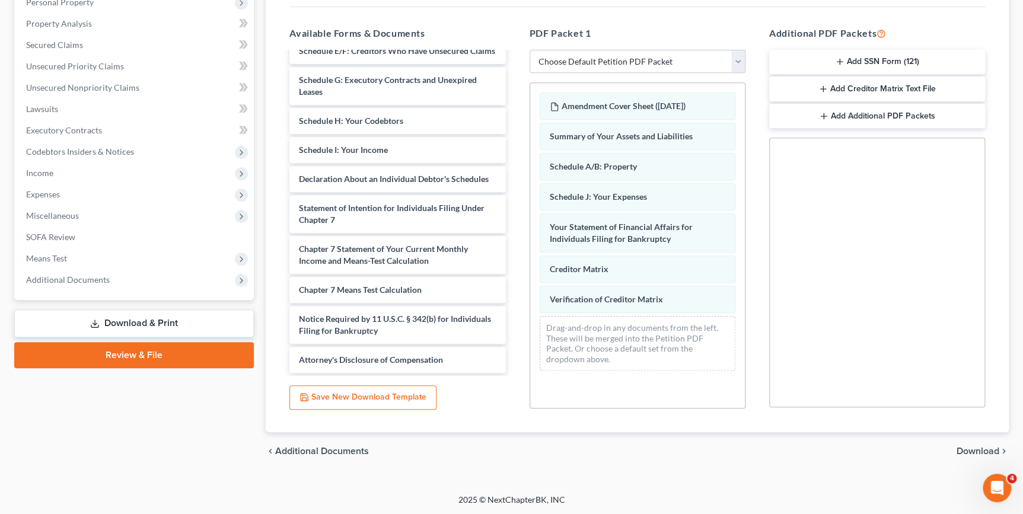
click at [960, 447] on span "Download" at bounding box center [978, 451] width 43 height 9
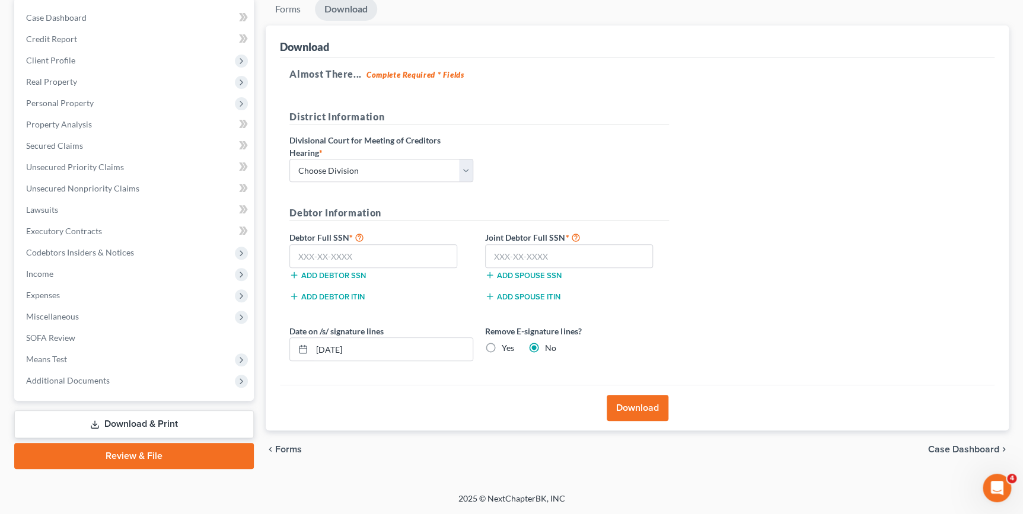
scroll to position [114, 0]
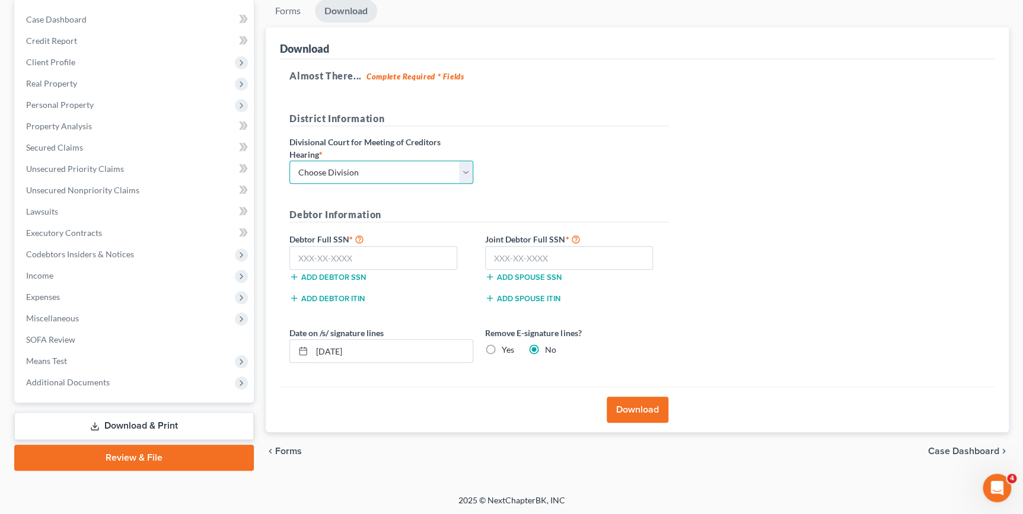
click at [467, 171] on select "Choose Division Fresno Modesto [GEOGRAPHIC_DATA]" at bounding box center [381, 173] width 184 height 24
select select "2"
click at [289, 161] on select "Choose Division Fresno Modesto [GEOGRAPHIC_DATA]" at bounding box center [381, 173] width 184 height 24
click at [295, 258] on input "text" at bounding box center [373, 258] width 168 height 24
click at [299, 257] on input "text" at bounding box center [373, 258] width 168 height 24
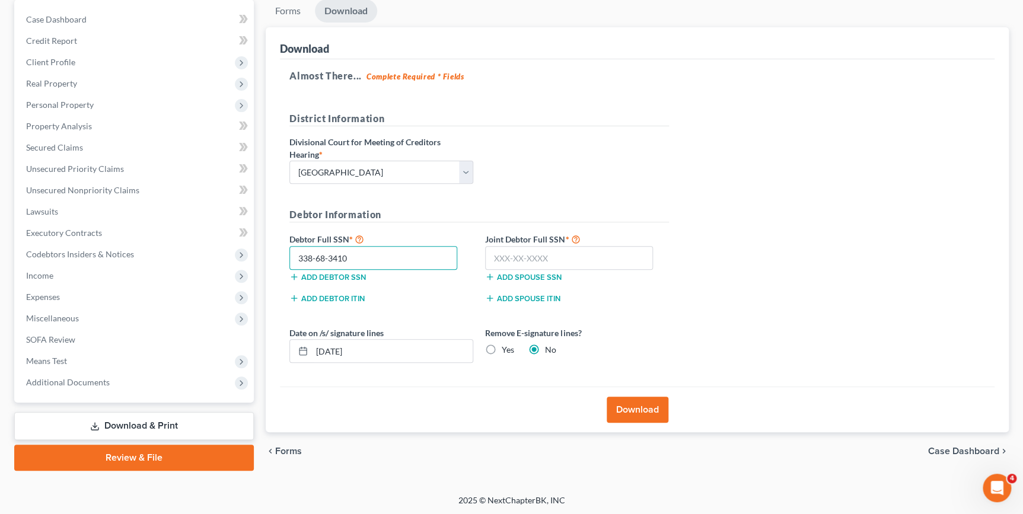
type input "338-68-3410"
click at [636, 404] on button "Download" at bounding box center [638, 410] width 62 height 26
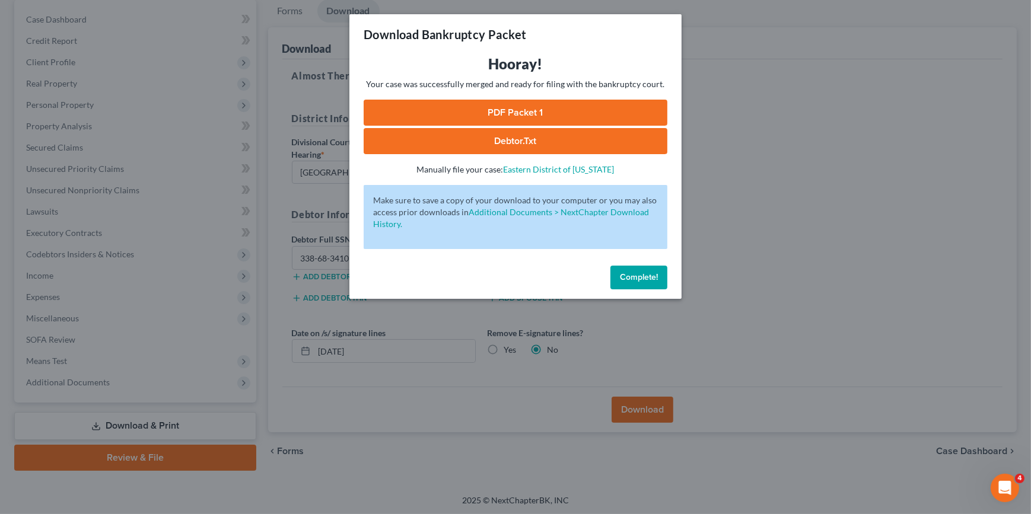
click at [536, 119] on link "PDF Packet 1" at bounding box center [516, 113] width 304 height 26
click at [480, 140] on link "Debtor.txt" at bounding box center [516, 141] width 304 height 26
drag, startPoint x: 714, startPoint y: 93, endPoint x: 706, endPoint y: 127, distance: 35.4
click at [714, 94] on div "Download Bankruptcy Packet Hooray! Your case was successfully merged and ready …" at bounding box center [515, 257] width 1031 height 514
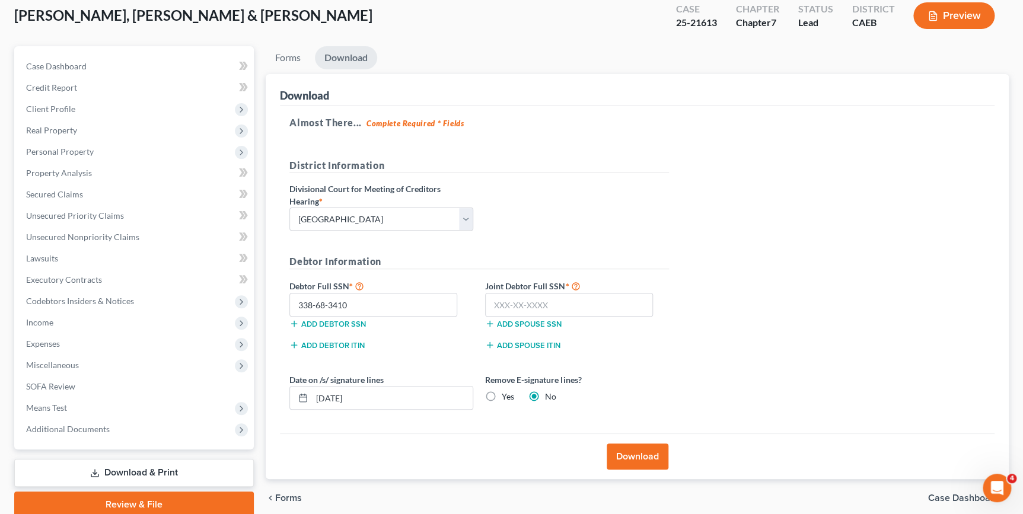
scroll to position [0, 0]
